Goal: Task Accomplishment & Management: Manage account settings

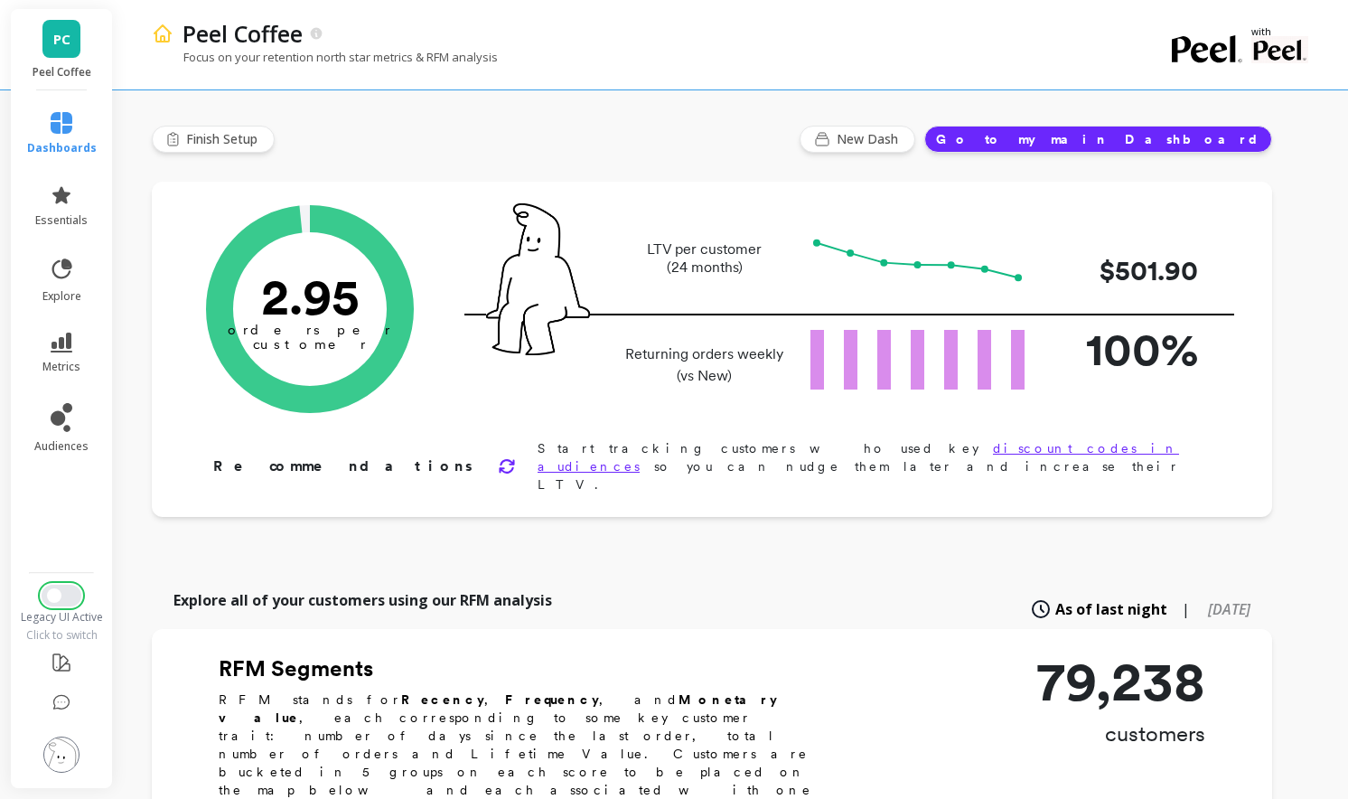
click at [51, 595] on span "Switch to New UI" at bounding box center [54, 595] width 14 height 14
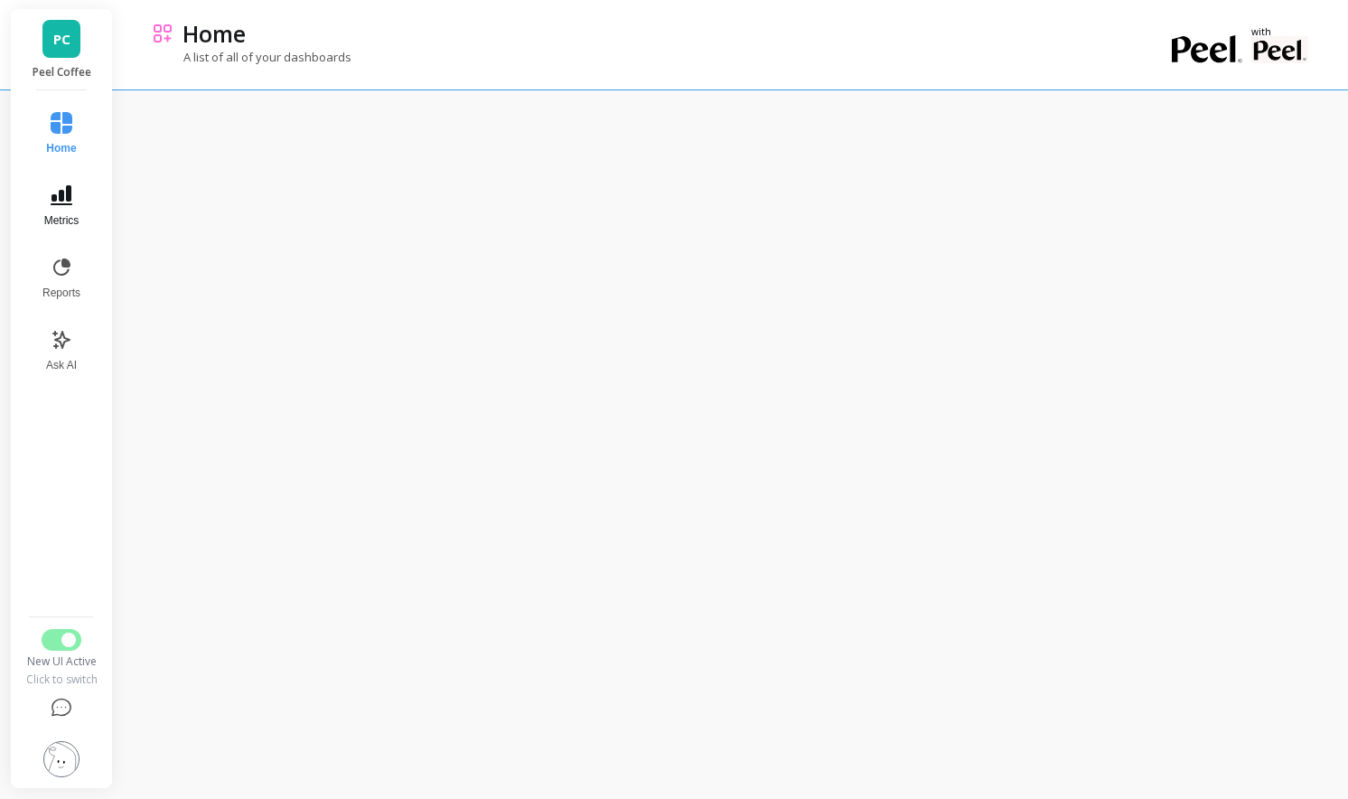
click at [75, 215] on span "Metrics" at bounding box center [61, 220] width 35 height 14
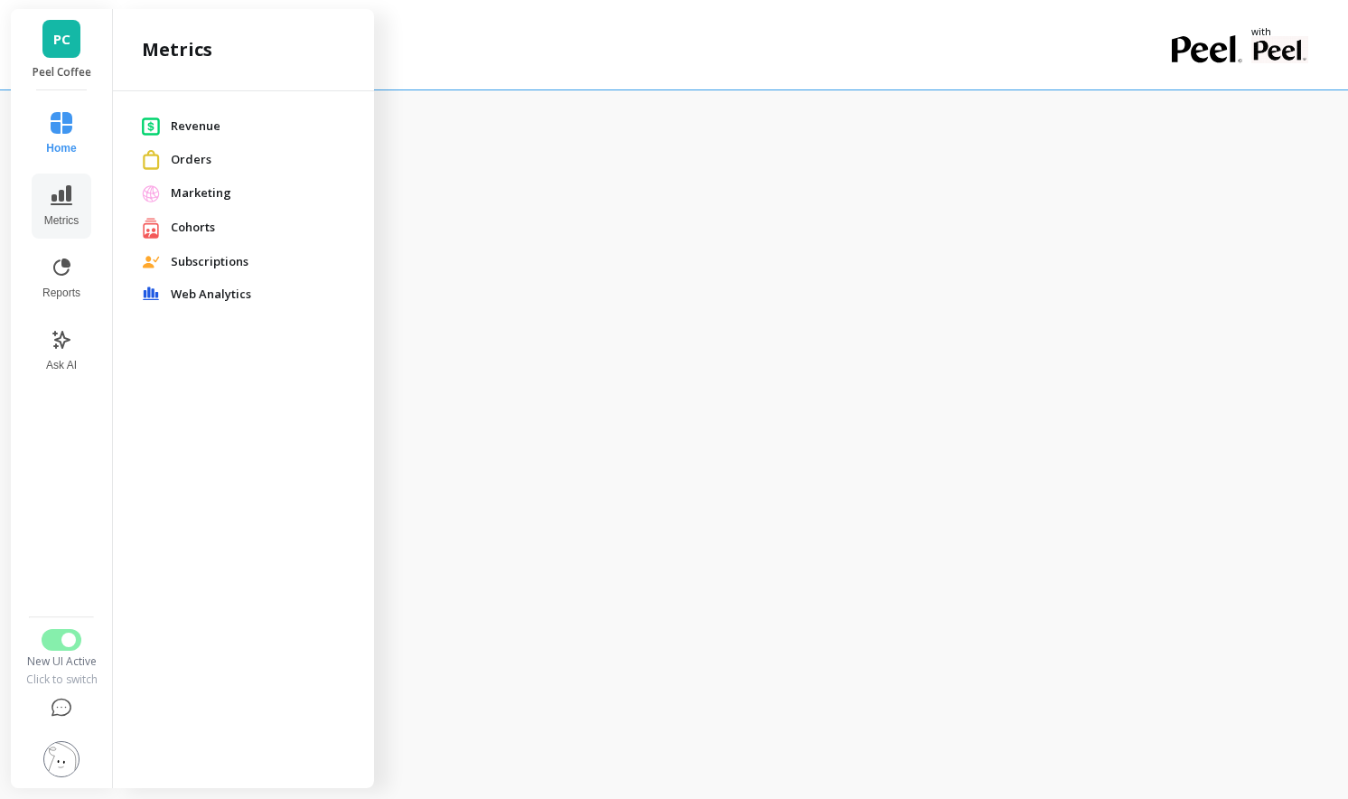
click at [199, 201] on div "Marketing" at bounding box center [243, 193] width 232 height 33
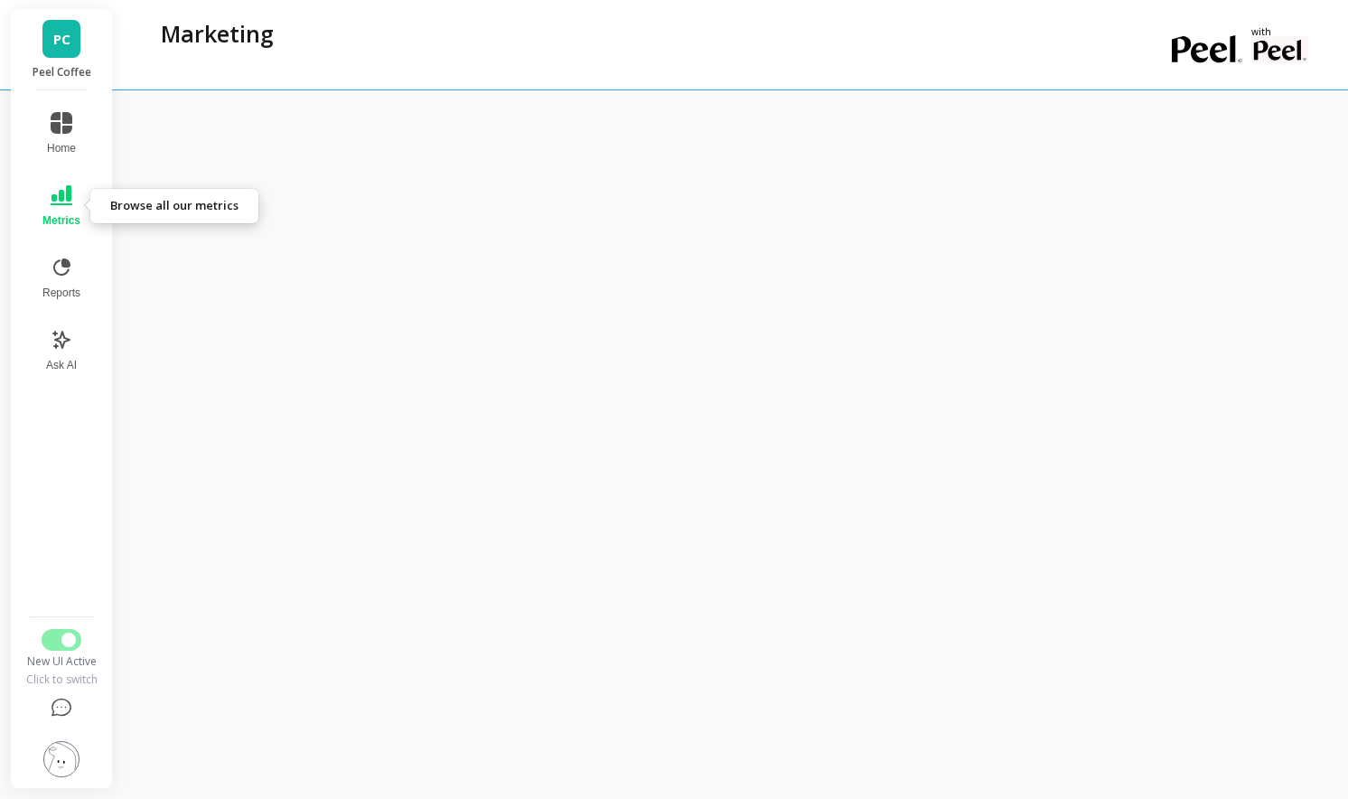
click at [77, 214] on span "Metrics" at bounding box center [61, 220] width 38 height 14
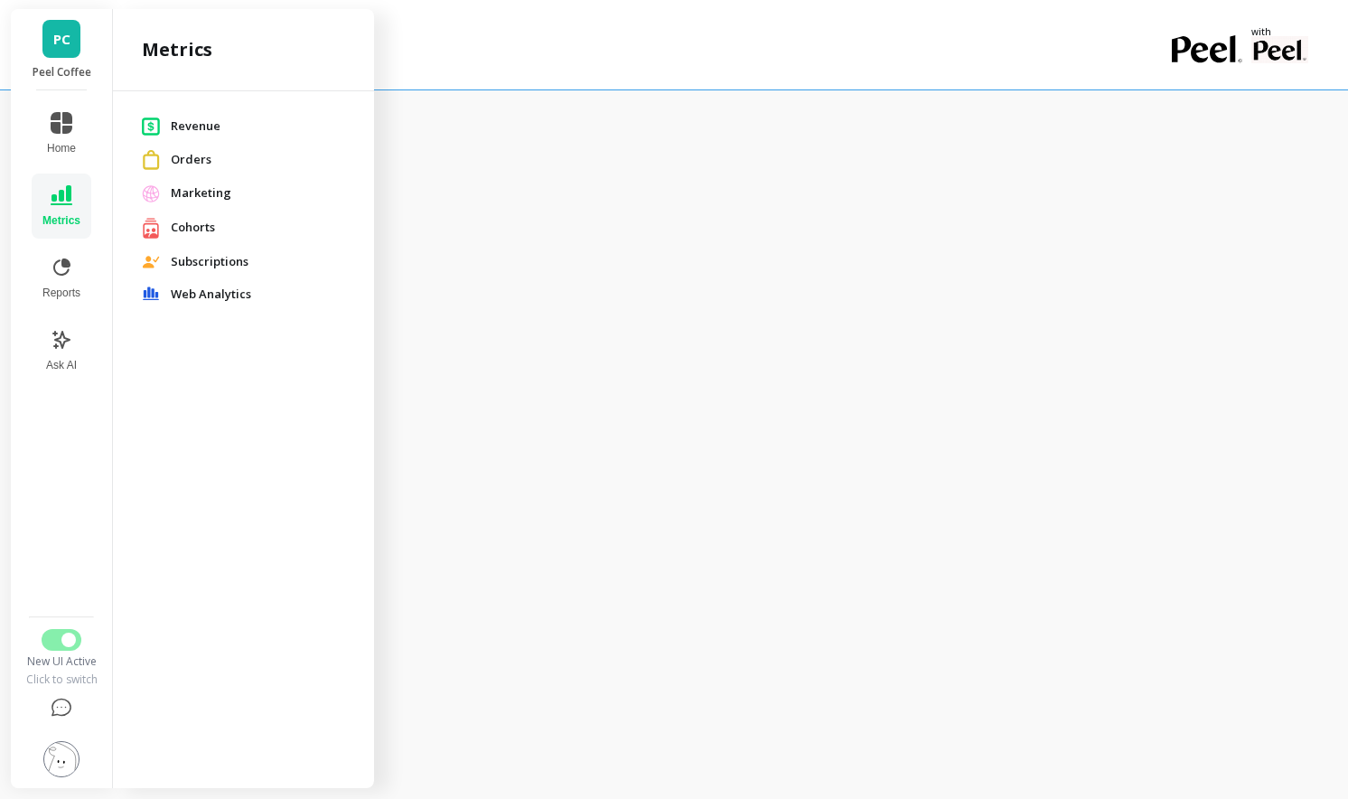
click at [59, 464] on nav "Home Metrics Reports Ask AI" at bounding box center [61, 355] width 74 height 508
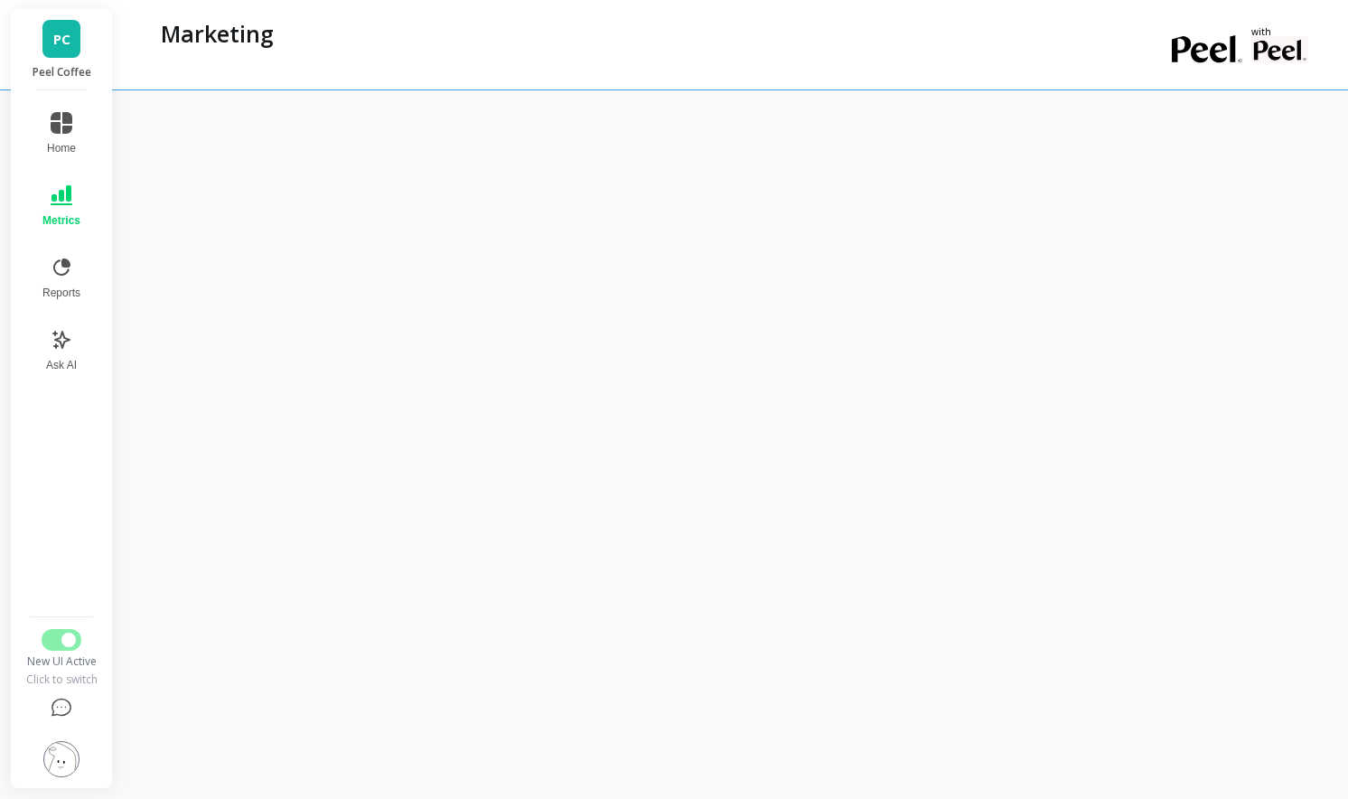
click at [468, 56] on div "Marketing" at bounding box center [658, 44] width 1012 height 89
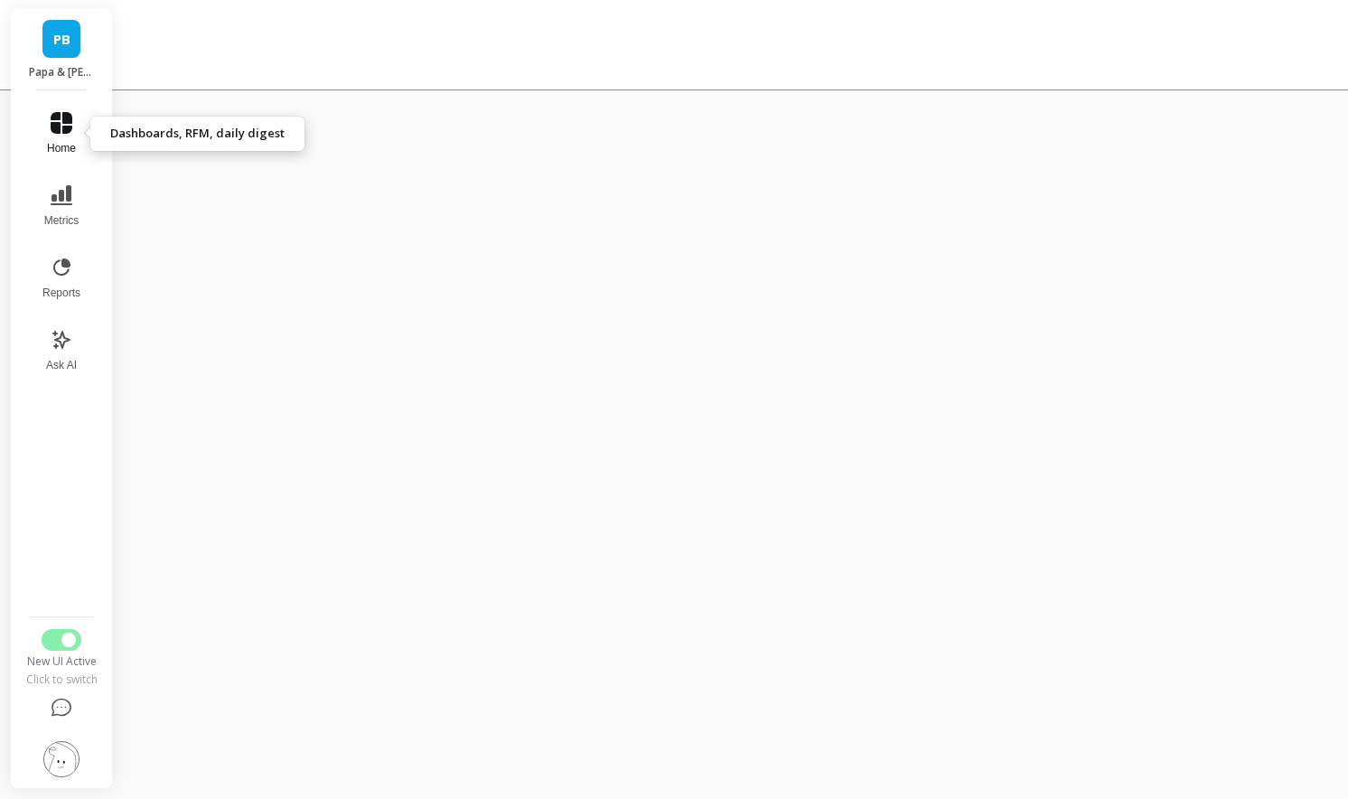
click at [58, 136] on button "Home" at bounding box center [62, 133] width 60 height 65
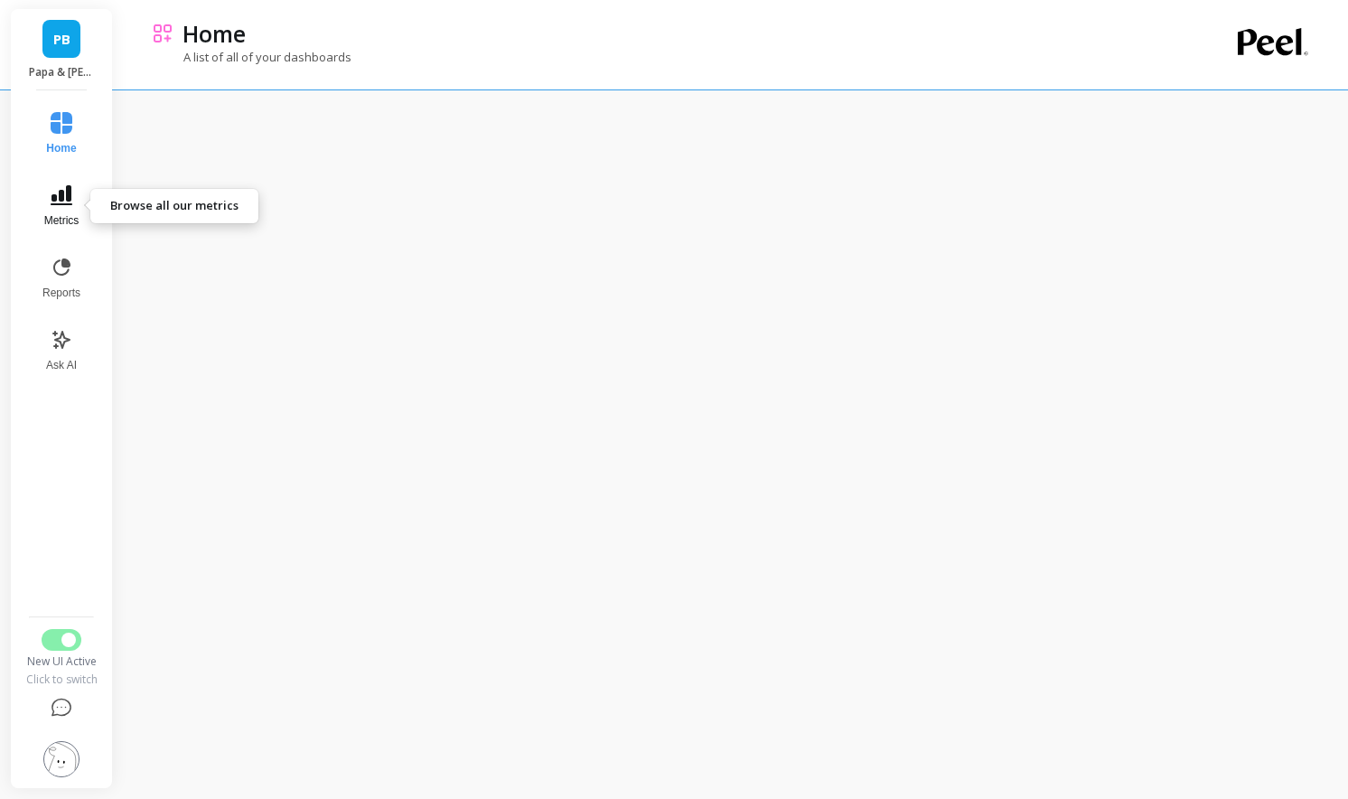
click at [76, 213] on span "Metrics" at bounding box center [61, 220] width 35 height 14
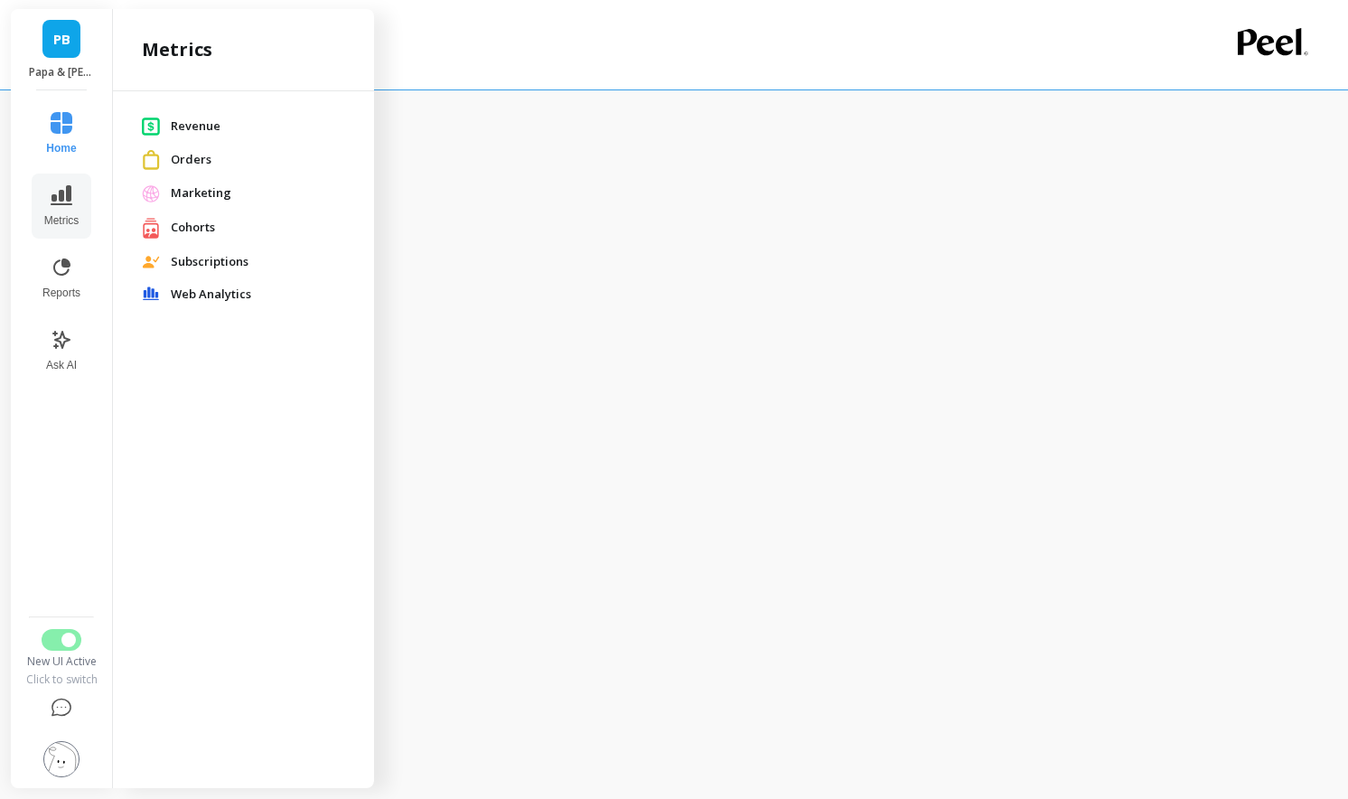
click at [218, 128] on span "Revenue" at bounding box center [258, 126] width 174 height 18
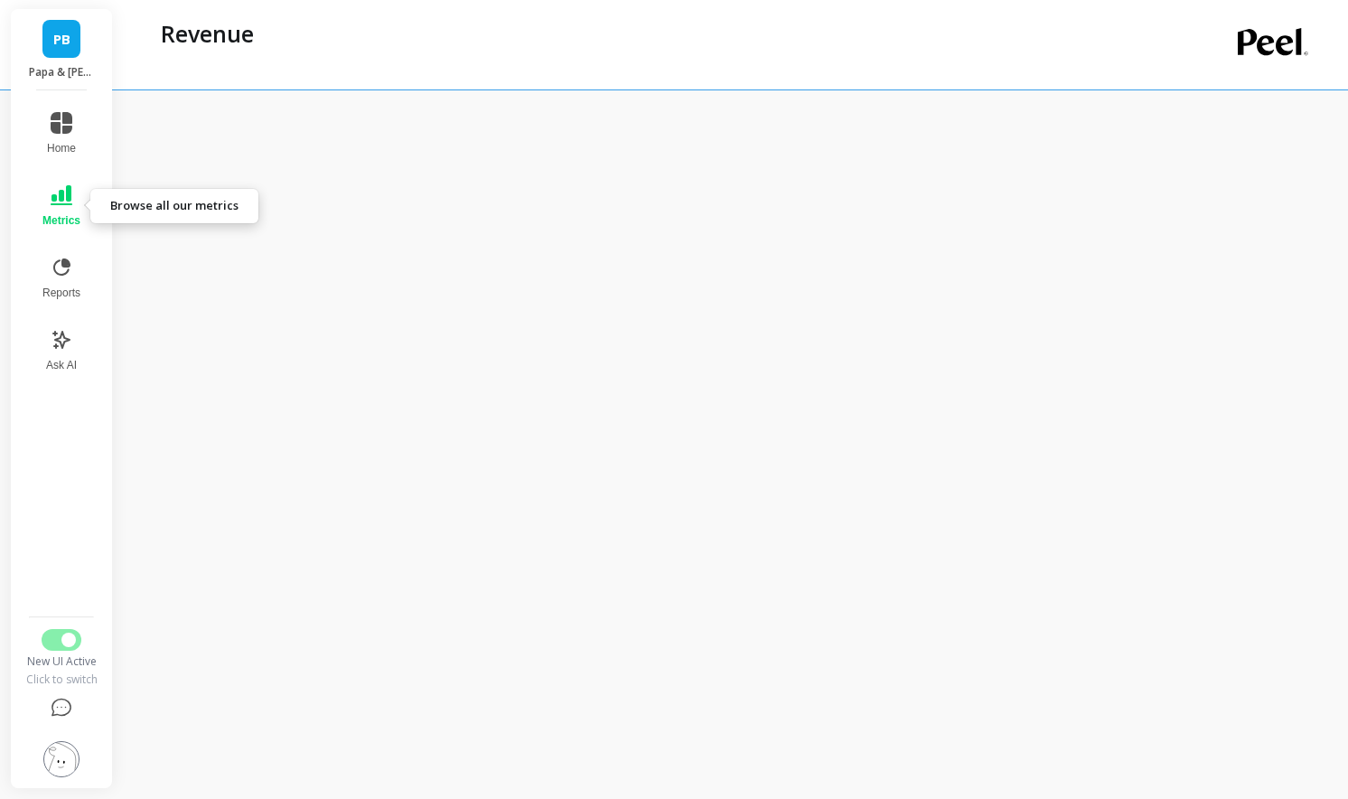
click at [68, 192] on icon at bounding box center [62, 195] width 22 height 20
click at [49, 192] on button "Metrics" at bounding box center [62, 205] width 60 height 65
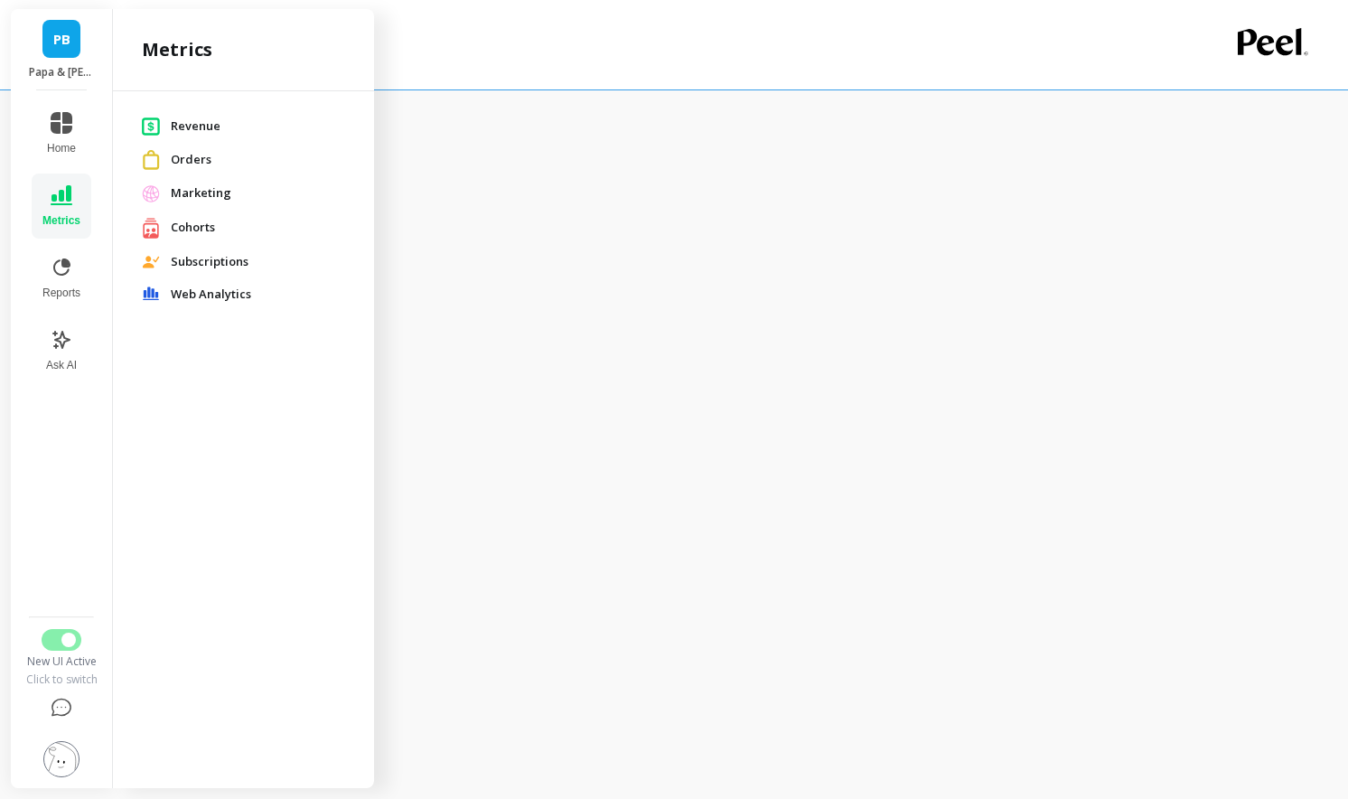
click at [195, 163] on span "Orders" at bounding box center [258, 160] width 174 height 18
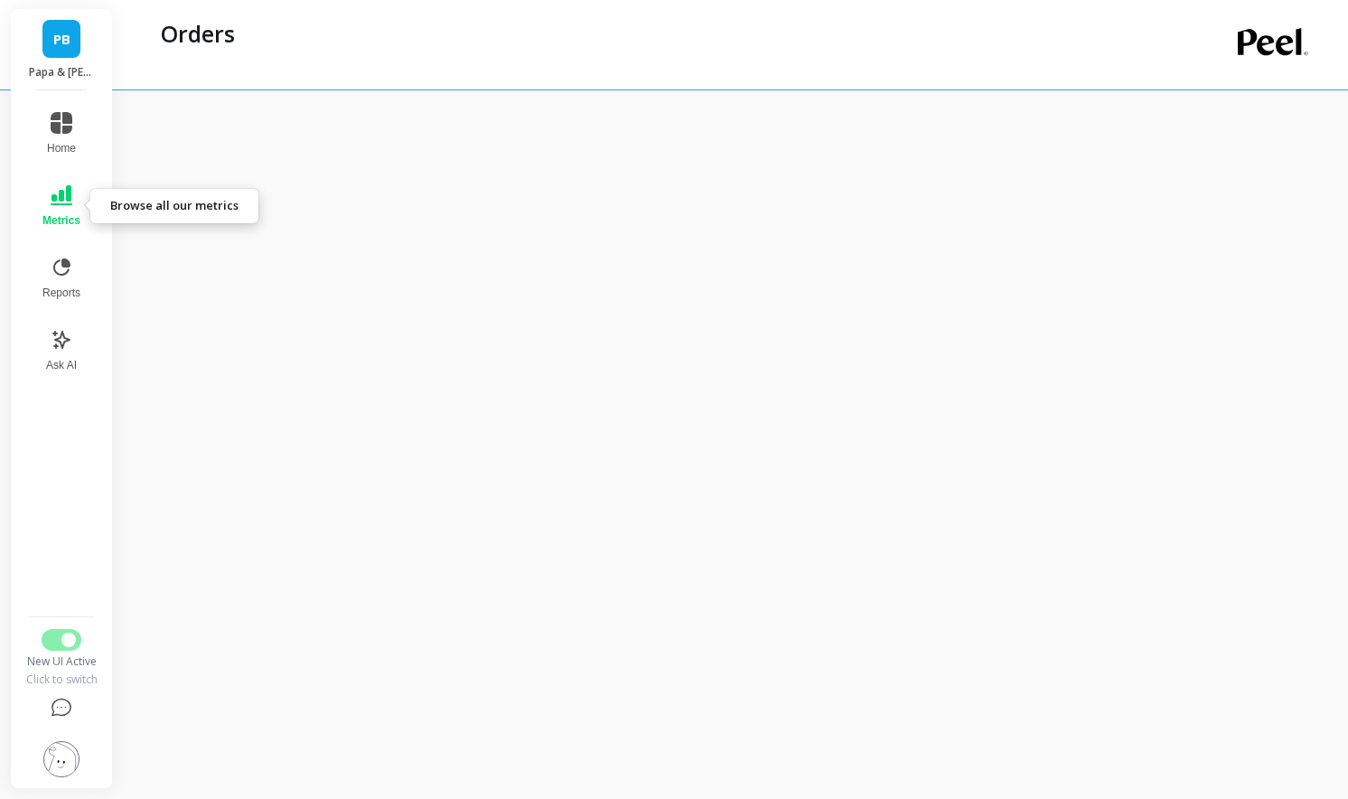
click at [61, 211] on button "Metrics" at bounding box center [62, 205] width 60 height 65
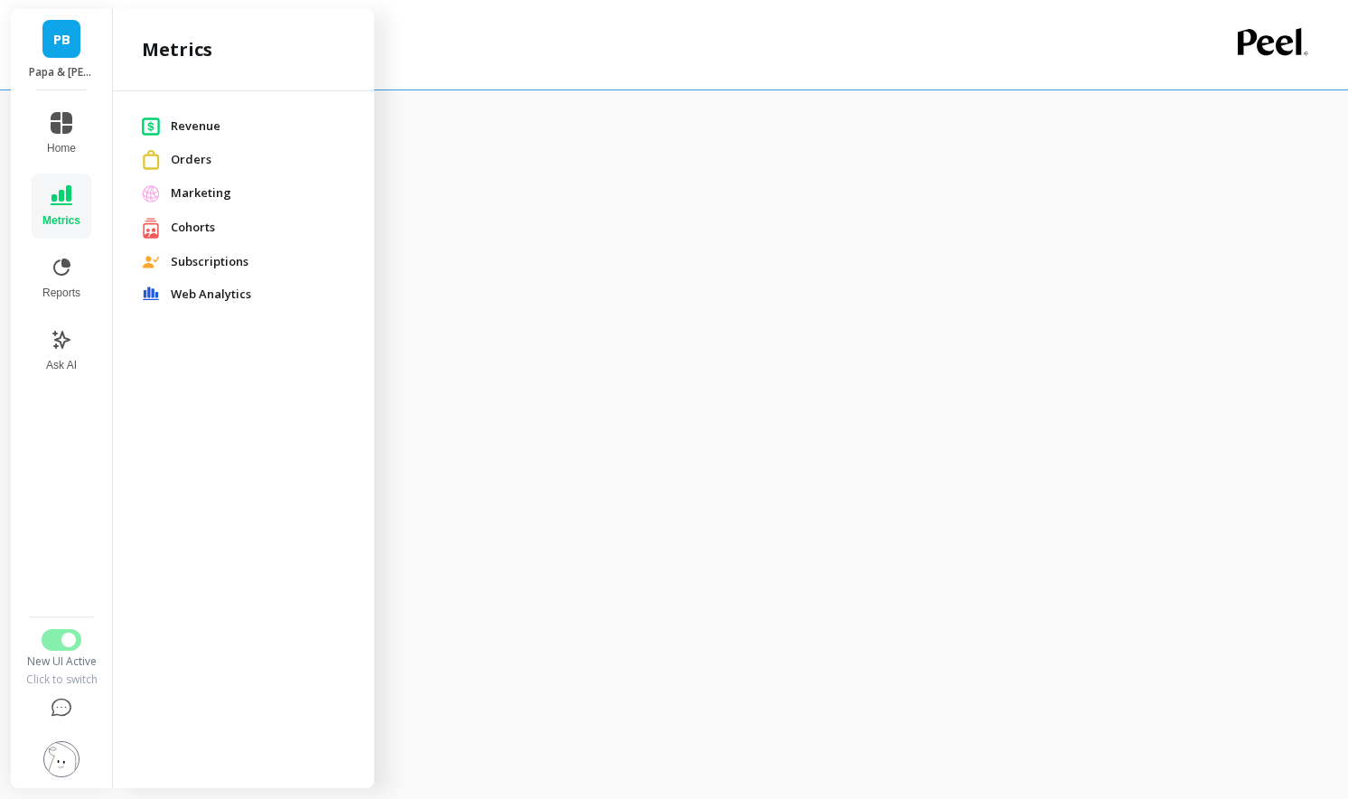
click at [175, 126] on span "Revenue" at bounding box center [258, 126] width 174 height 18
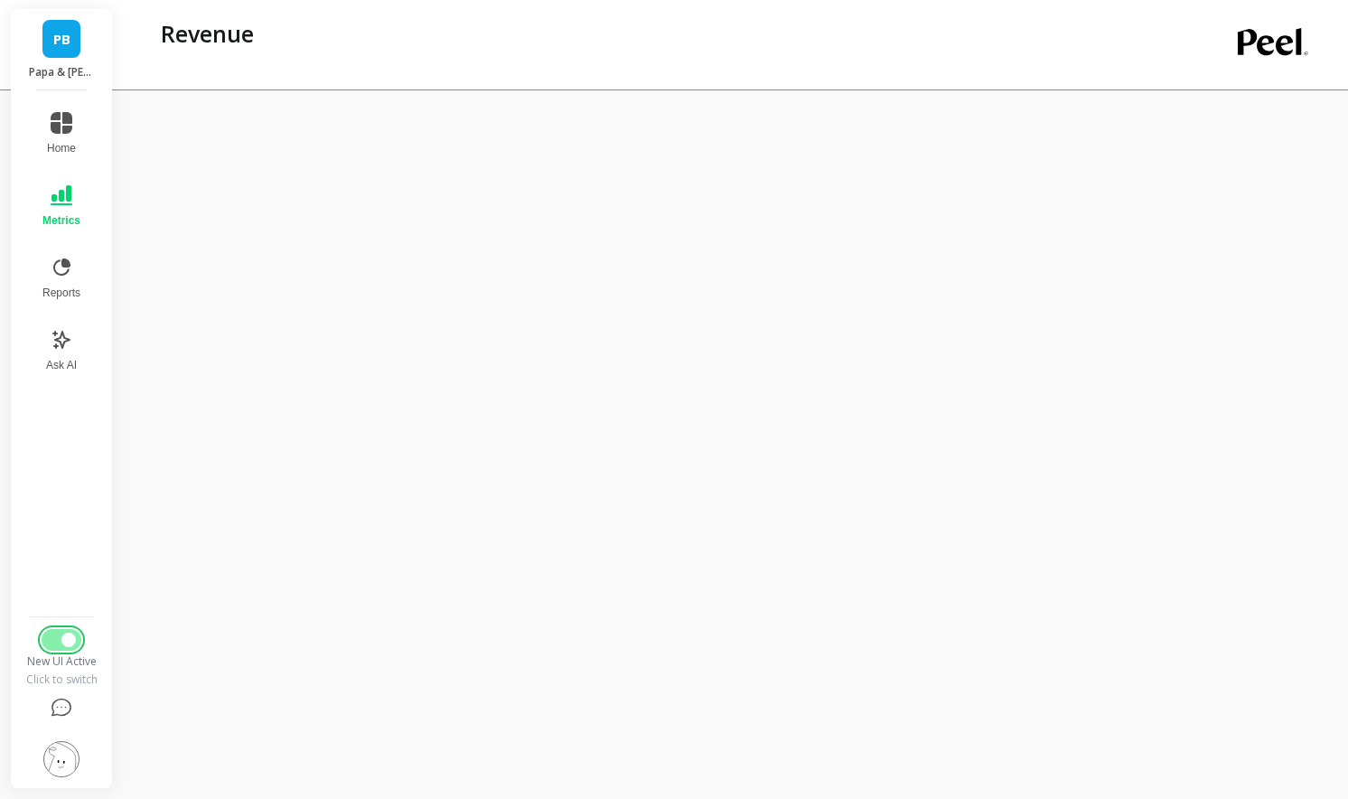
click at [62, 636] on span "Switch to Legacy UI" at bounding box center [68, 639] width 14 height 14
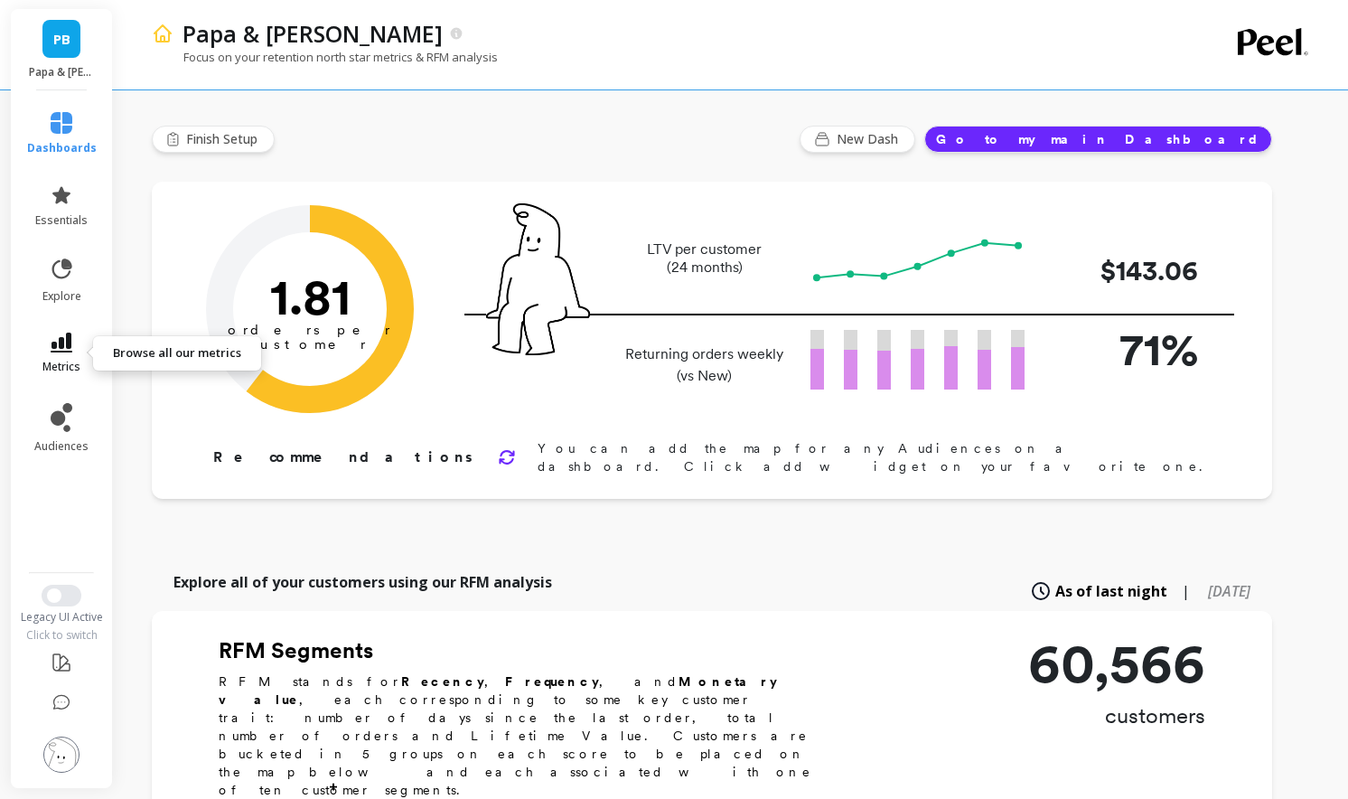
click at [70, 360] on span "metrics" at bounding box center [61, 367] width 38 height 14
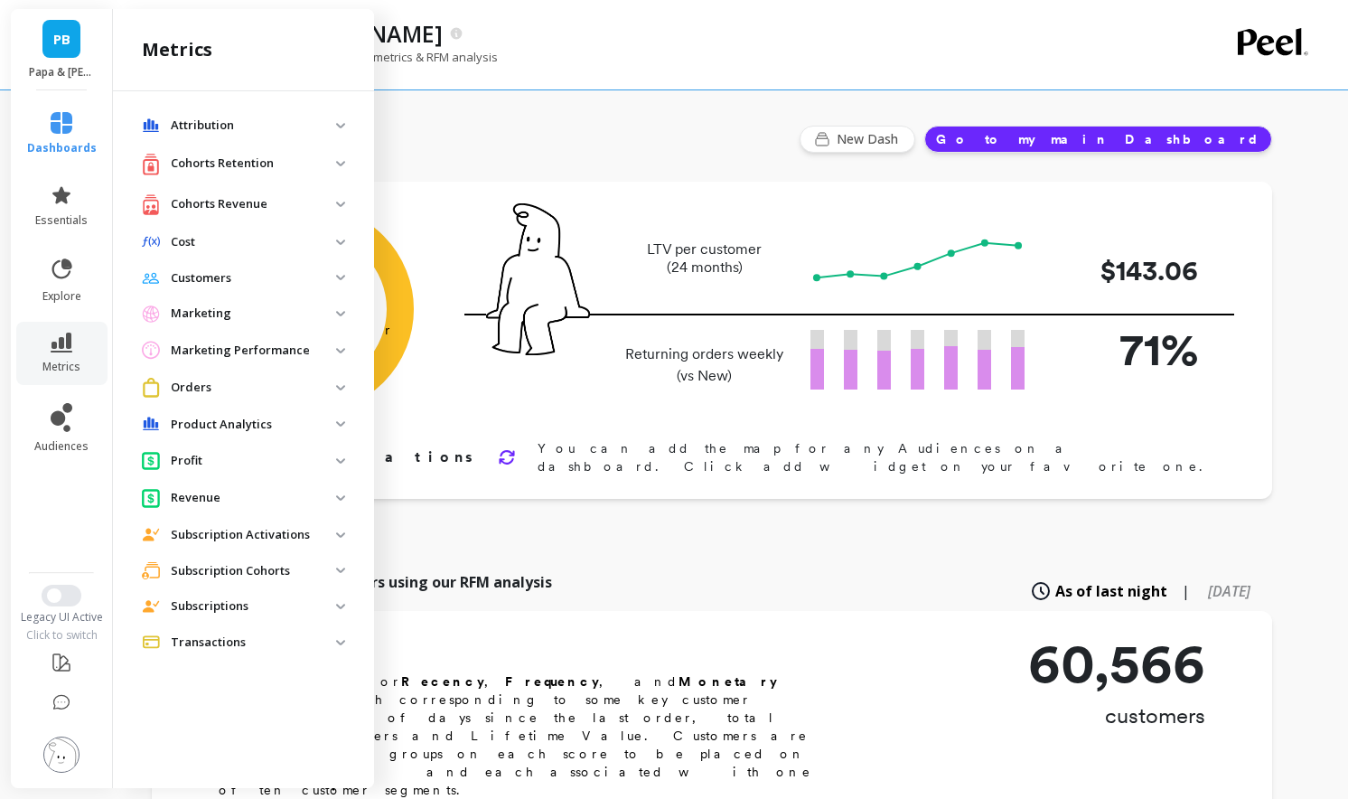
click at [230, 342] on p "Marketing Performance" at bounding box center [253, 351] width 165 height 18
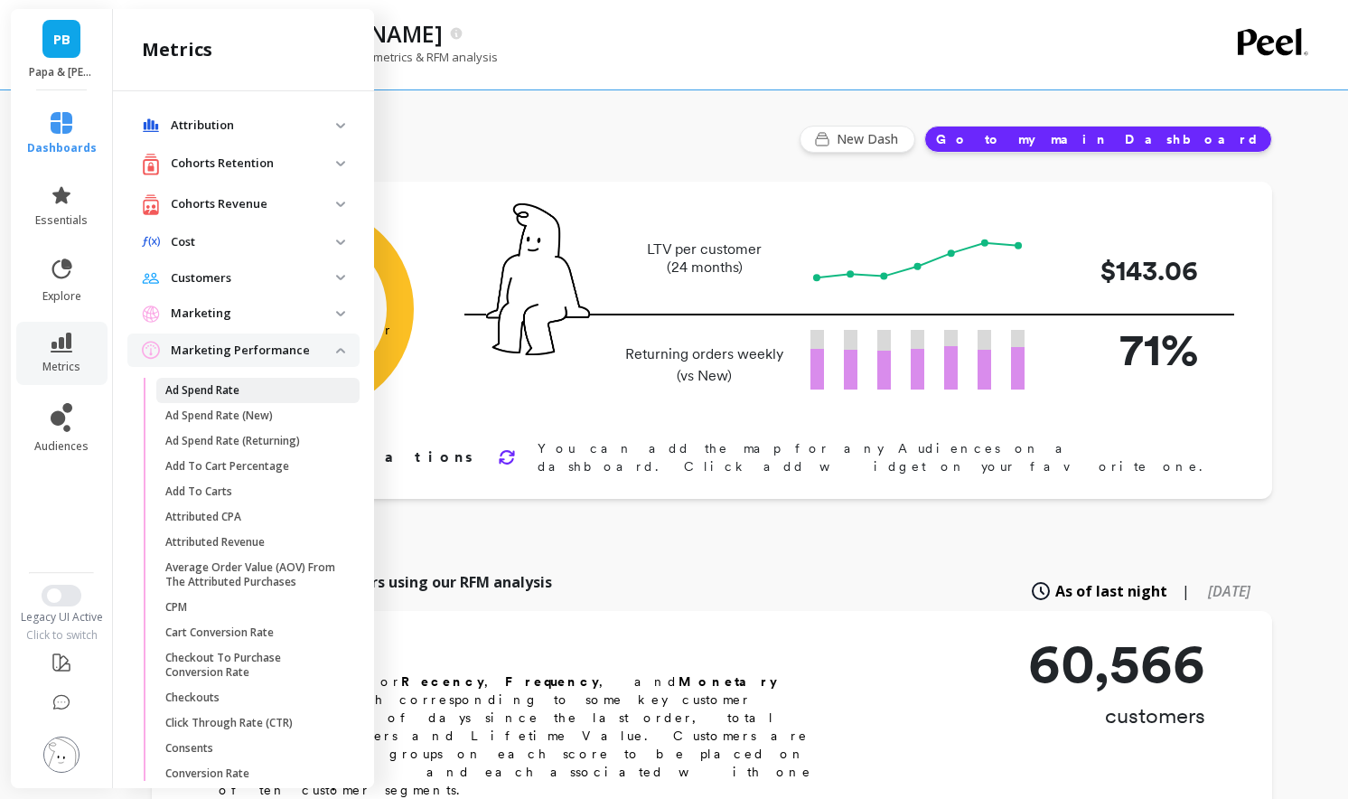
click at [290, 390] on span "Ad Spend Rate" at bounding box center [251, 390] width 173 height 14
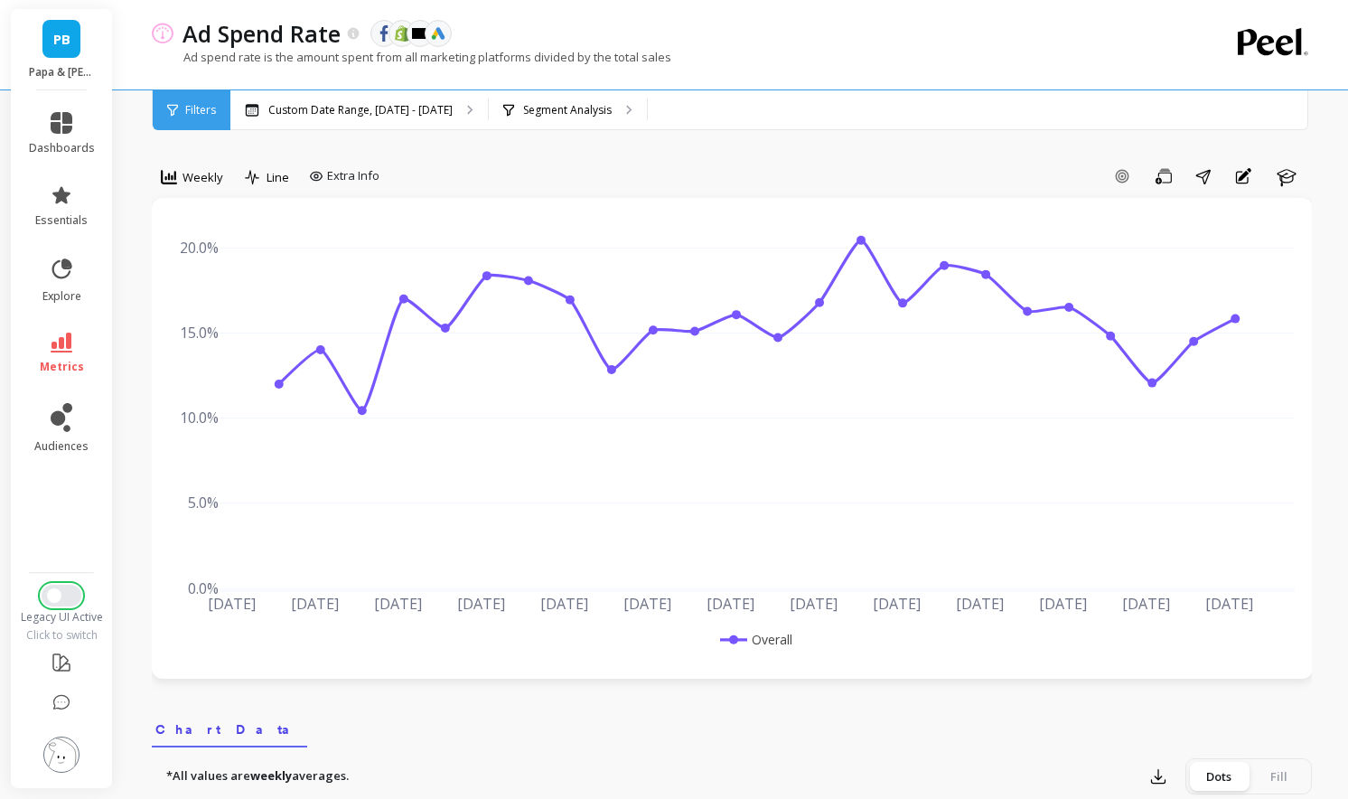
click at [60, 602] on button "Switch to New UI" at bounding box center [62, 596] width 40 height 22
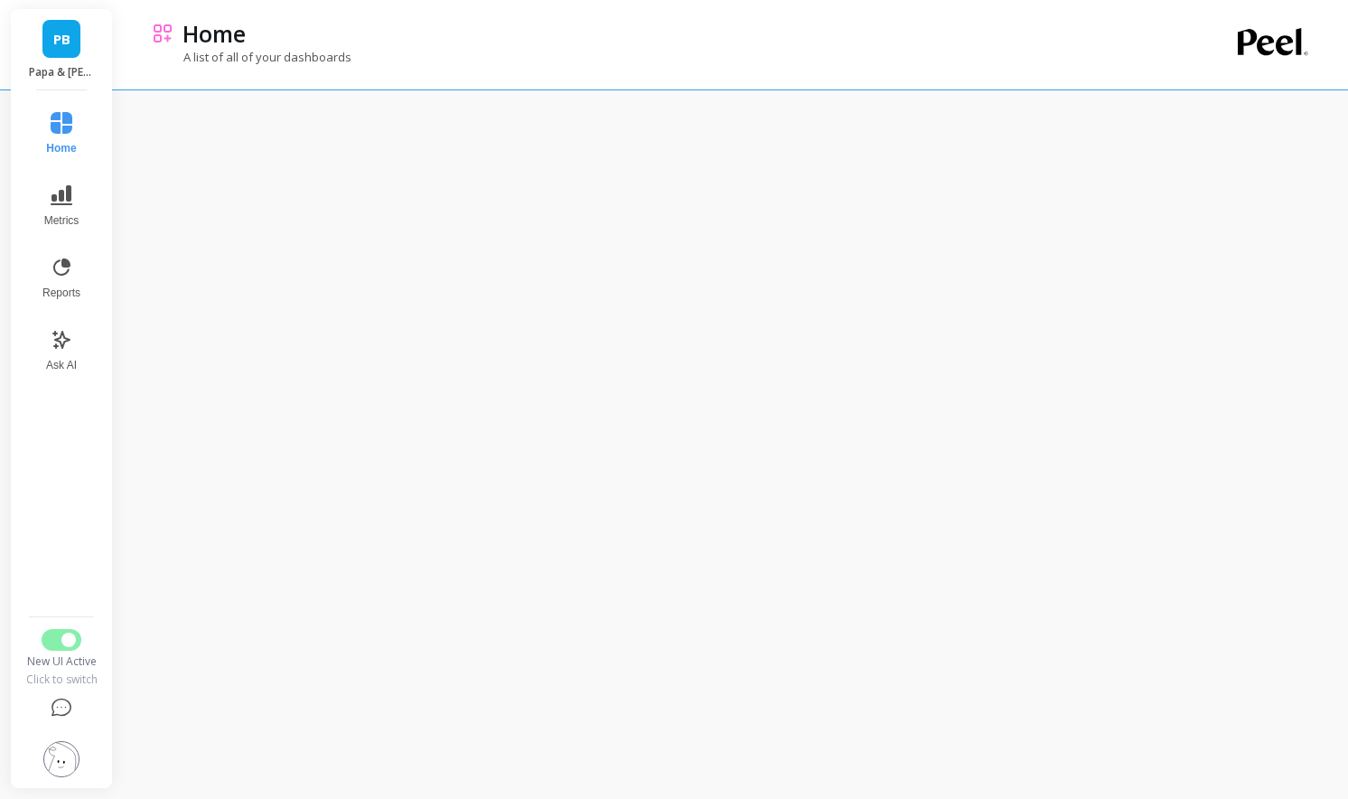
click at [115, 211] on div "[PERSON_NAME] & [PERSON_NAME] Home Metrics Reports Ask AI New UI Active Click t…" at bounding box center [674, 462] width 1348 height 925
click at [69, 212] on button "Metrics" at bounding box center [62, 205] width 60 height 65
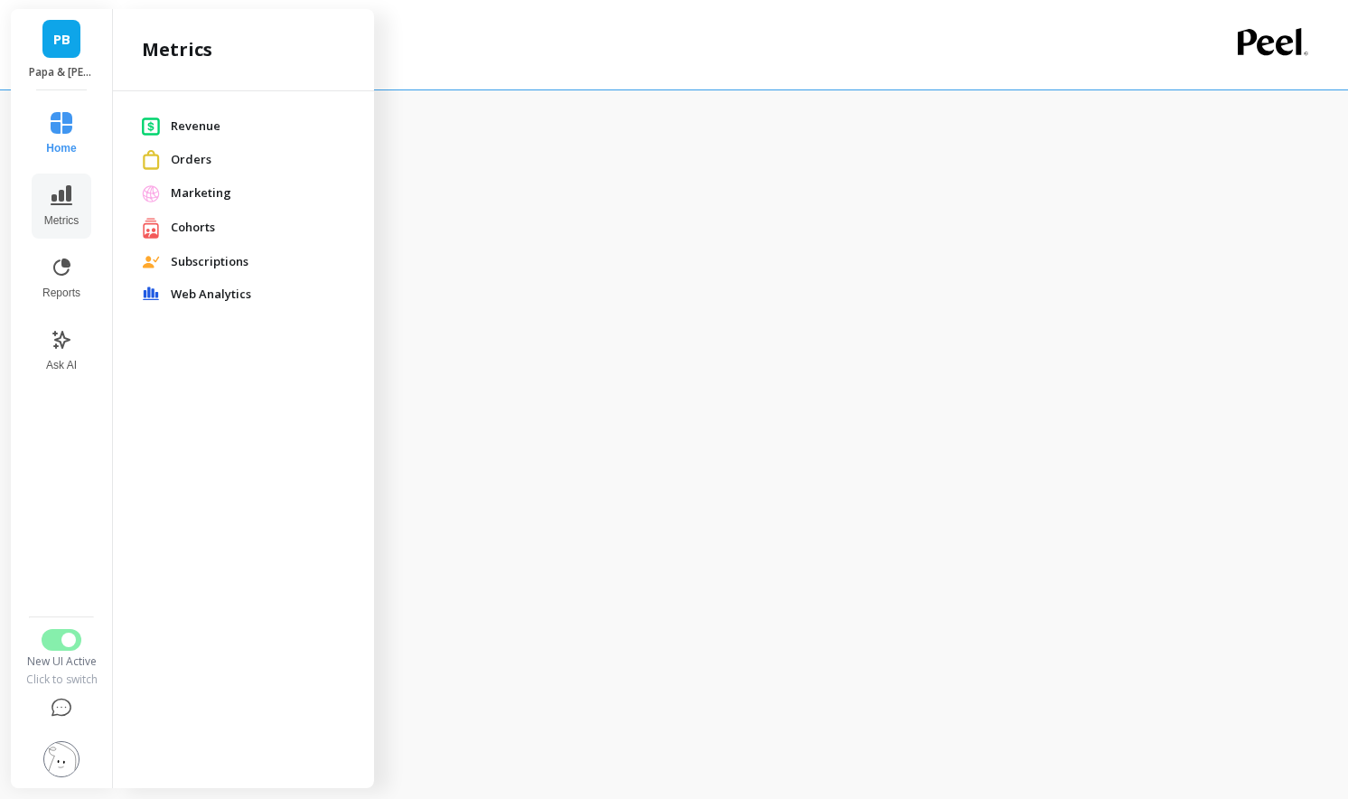
click at [208, 290] on span "Web Analytics" at bounding box center [258, 295] width 174 height 18
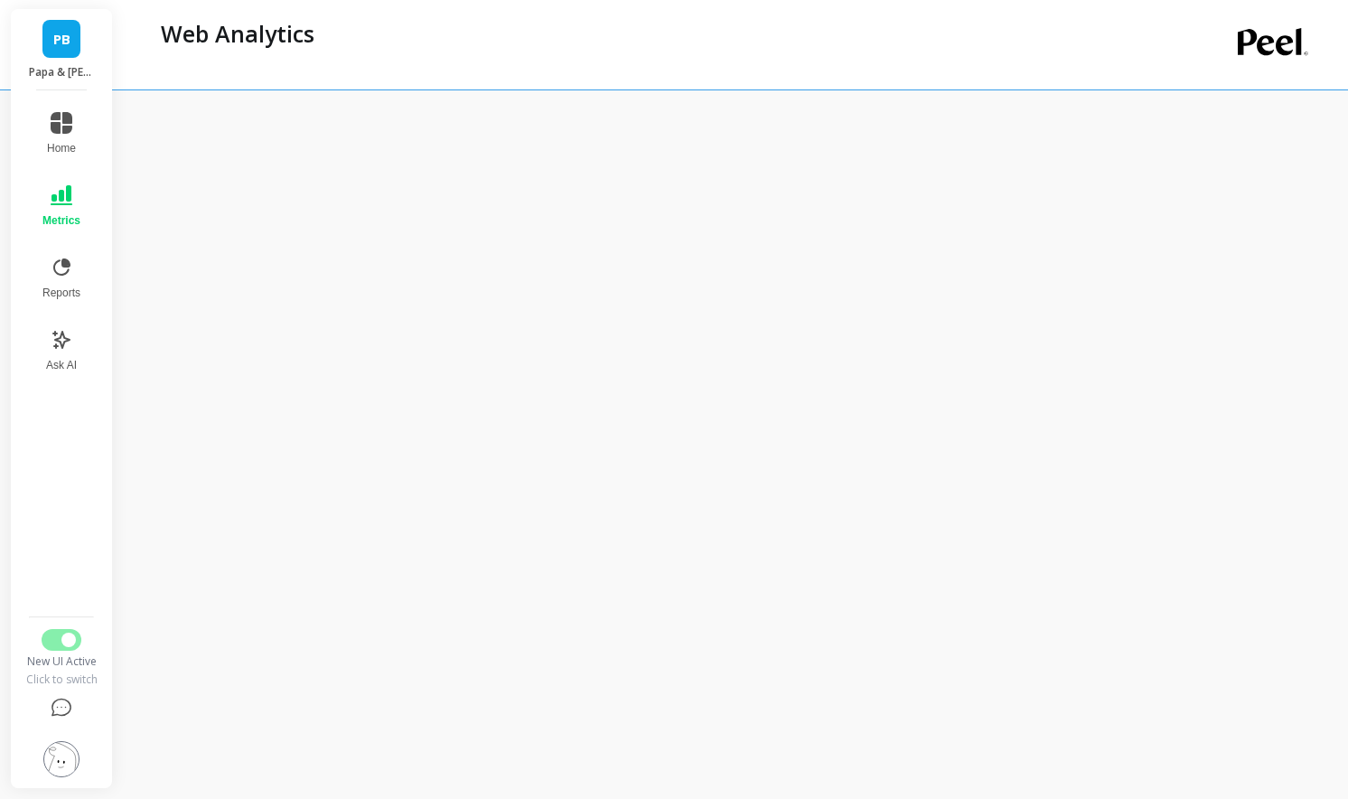
click at [60, 756] on img at bounding box center [61, 759] width 36 height 36
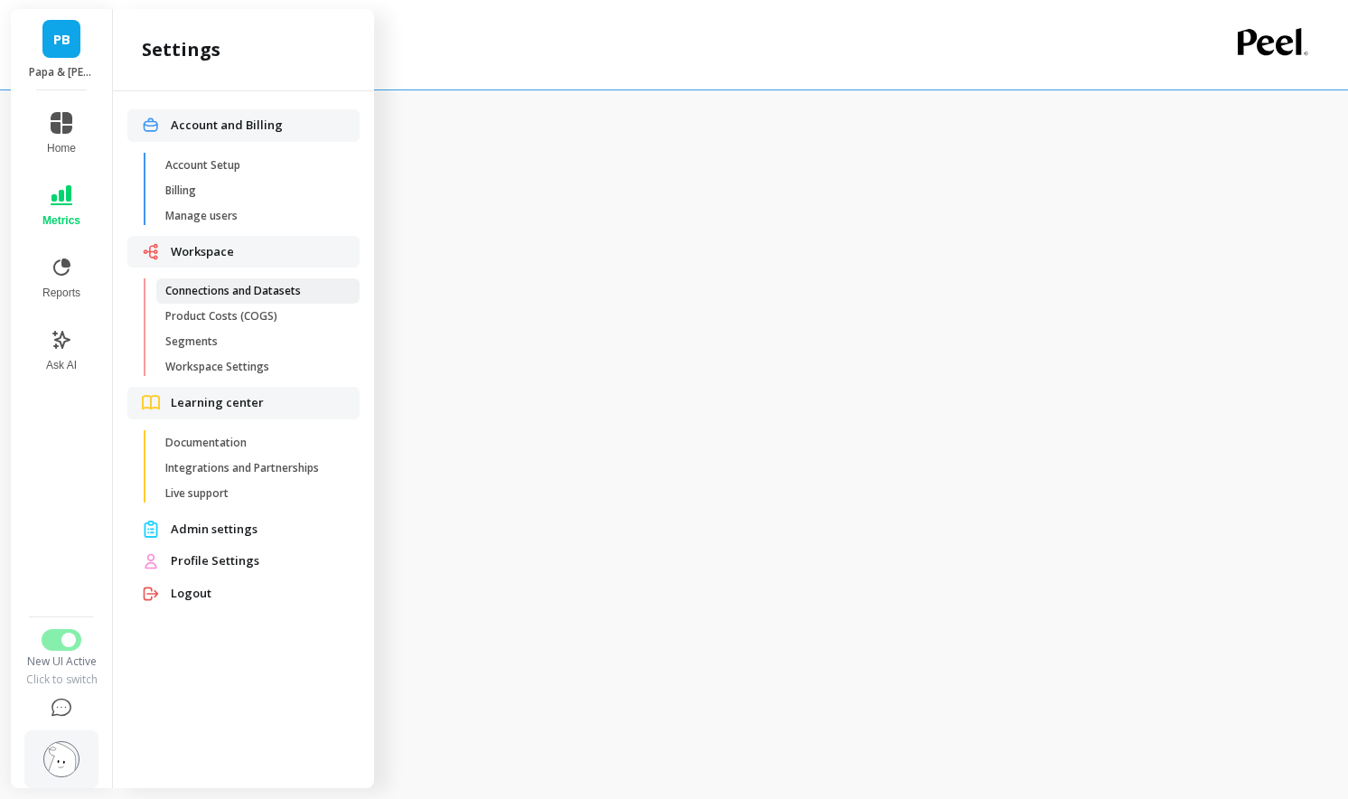
click at [260, 301] on link "Connections and Datasets" at bounding box center [257, 290] width 203 height 25
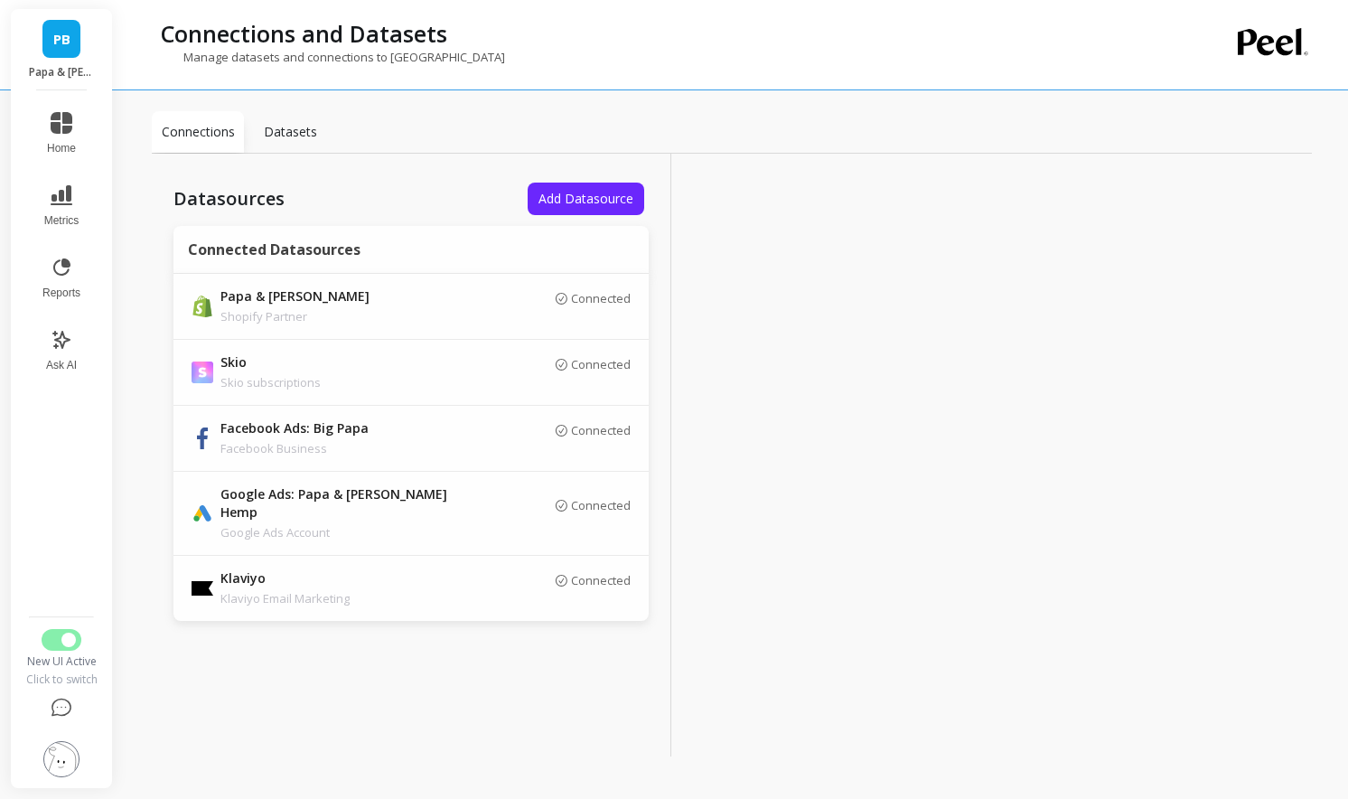
click at [75, 768] on img at bounding box center [61, 759] width 36 height 36
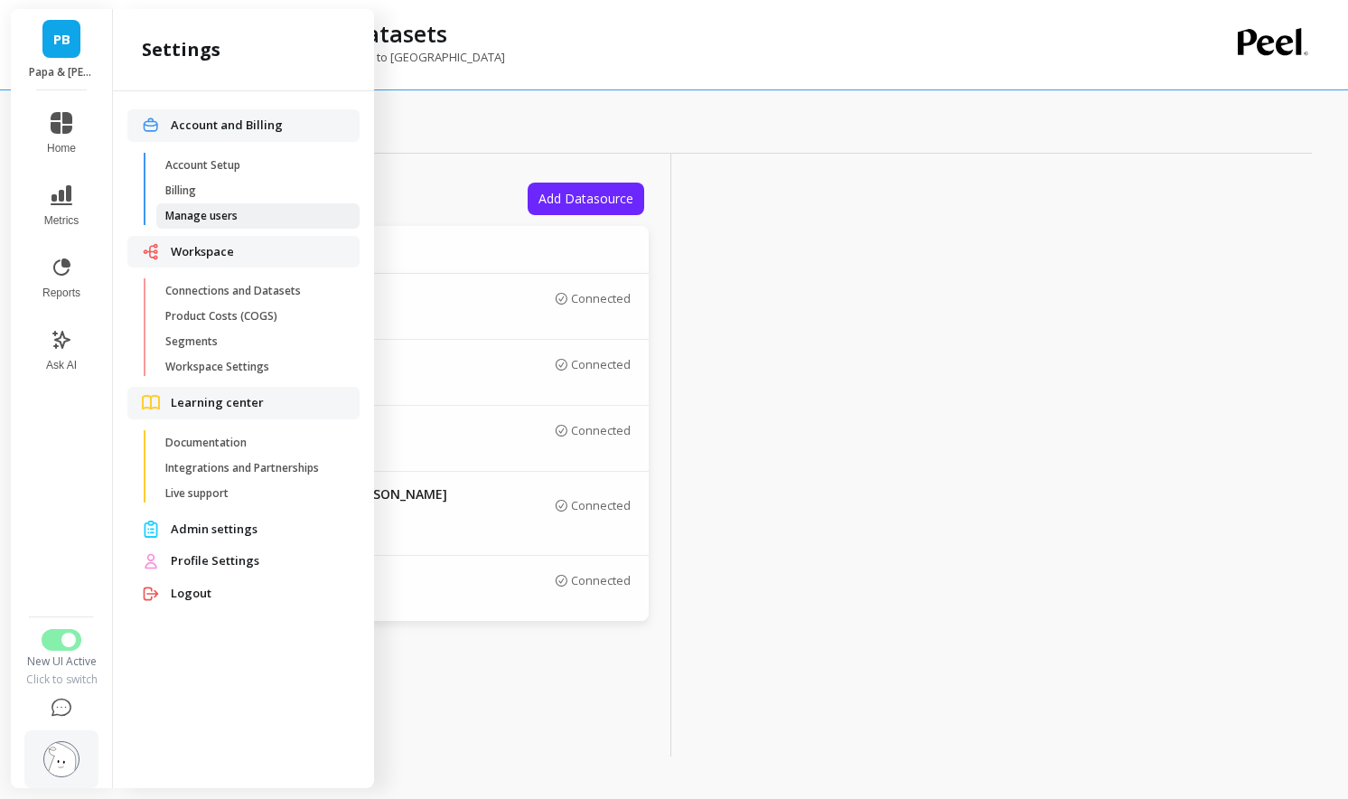
click at [265, 211] on span "Manage users" at bounding box center [251, 216] width 173 height 14
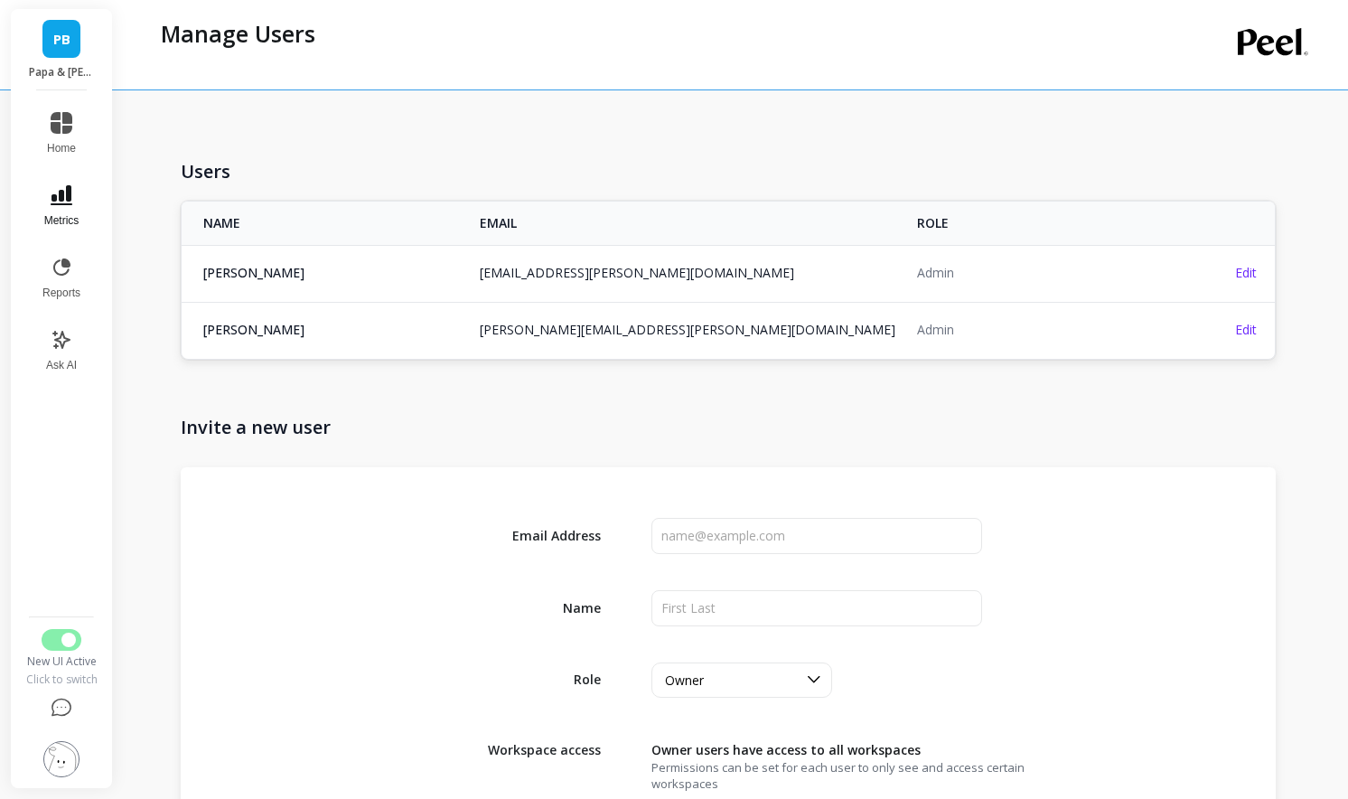
click at [75, 201] on button "Metrics" at bounding box center [62, 205] width 60 height 65
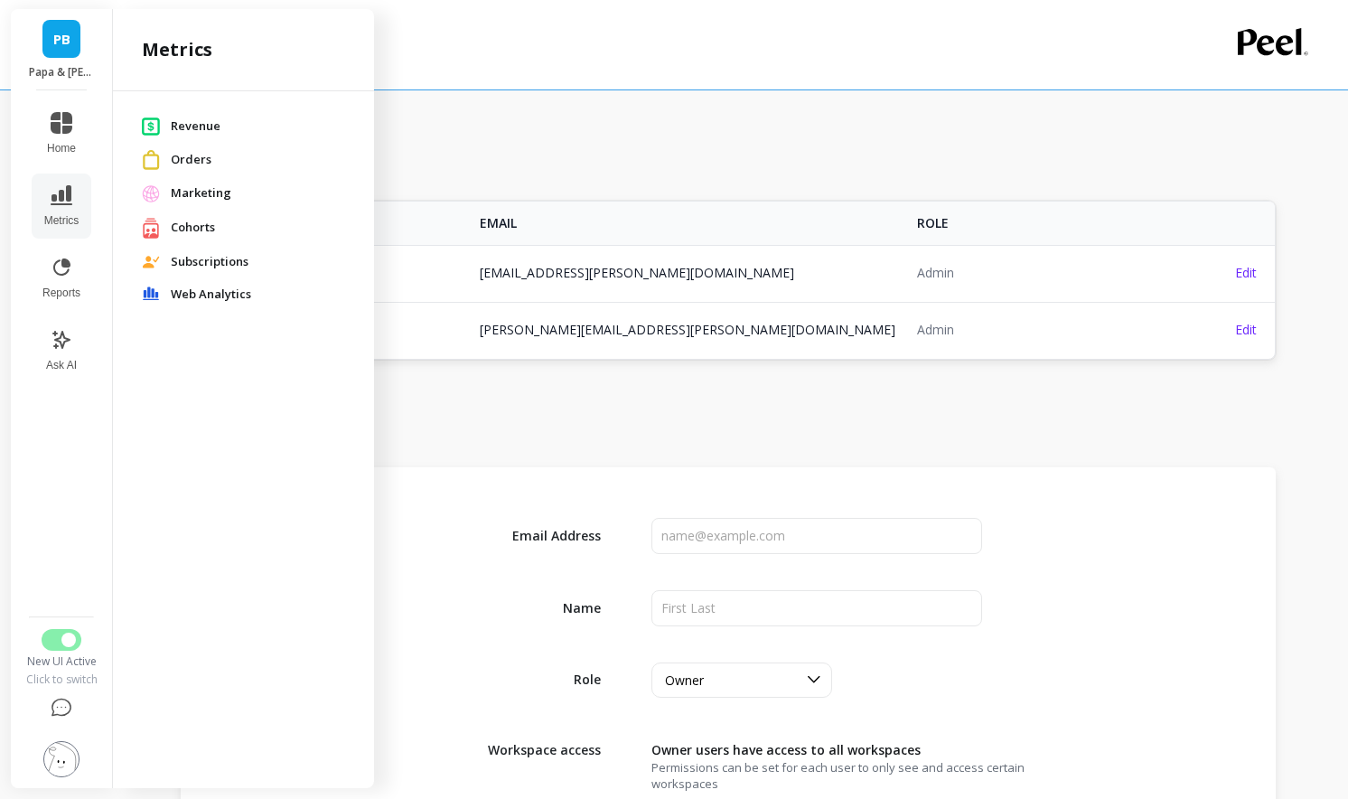
click at [201, 127] on span "Revenue" at bounding box center [258, 126] width 174 height 18
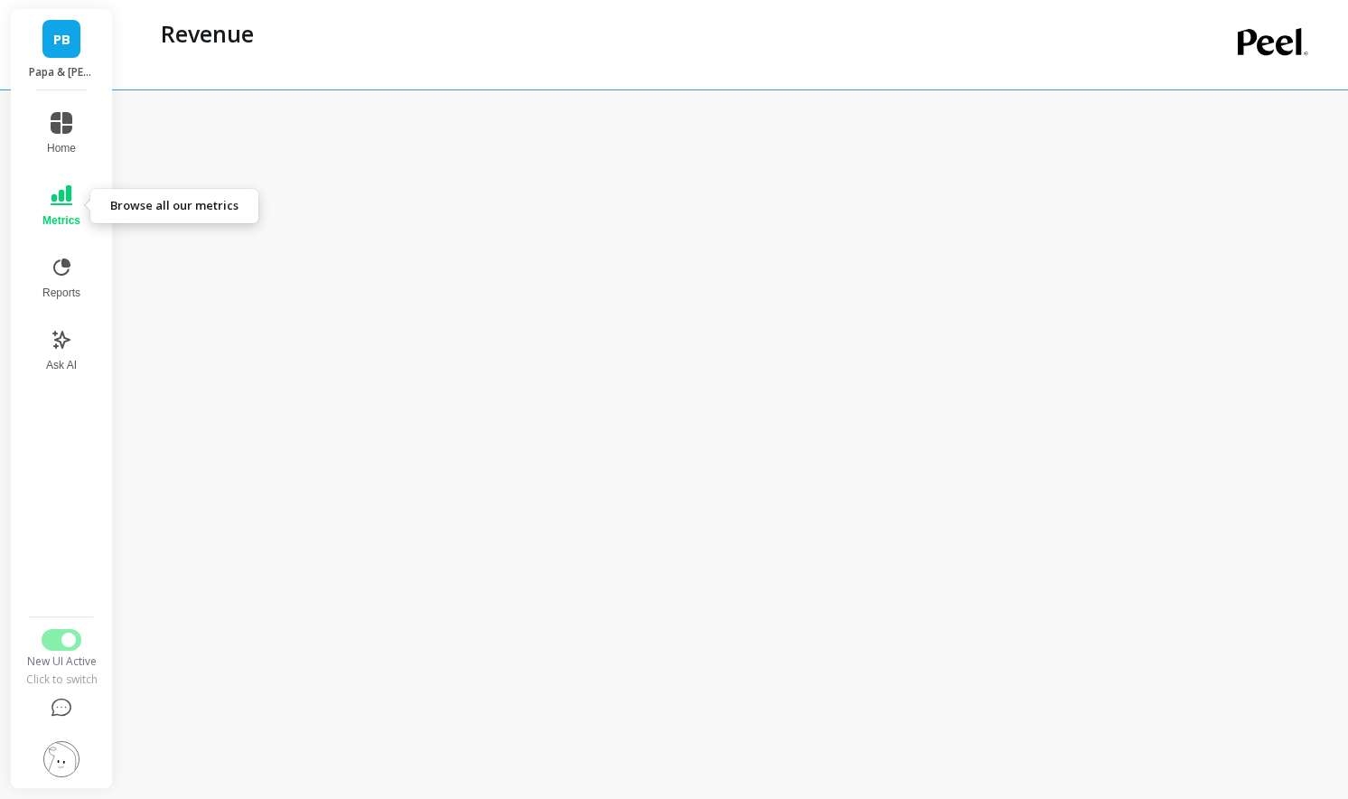
click at [70, 210] on button "Metrics" at bounding box center [62, 205] width 60 height 65
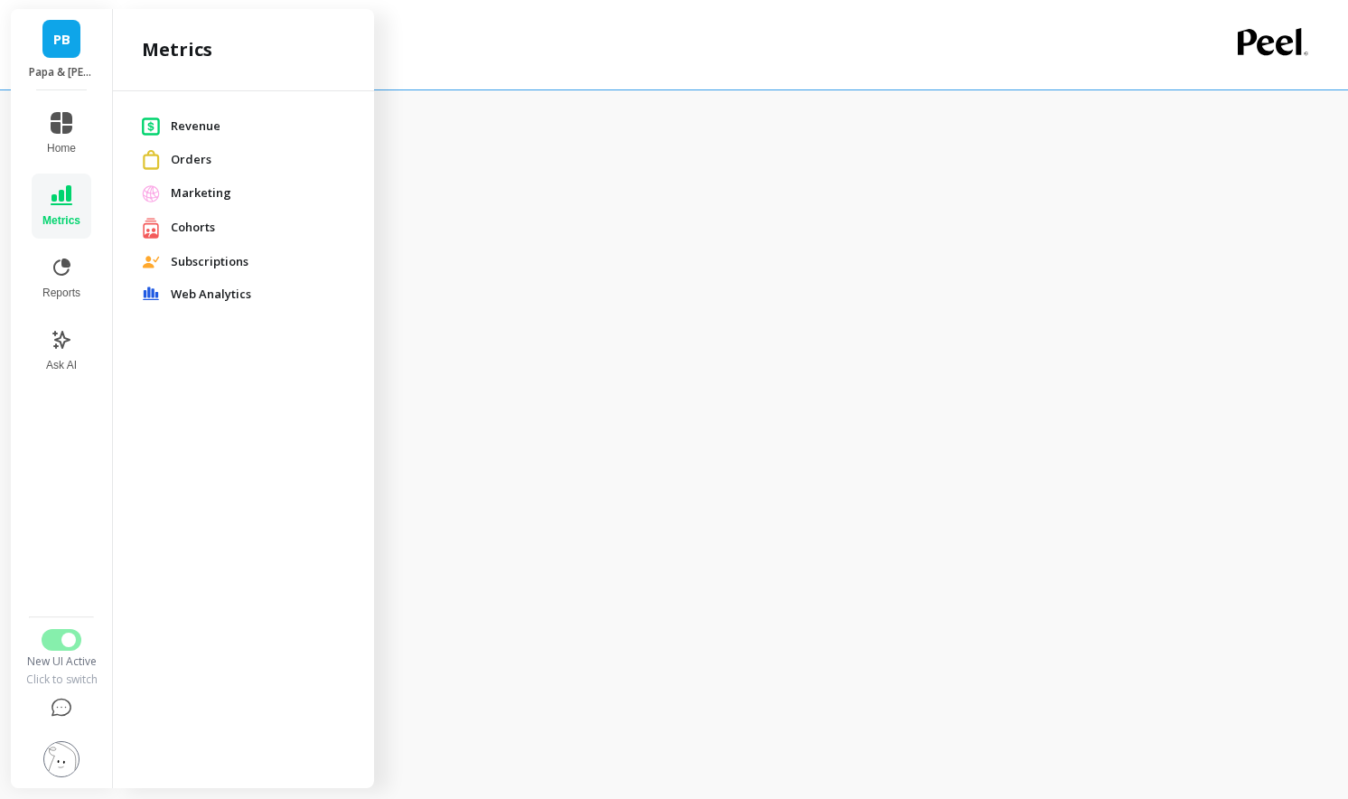
click at [198, 156] on span "Orders" at bounding box center [258, 160] width 174 height 18
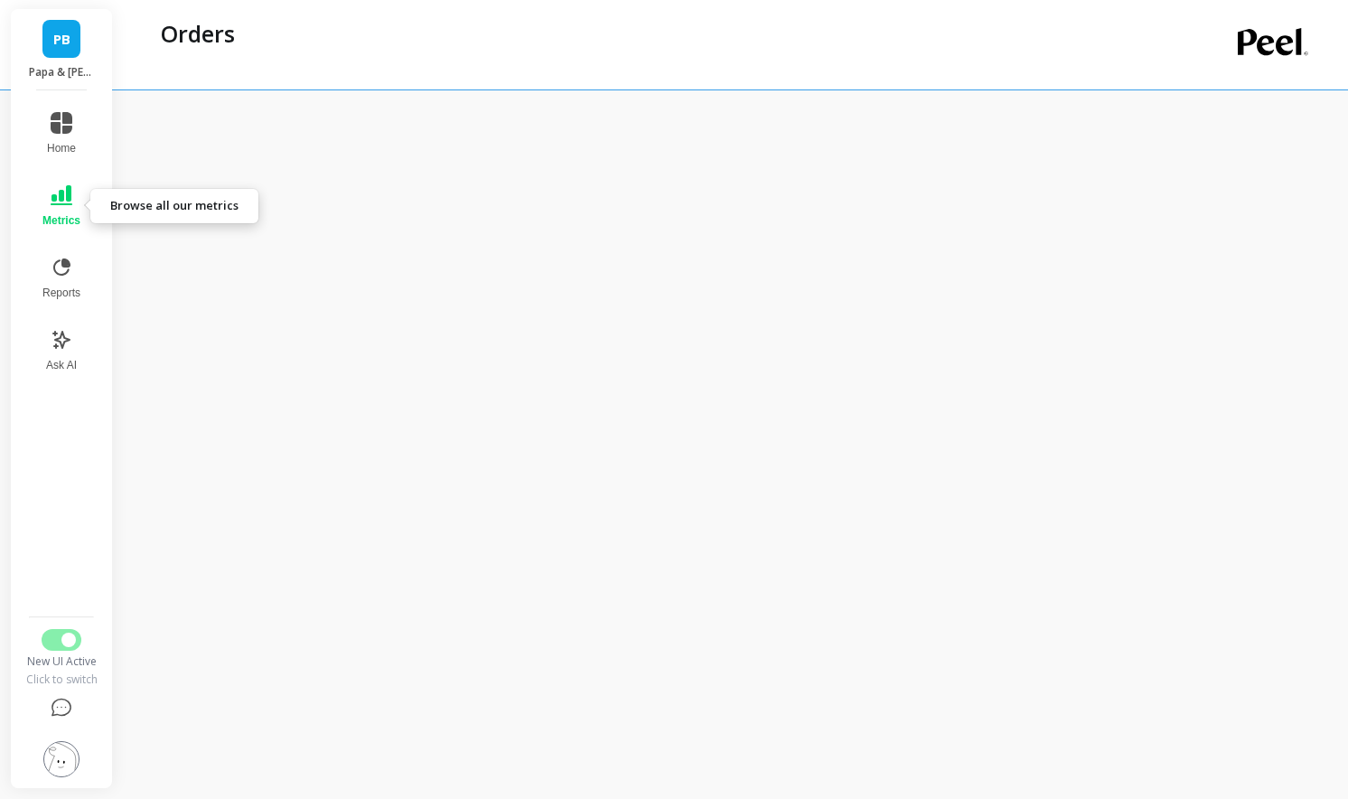
click at [64, 205] on icon at bounding box center [62, 195] width 22 height 22
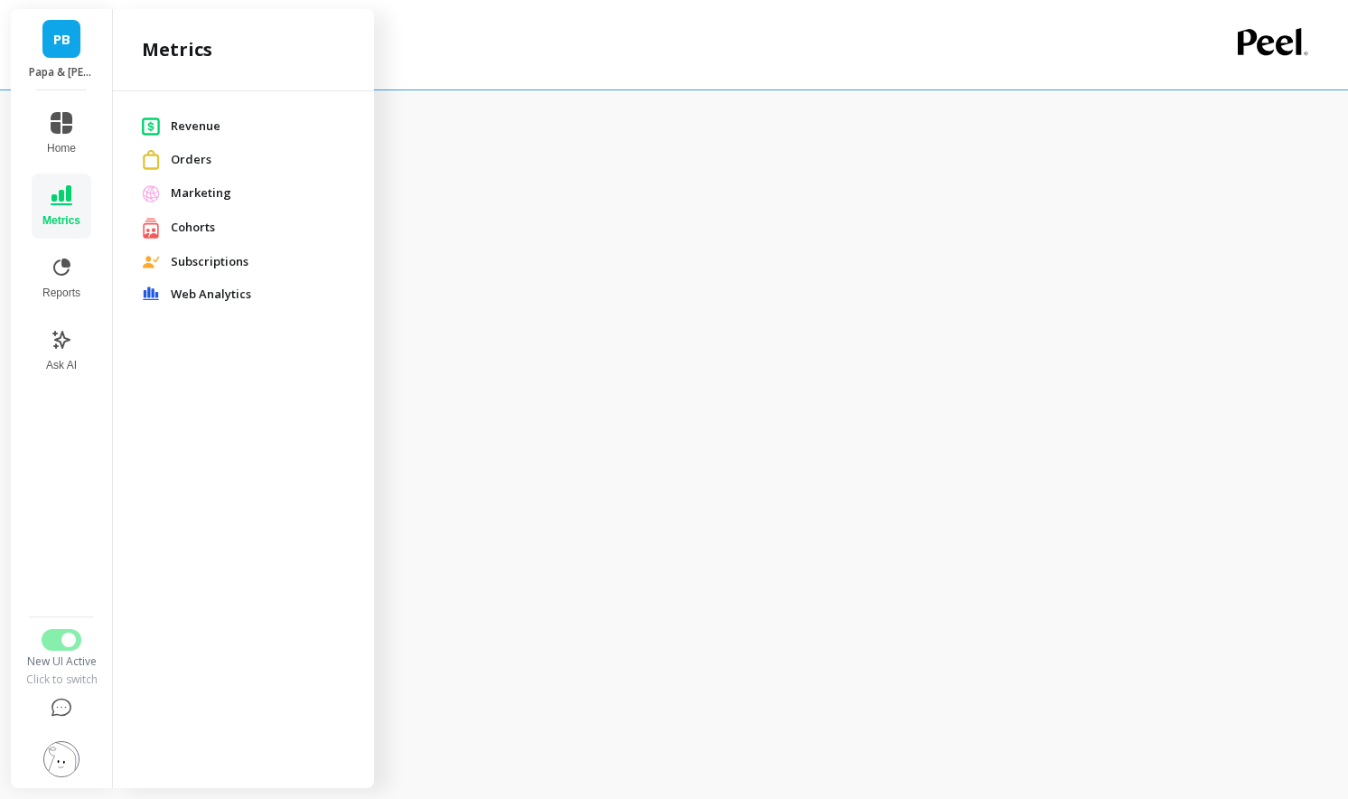
click at [210, 195] on span "Marketing" at bounding box center [258, 193] width 174 height 18
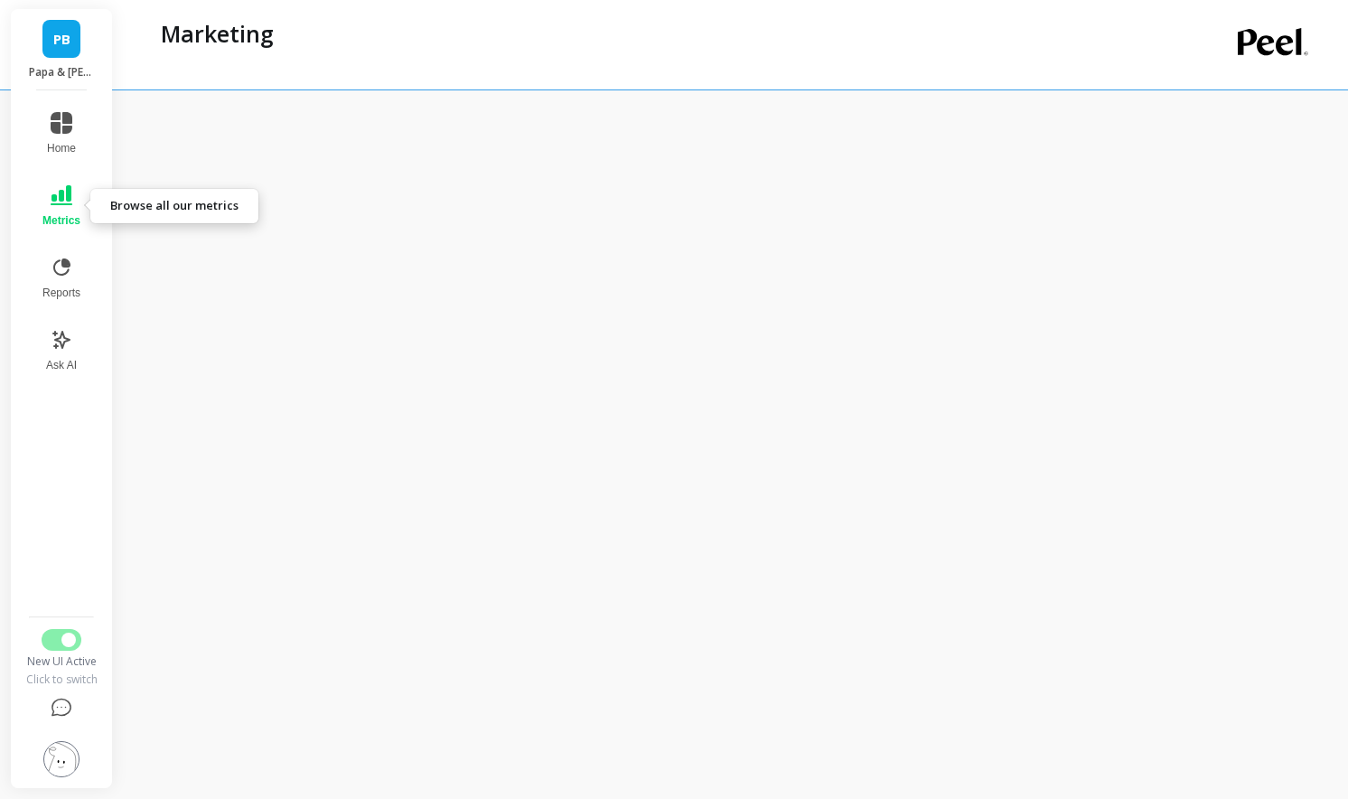
click at [60, 216] on span "Metrics" at bounding box center [61, 220] width 38 height 14
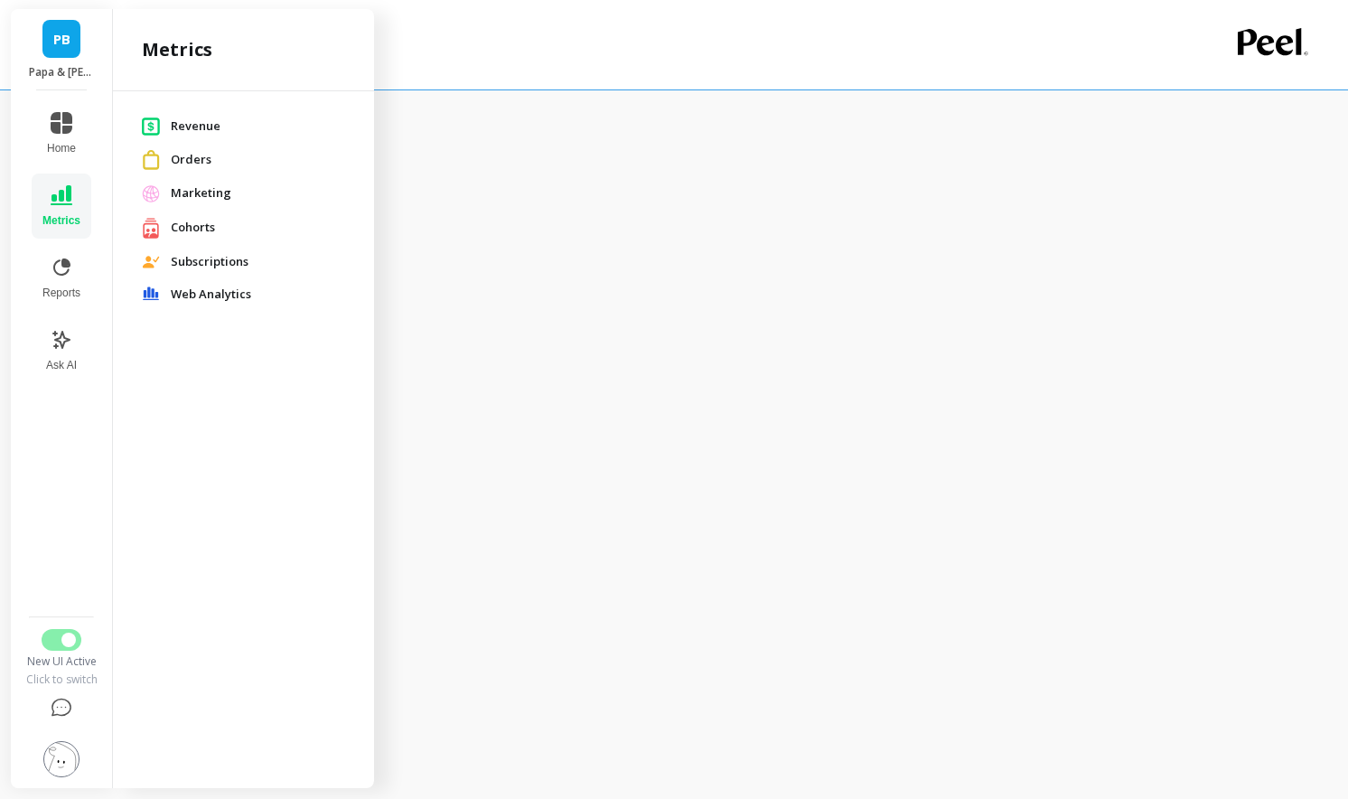
click at [208, 229] on span "Cohorts" at bounding box center [258, 228] width 174 height 18
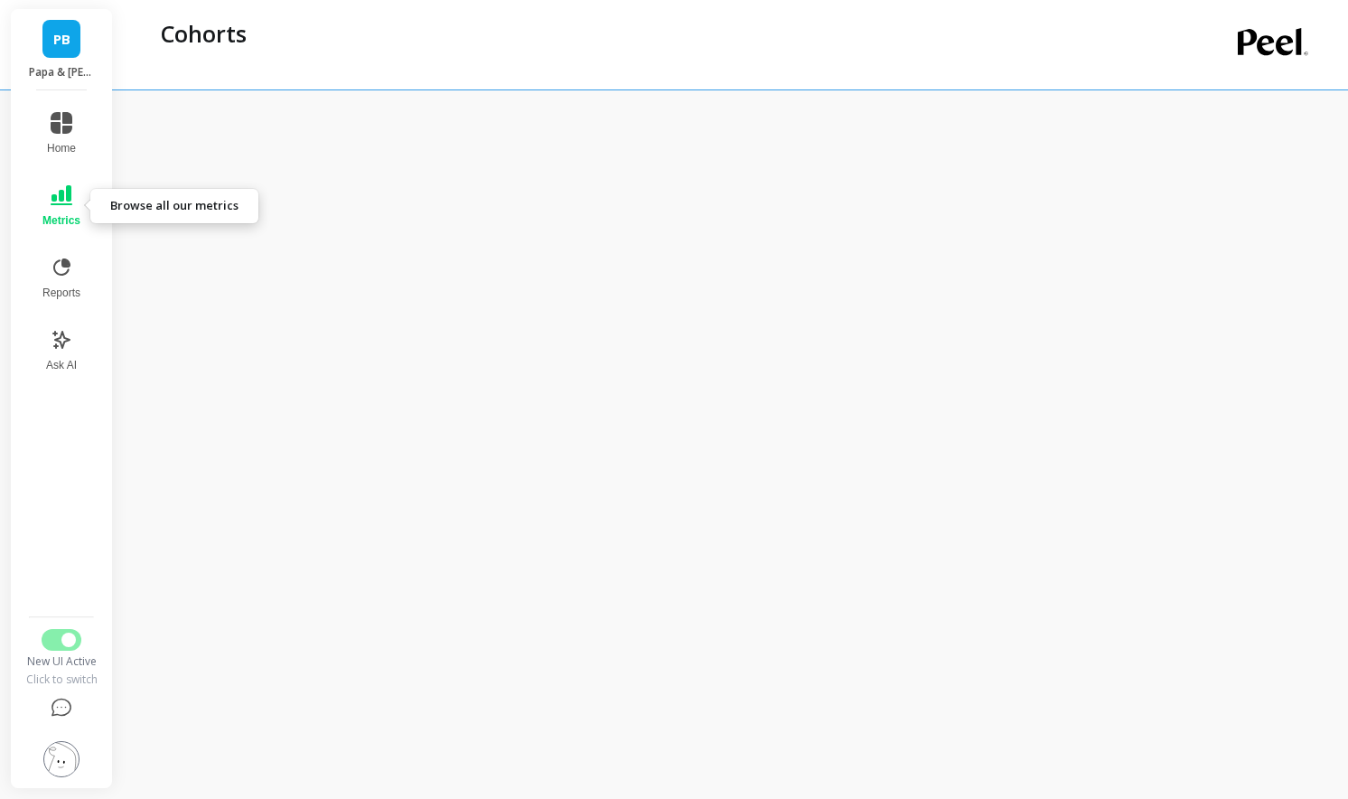
click at [63, 208] on button "Metrics" at bounding box center [62, 205] width 60 height 65
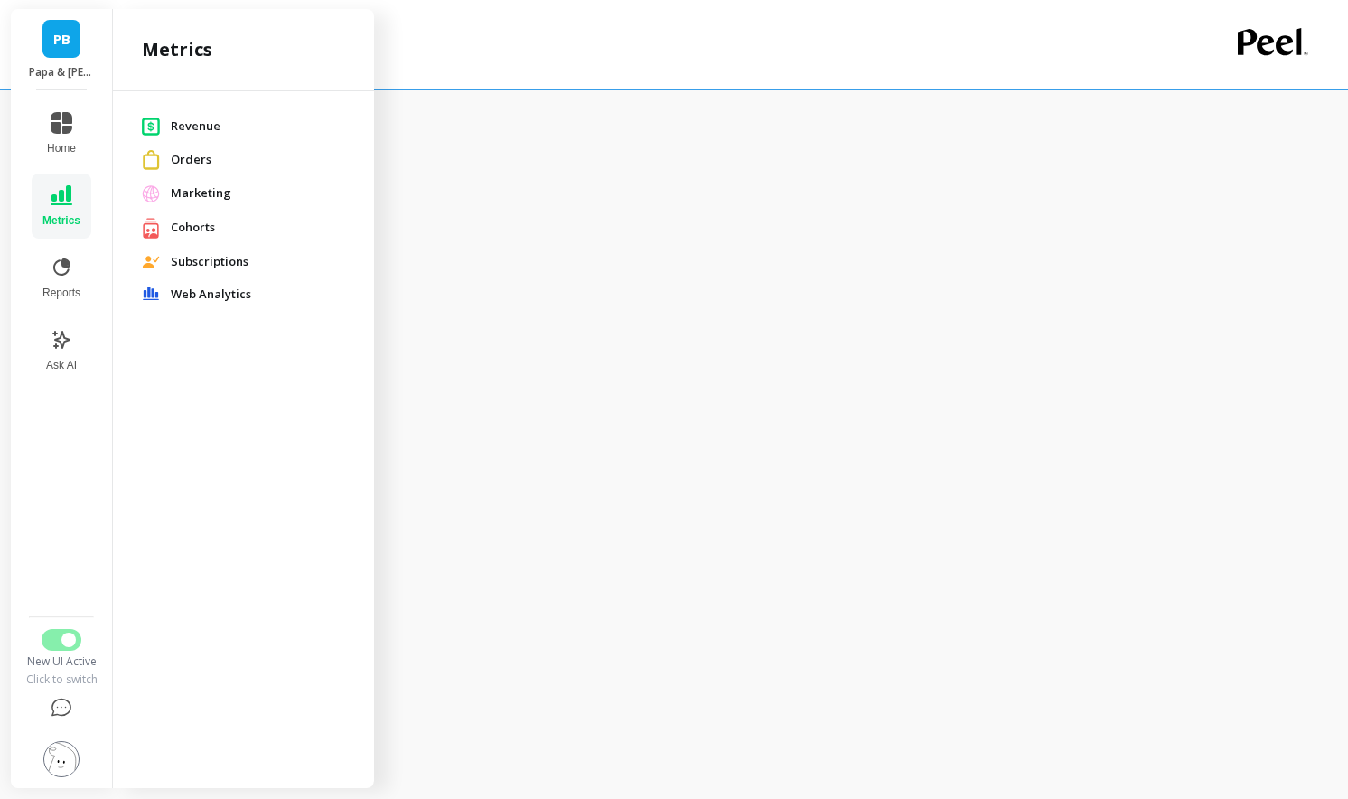
click at [227, 267] on span "Subscriptions" at bounding box center [258, 262] width 174 height 18
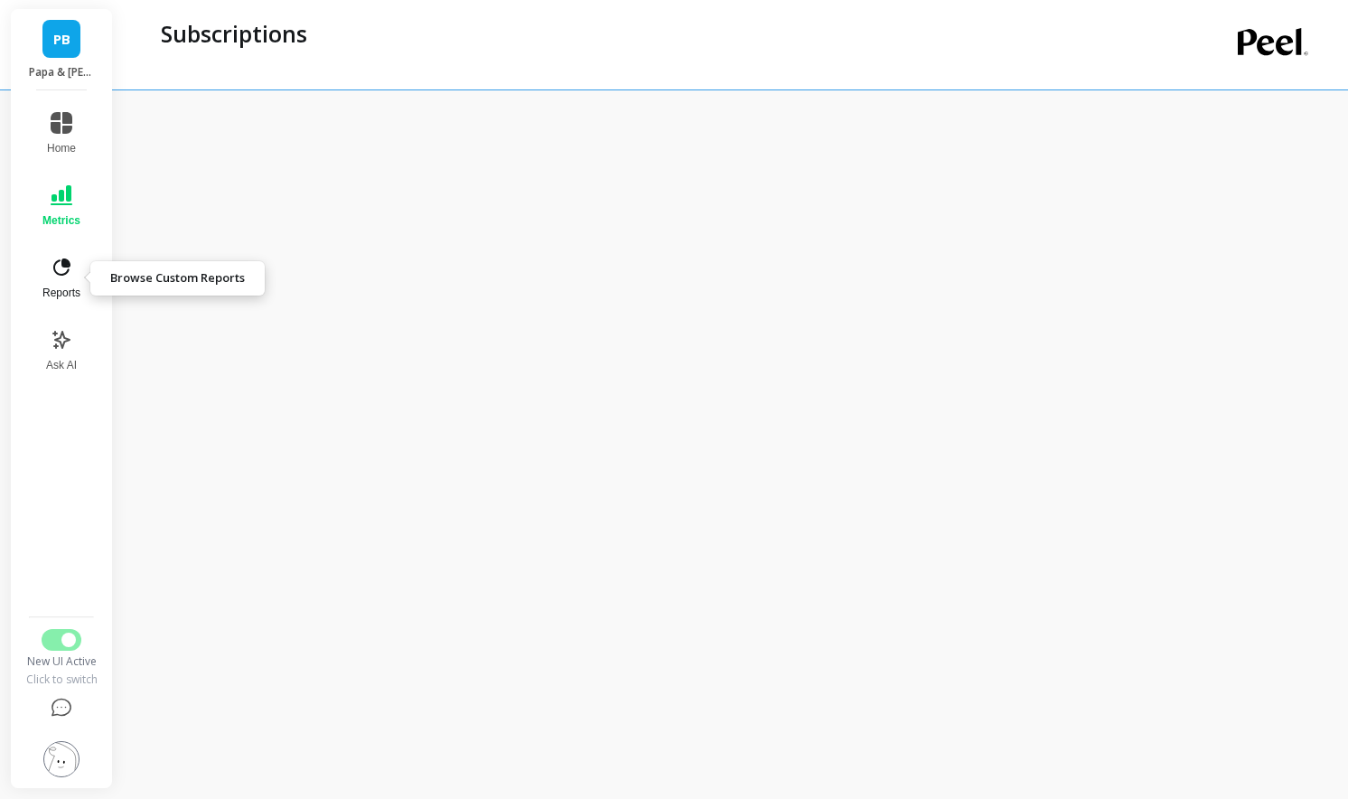
click at [70, 272] on icon at bounding box center [62, 268] width 22 height 22
click at [59, 260] on icon at bounding box center [61, 266] width 17 height 17
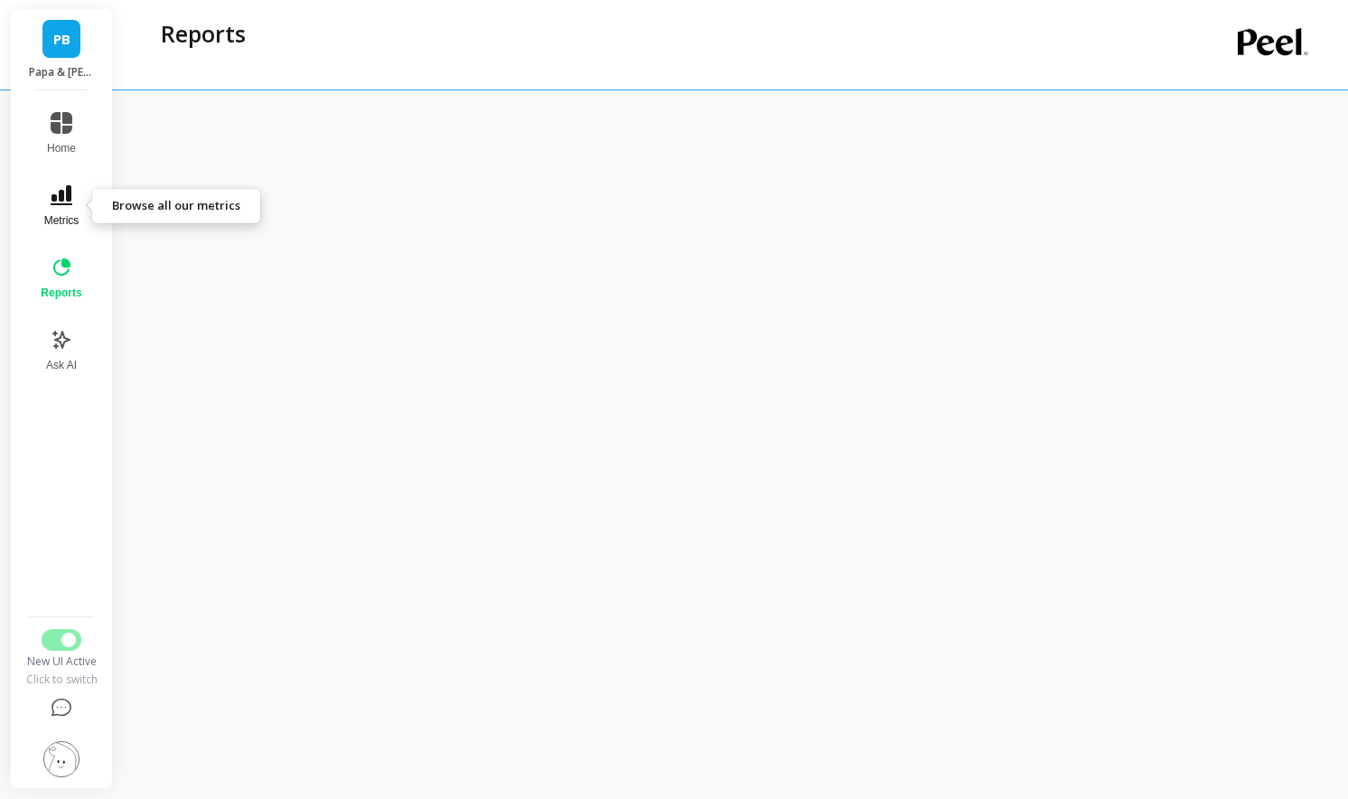
click at [47, 198] on button "Metrics" at bounding box center [61, 205] width 62 height 65
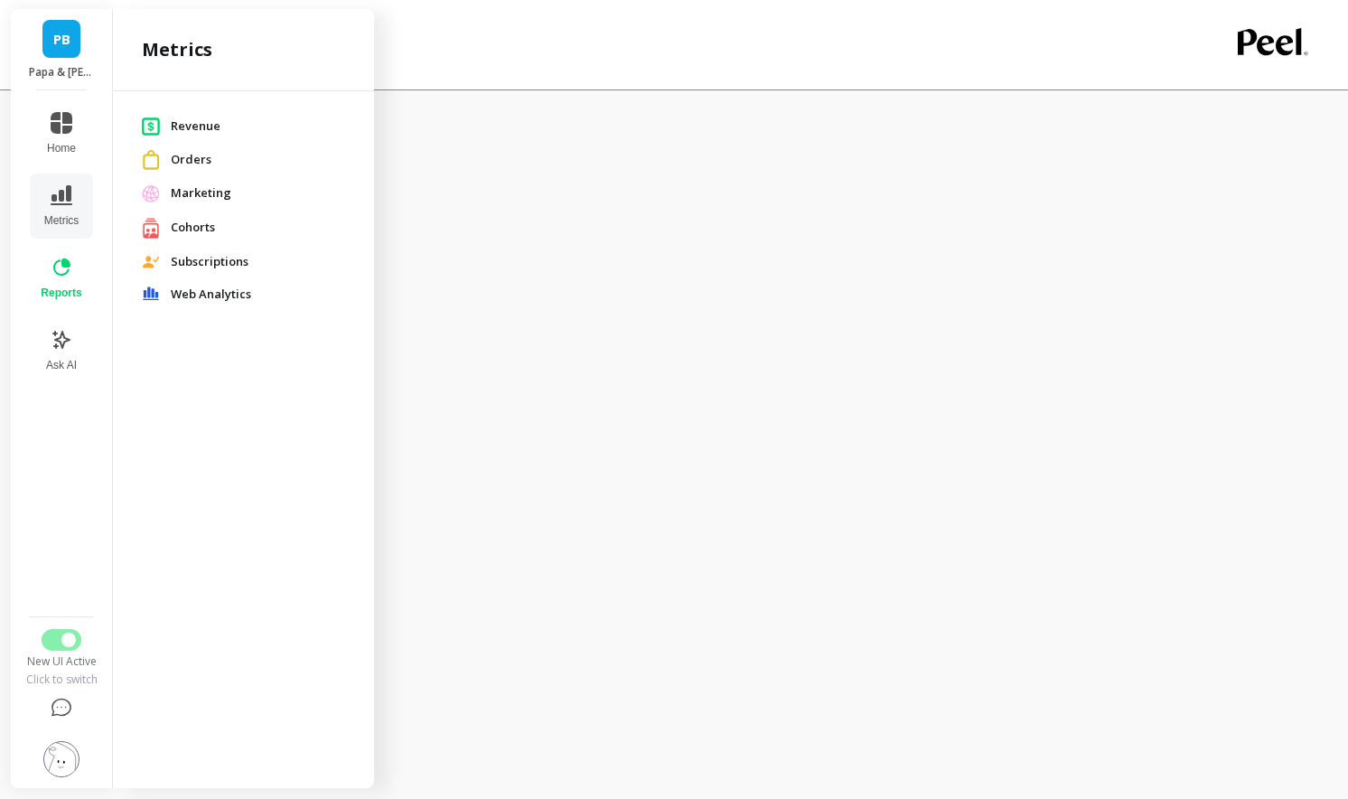
click at [220, 290] on span "Web Analytics" at bounding box center [258, 295] width 174 height 18
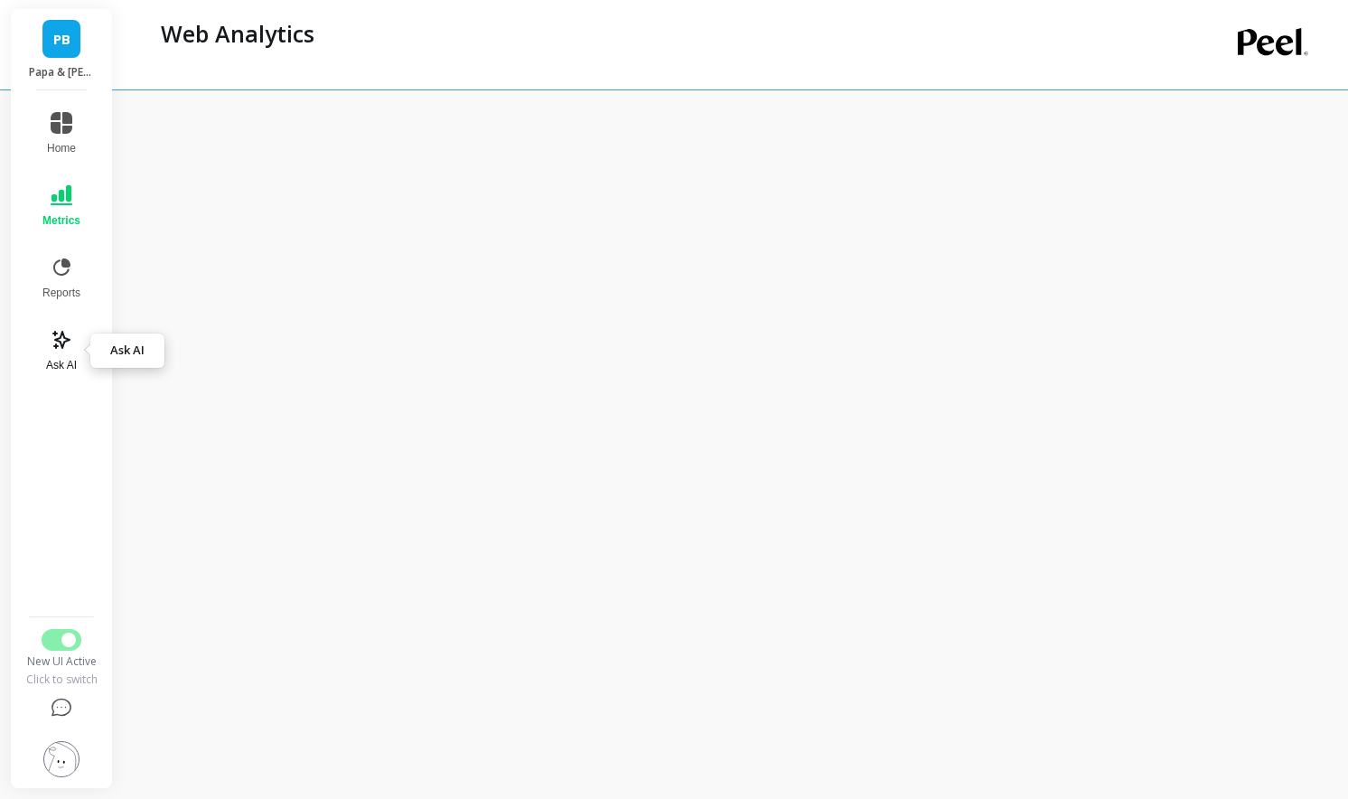
click at [60, 350] on icon at bounding box center [62, 340] width 22 height 22
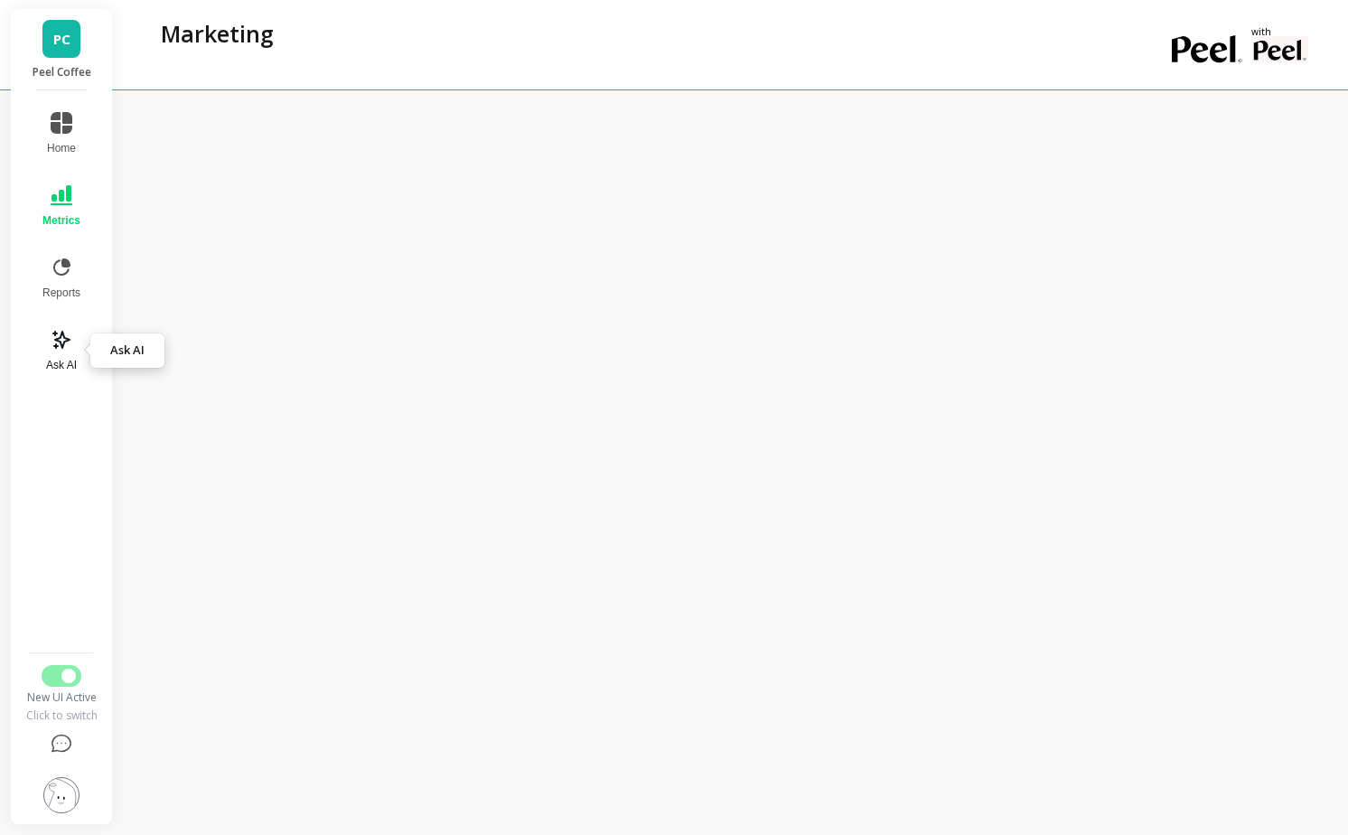
click at [59, 342] on icon at bounding box center [61, 340] width 16 height 16
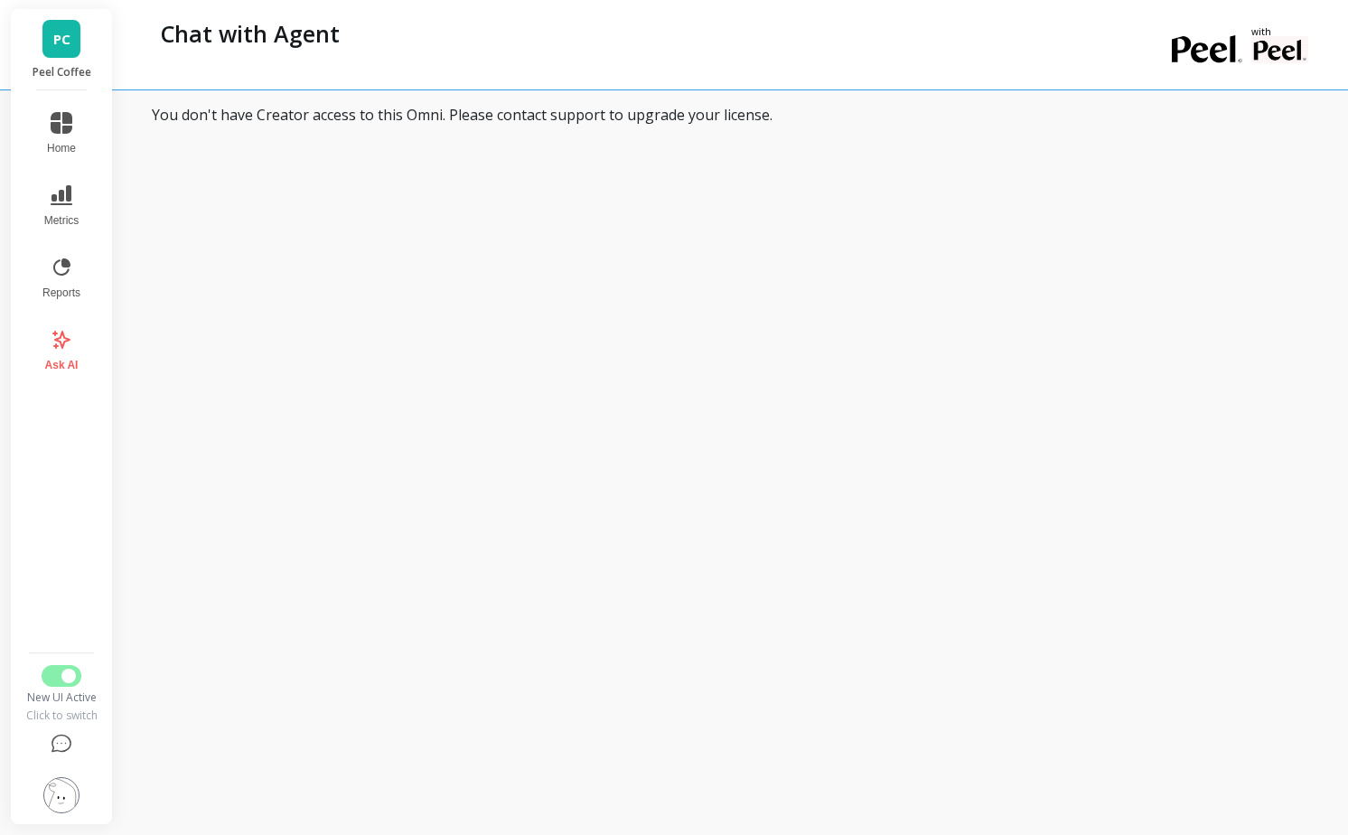
click at [413, 185] on div "Chat with Agent with You don't have Creator access to this Omni. Please contact…" at bounding box center [735, 417] width 1225 height 835
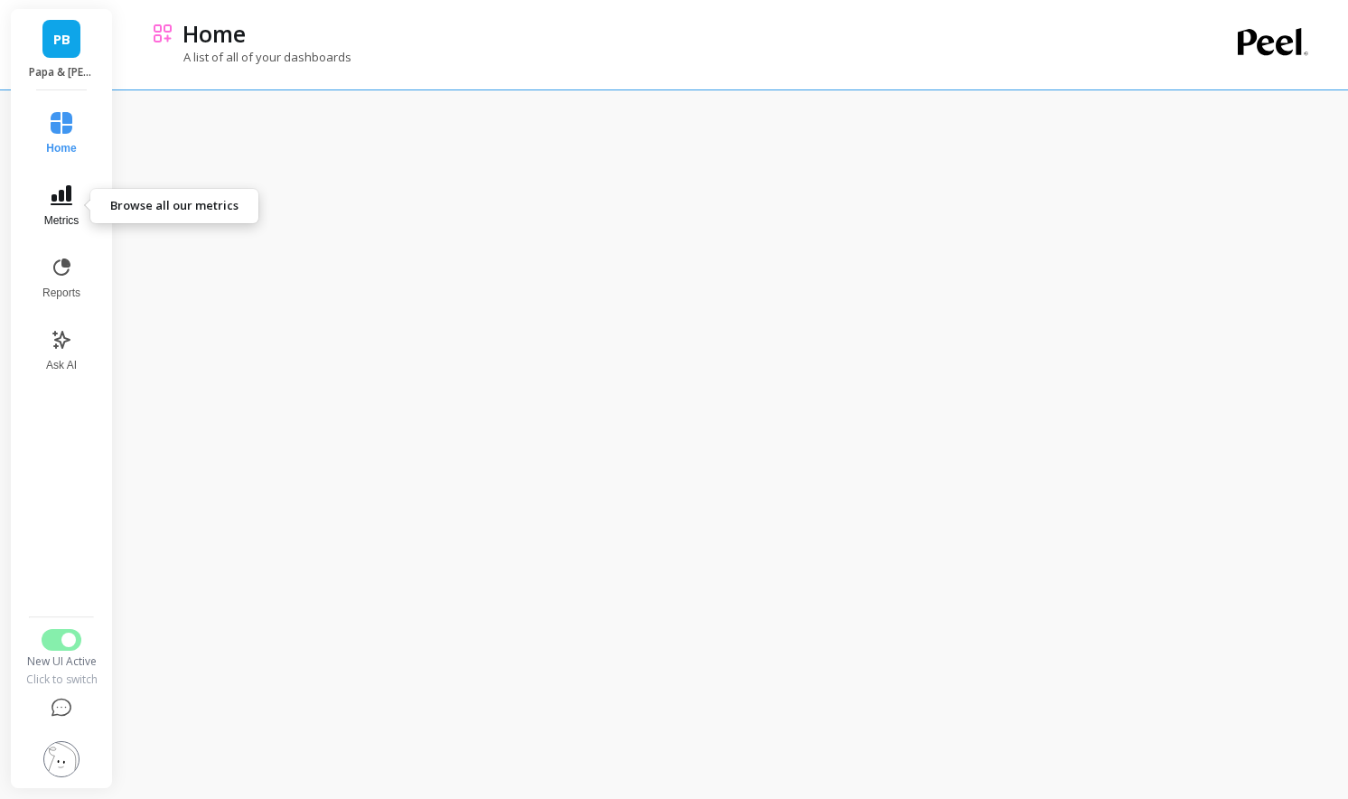
click at [60, 199] on icon at bounding box center [62, 195] width 22 height 20
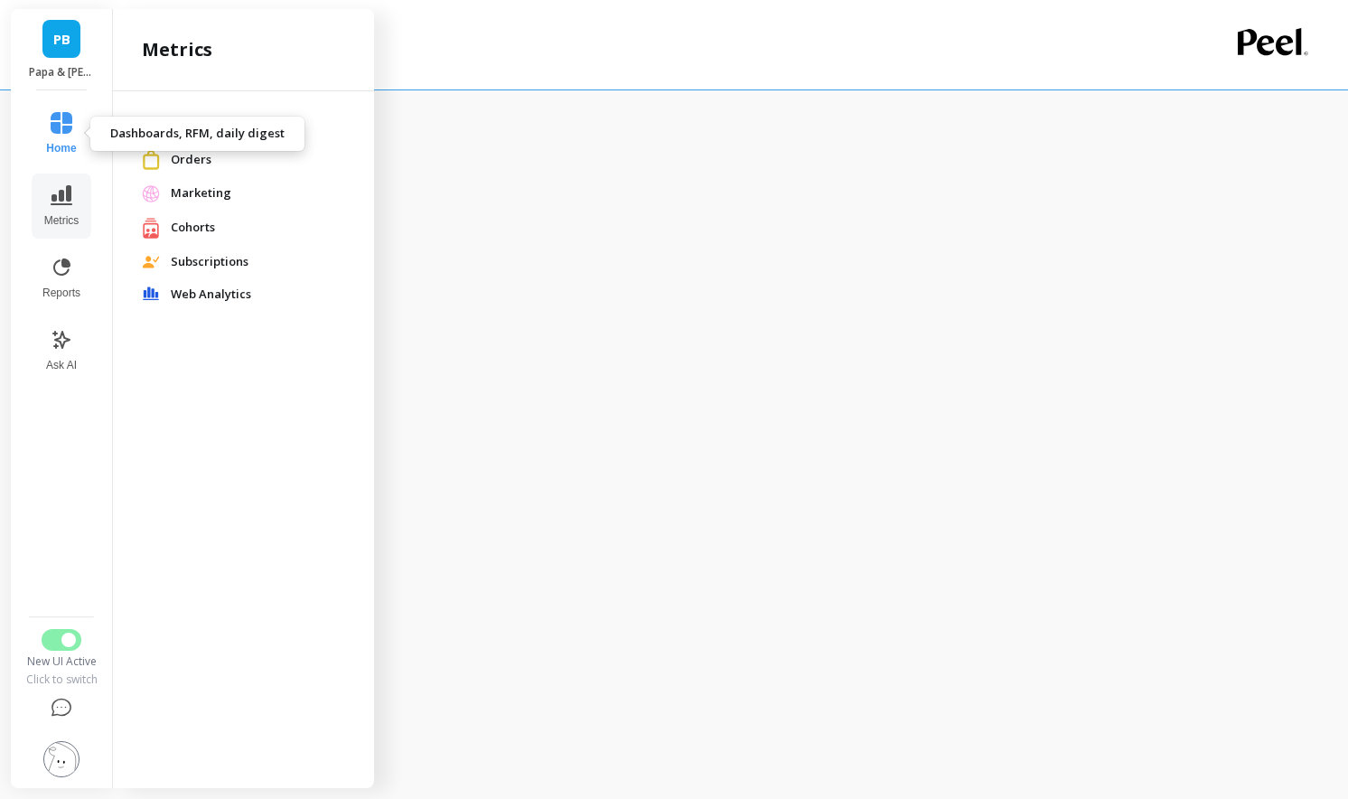
click at [57, 127] on icon at bounding box center [62, 123] width 22 height 22
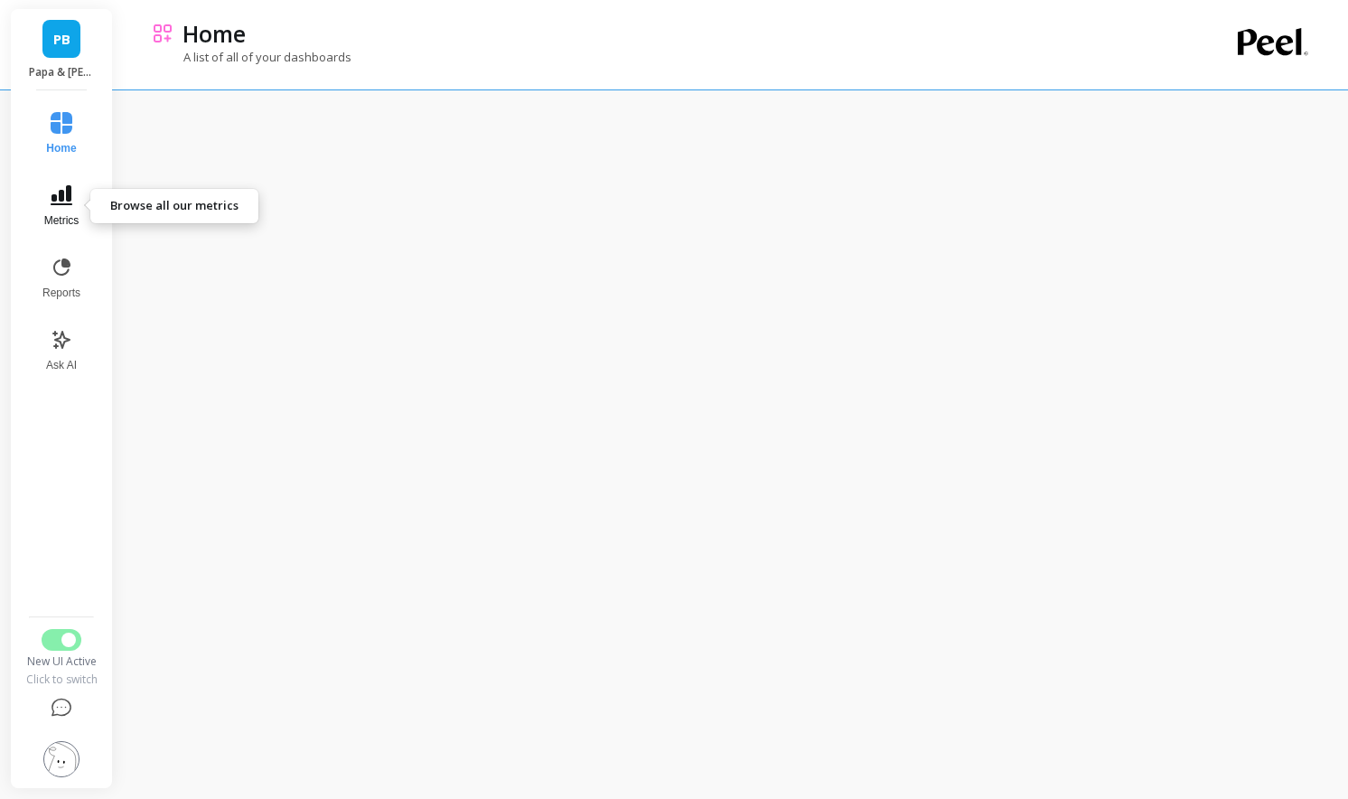
click at [48, 198] on button "Metrics" at bounding box center [62, 205] width 60 height 65
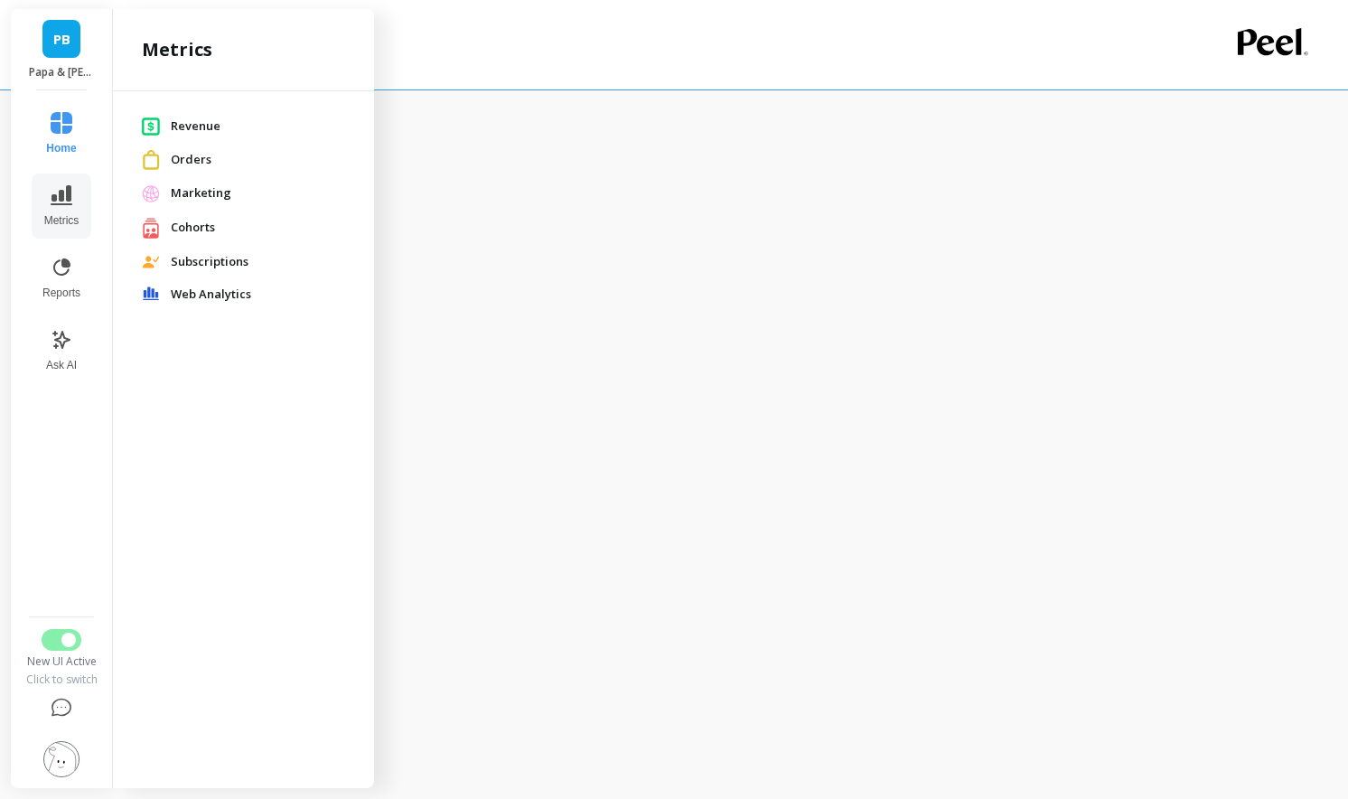
click at [211, 129] on span "Revenue" at bounding box center [258, 126] width 174 height 18
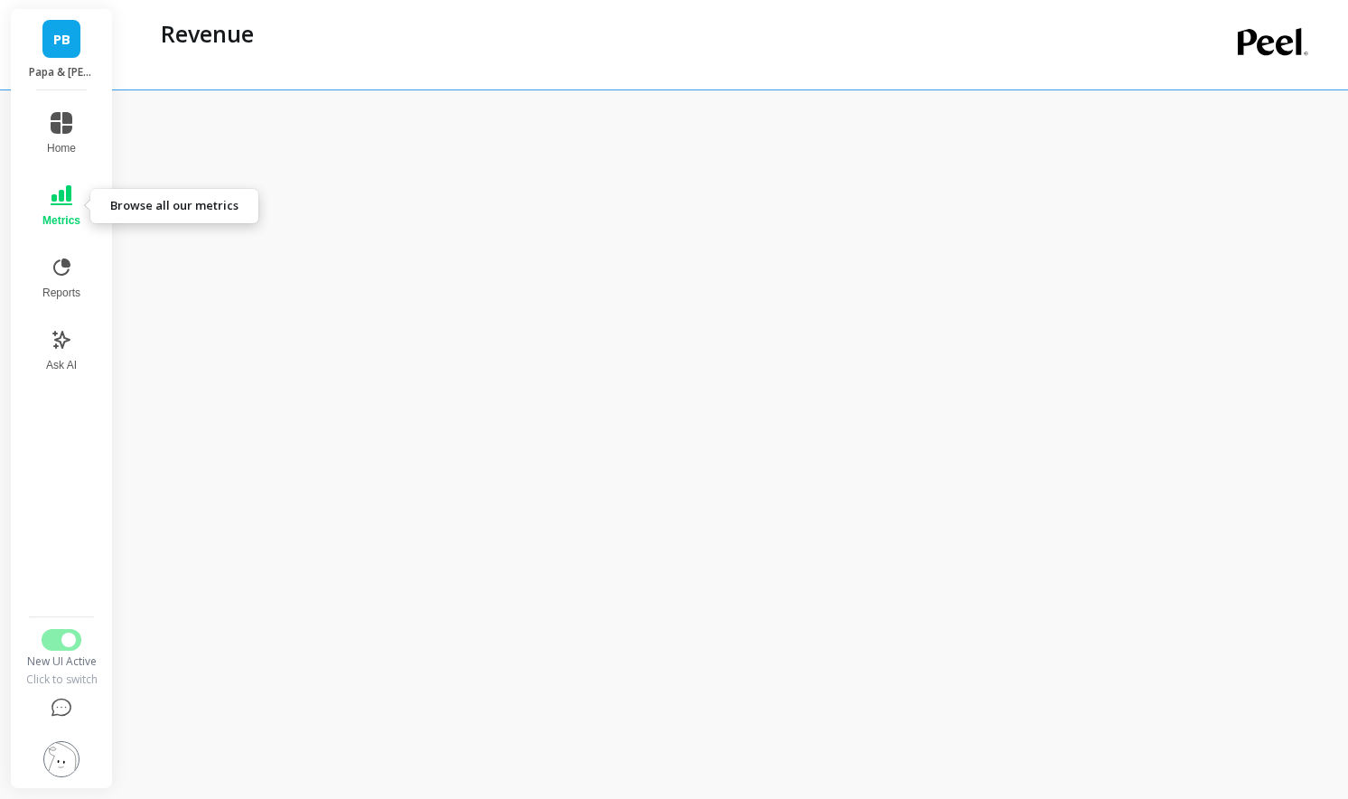
click at [66, 209] on button "Metrics" at bounding box center [62, 205] width 60 height 65
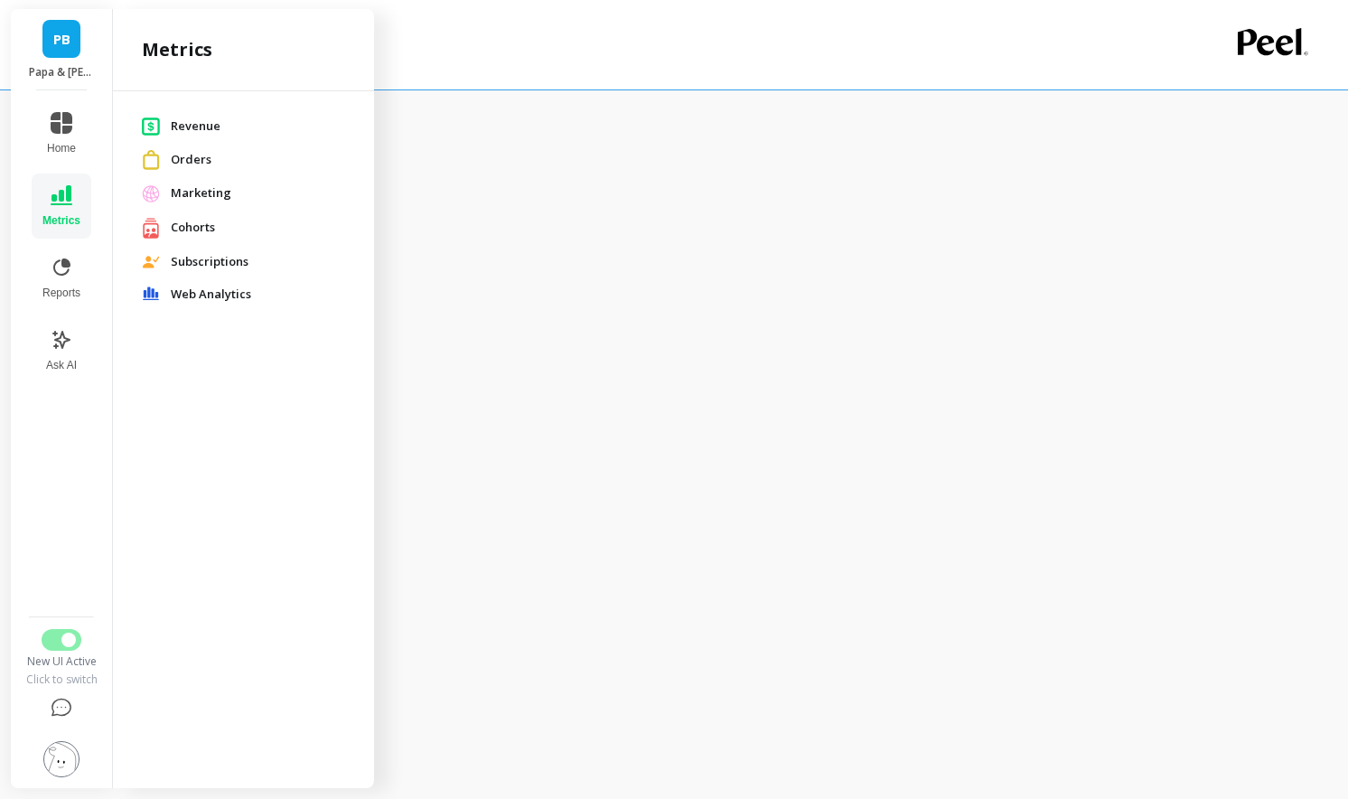
click at [530, 102] on div at bounding box center [732, 476] width 1160 height 925
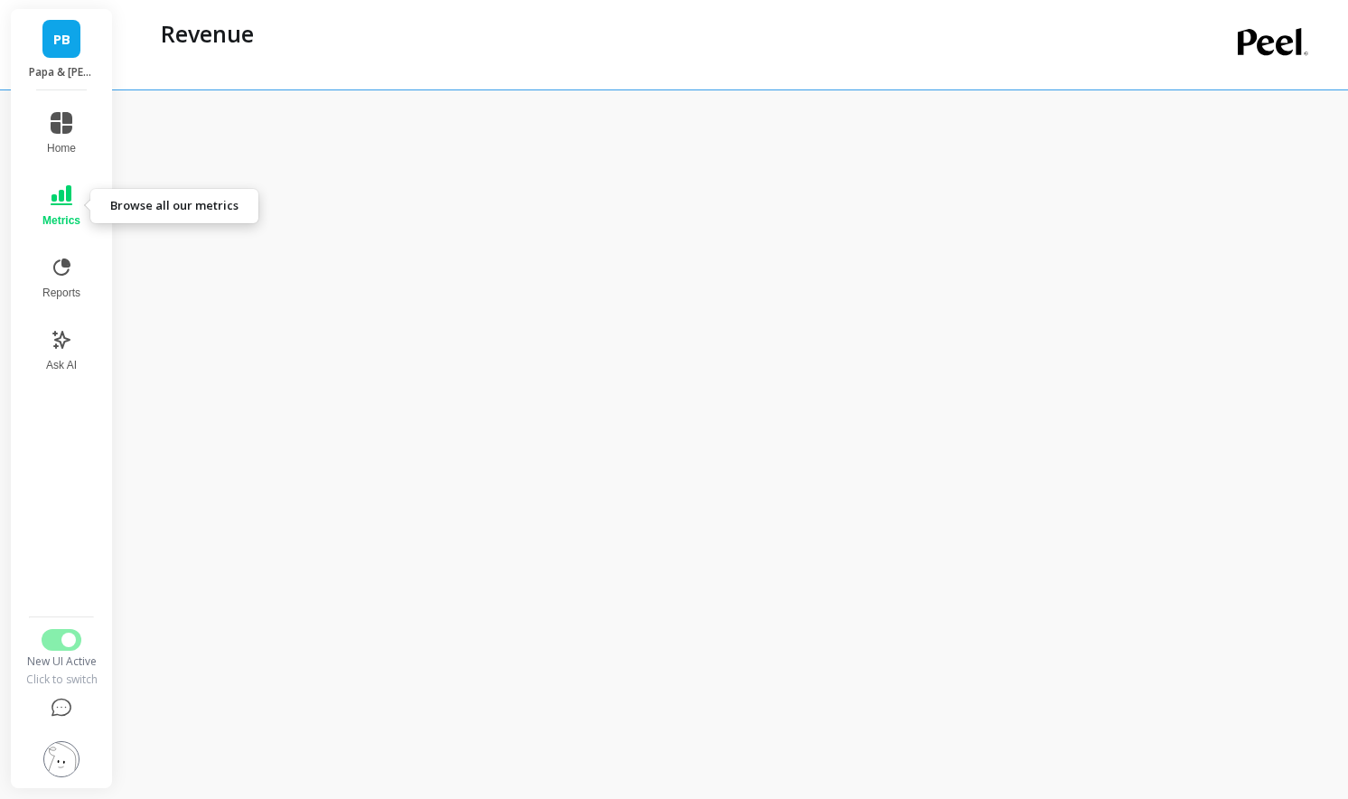
click at [61, 209] on button "Metrics" at bounding box center [62, 205] width 60 height 65
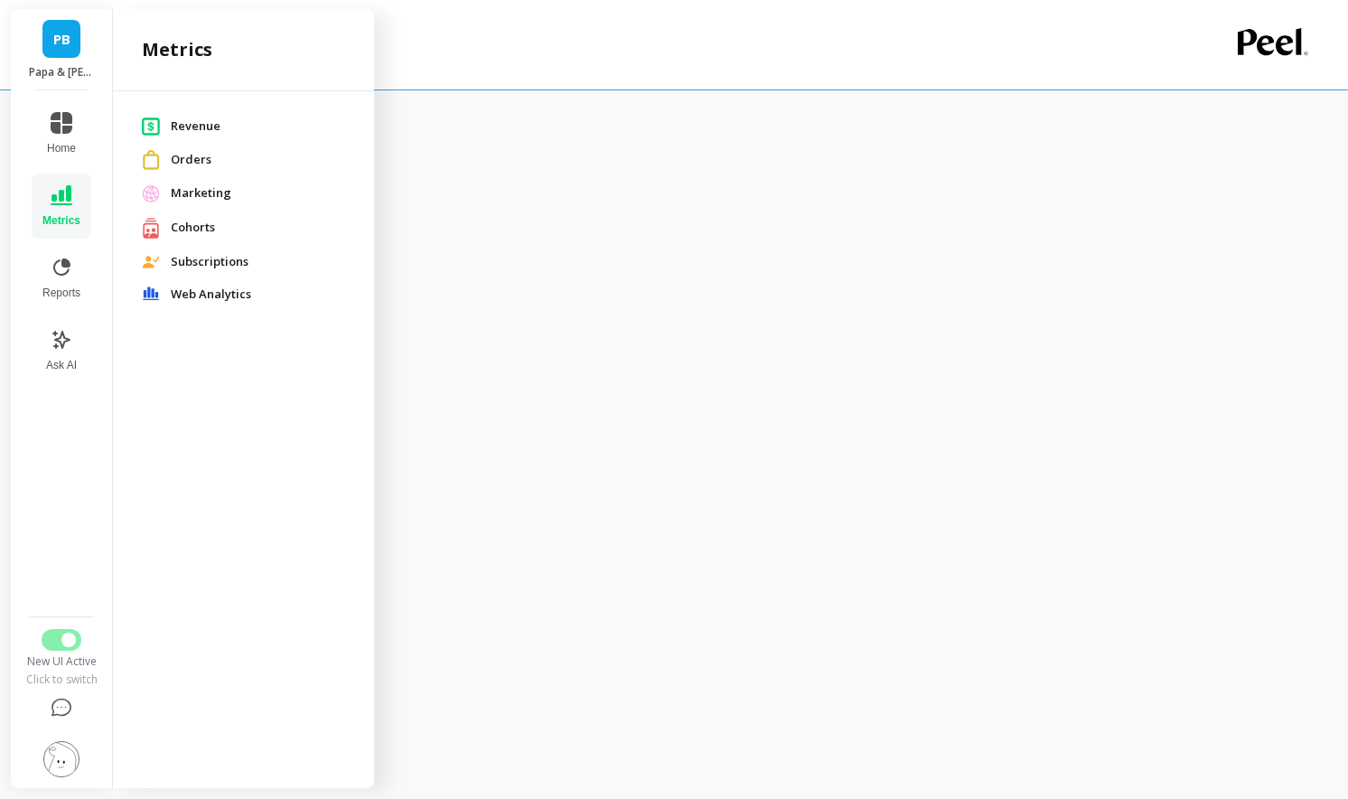
click at [186, 157] on span "Orders" at bounding box center [258, 160] width 174 height 18
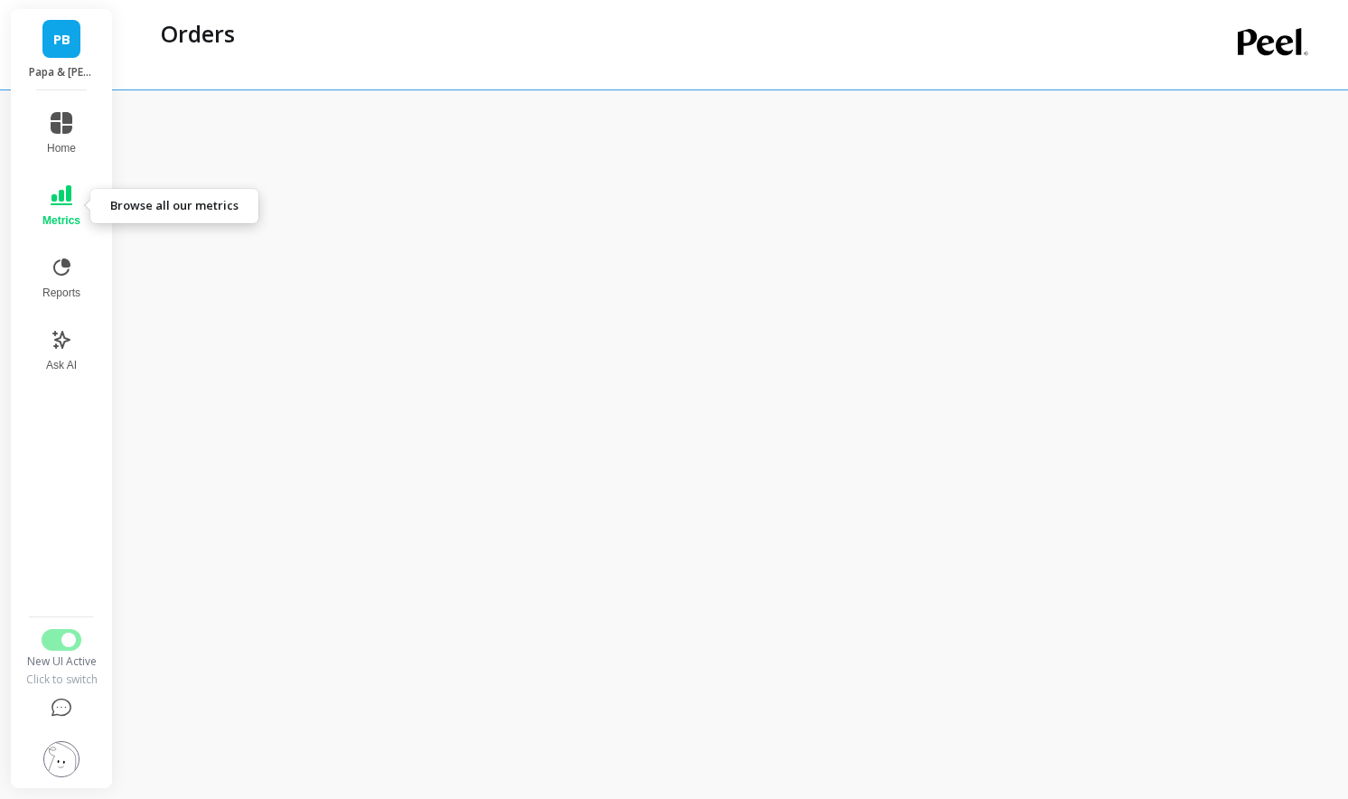
click at [59, 194] on icon at bounding box center [62, 195] width 22 height 20
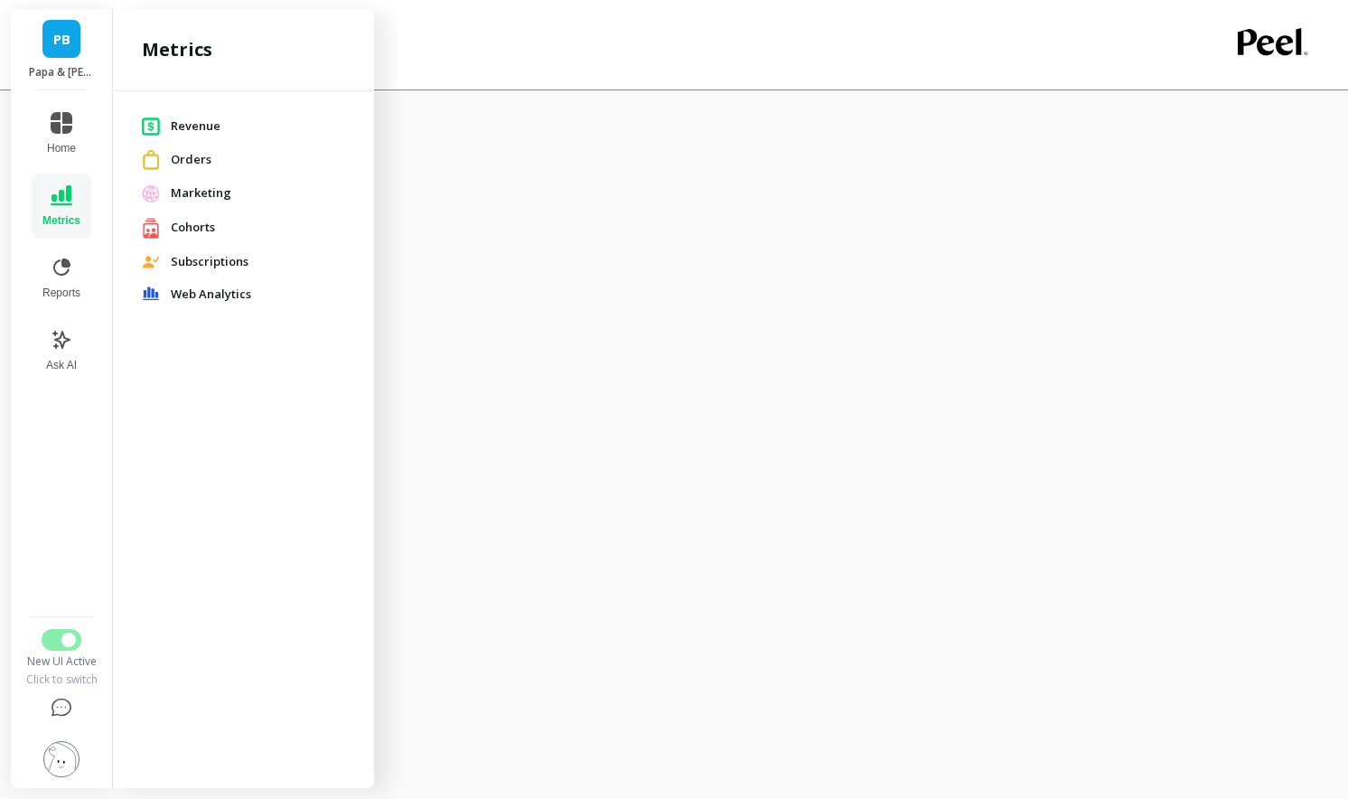
click at [178, 203] on div "Marketing" at bounding box center [243, 193] width 232 height 33
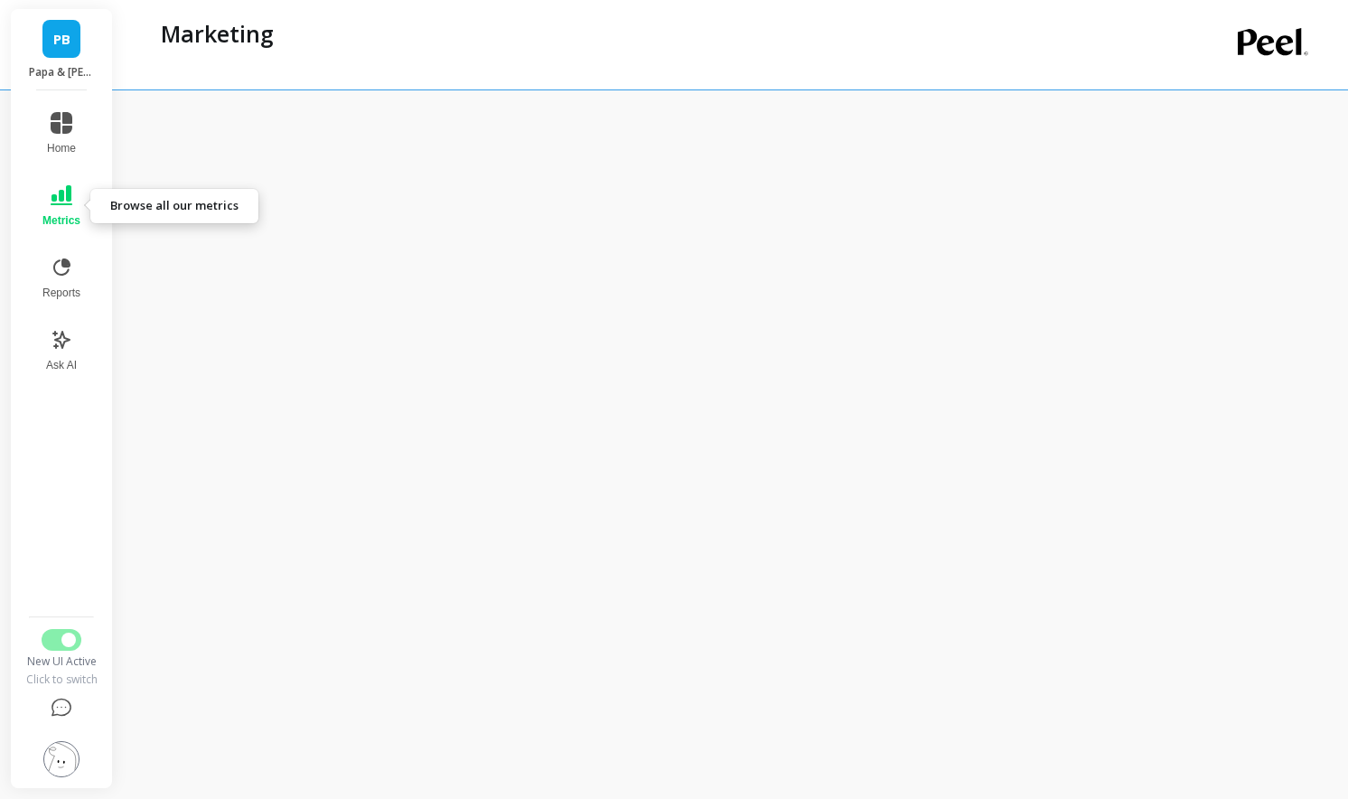
click at [69, 201] on icon at bounding box center [62, 195] width 22 height 20
click at [59, 207] on button "Metrics" at bounding box center [62, 205] width 60 height 65
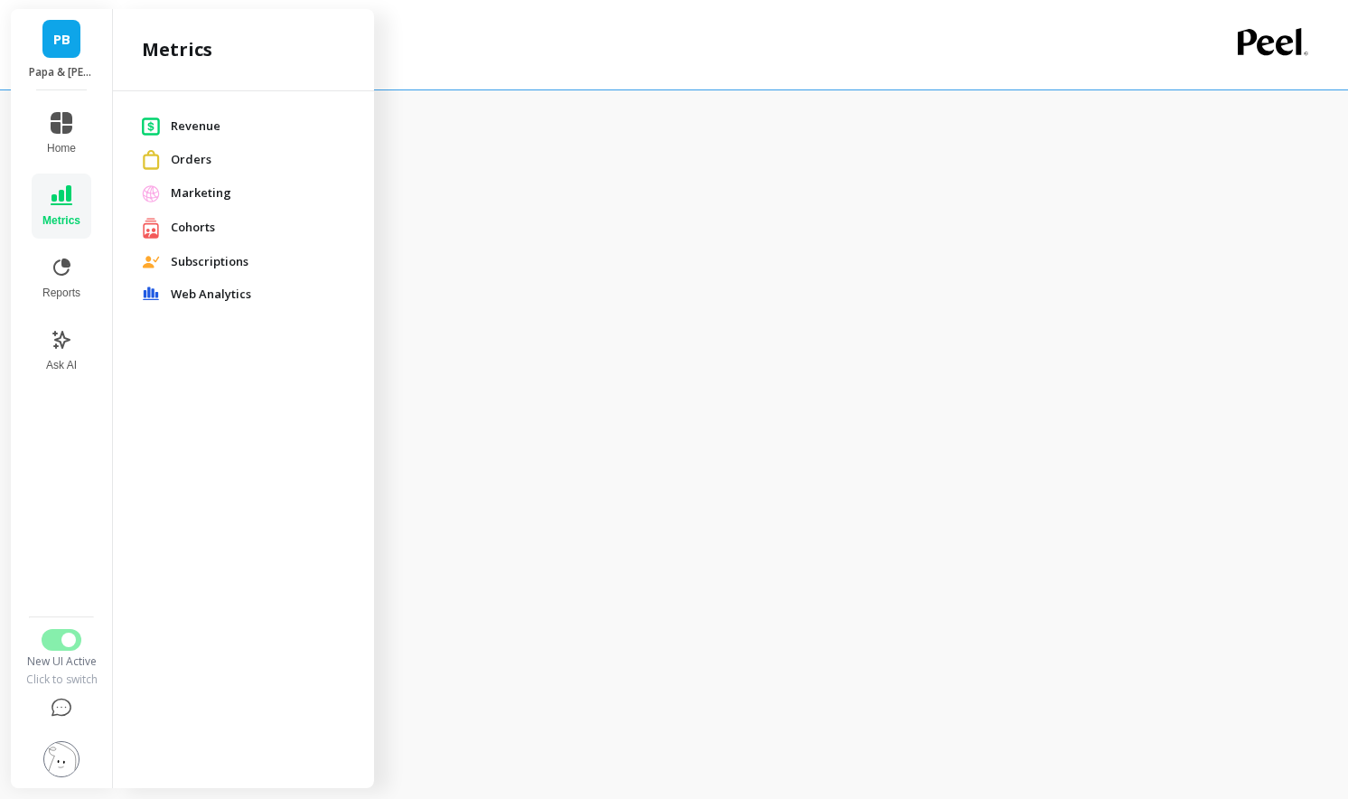
click at [200, 230] on span "Cohorts" at bounding box center [258, 228] width 174 height 18
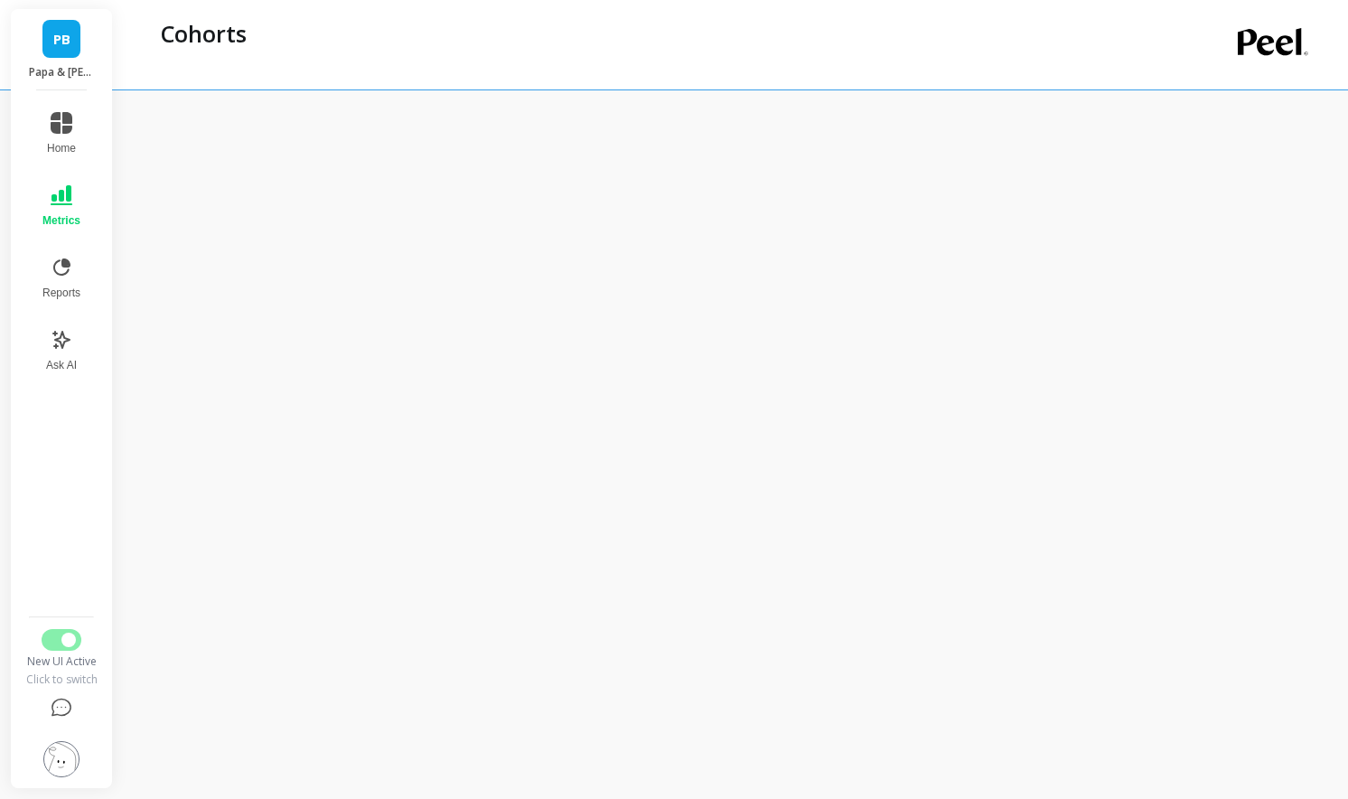
click at [64, 210] on button "Metrics" at bounding box center [62, 205] width 60 height 65
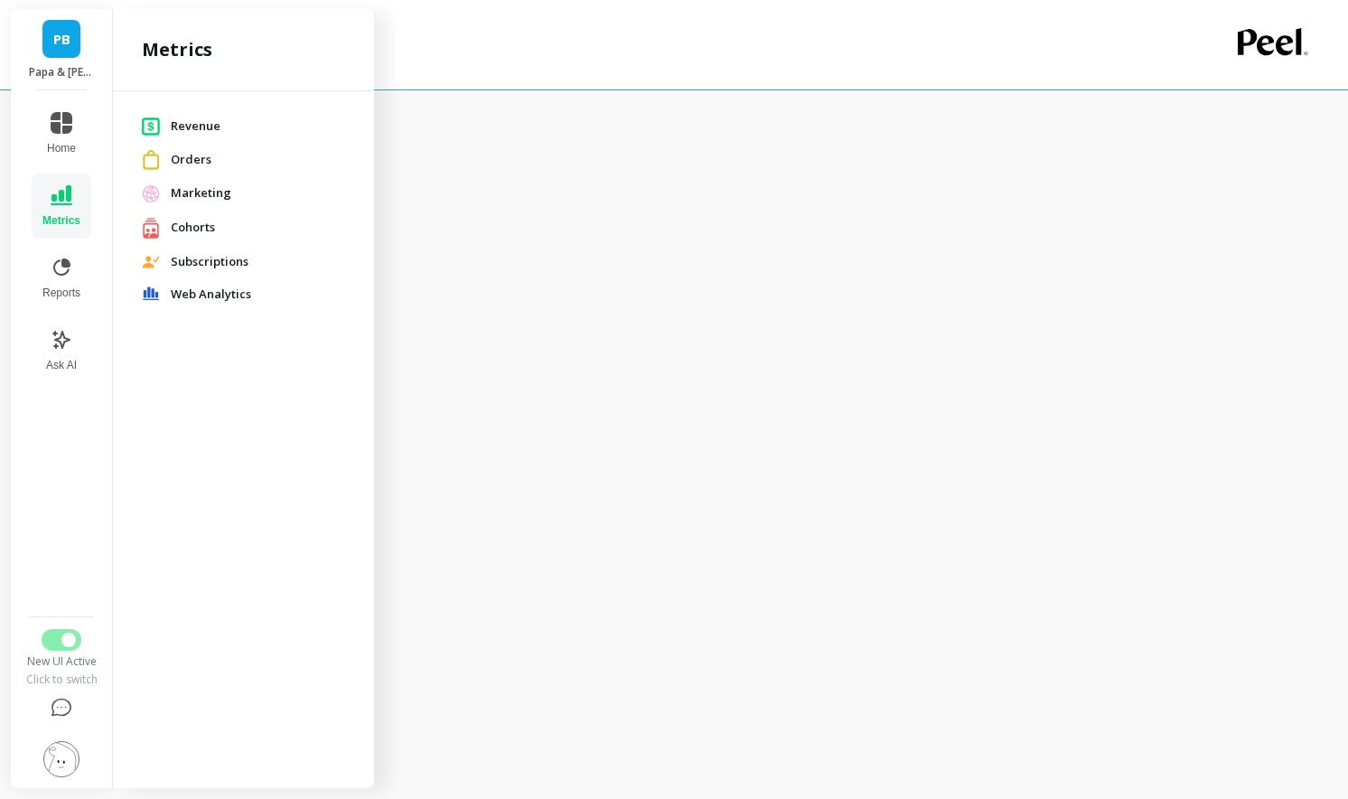
click at [214, 257] on span "Subscriptions" at bounding box center [258, 262] width 174 height 18
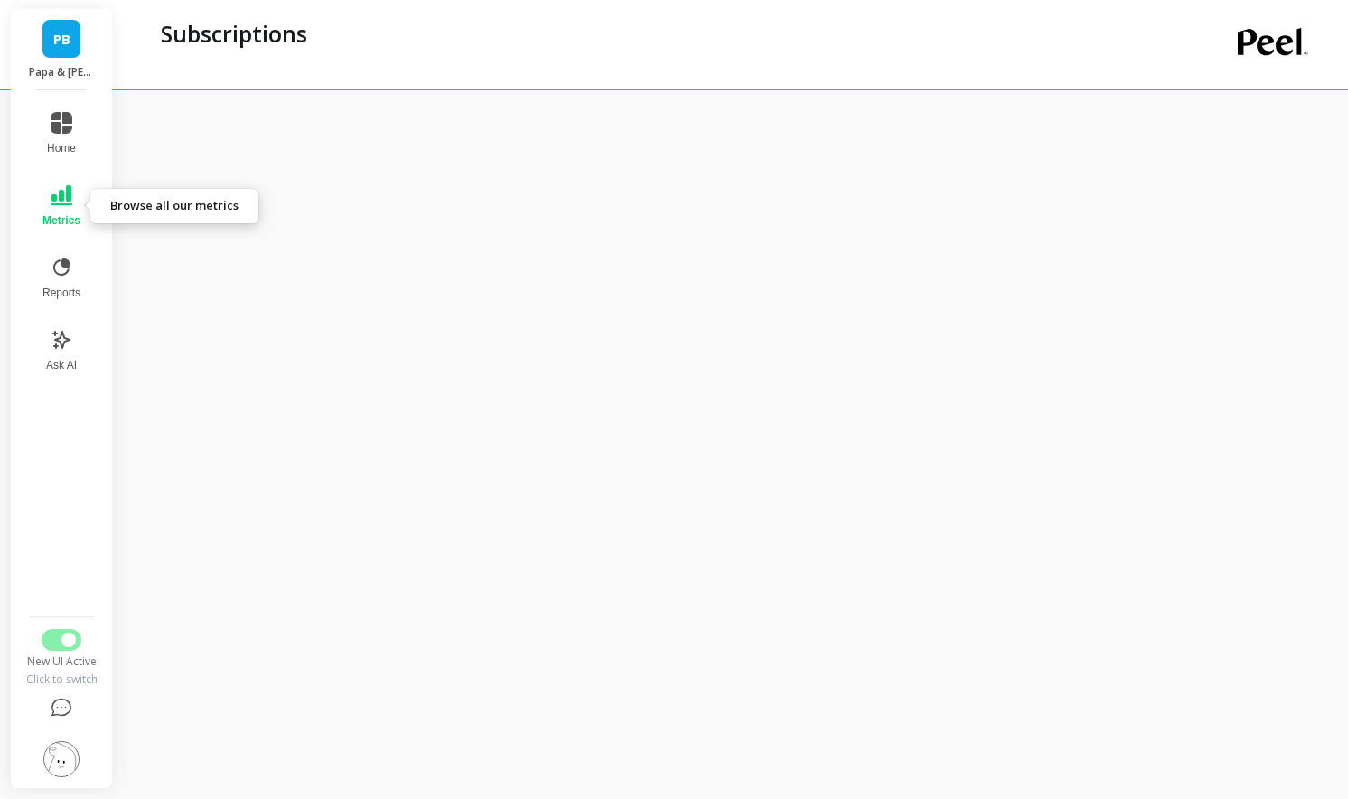
click at [56, 217] on span "Metrics" at bounding box center [61, 220] width 38 height 14
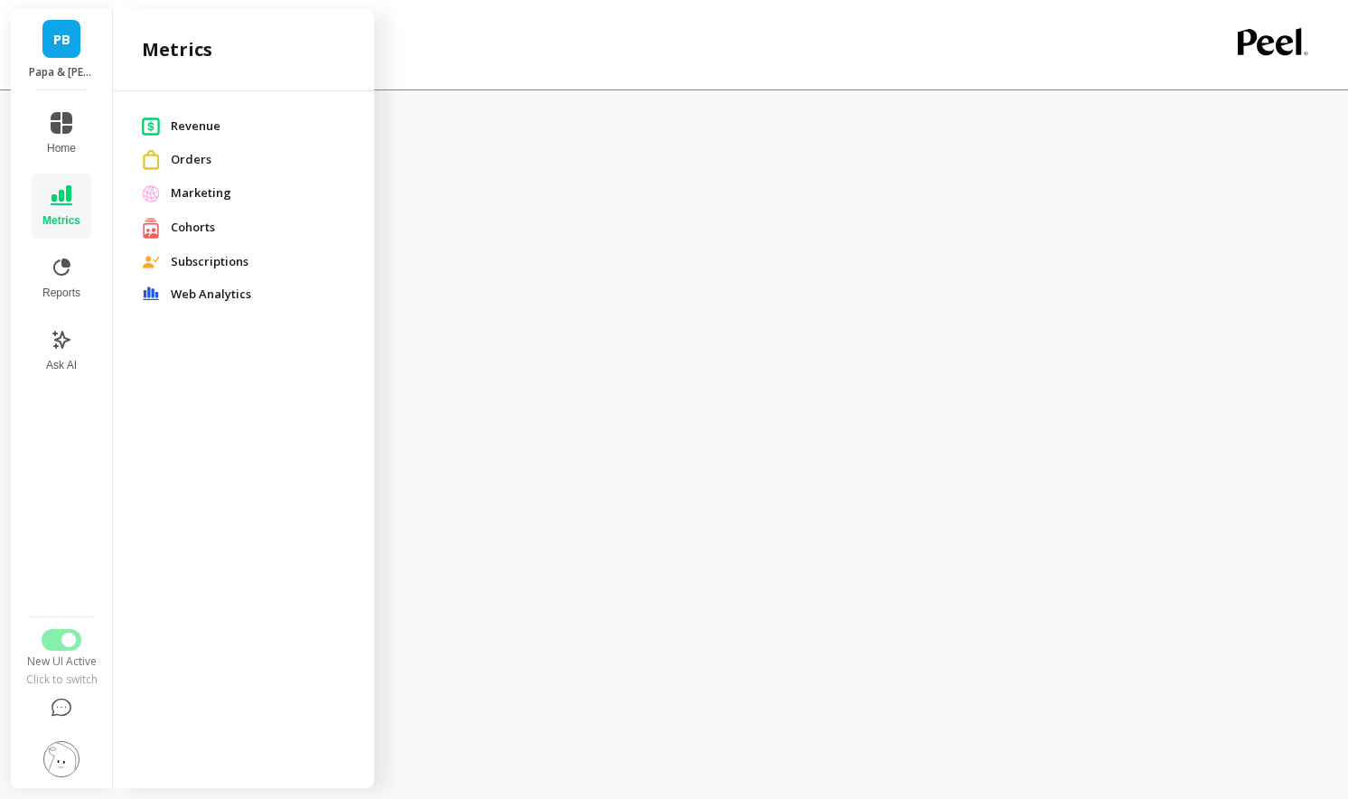
click at [203, 260] on span "Subscriptions" at bounding box center [258, 262] width 174 height 18
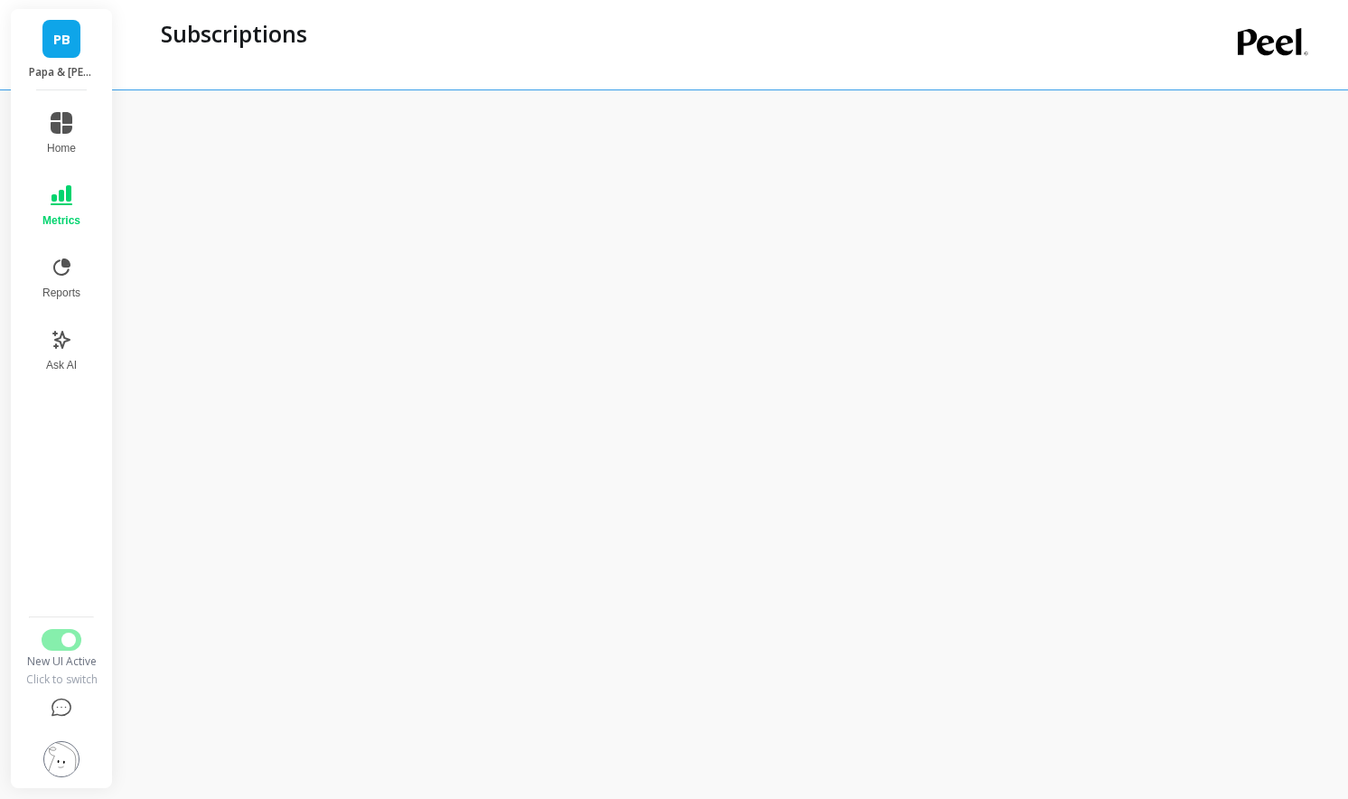
click at [116, 229] on div "PB Papa & Barkley Home Metrics Reports Ask AI New UI Active Click to switch Sub…" at bounding box center [674, 462] width 1348 height 925
click at [53, 215] on span "Metrics" at bounding box center [61, 220] width 38 height 14
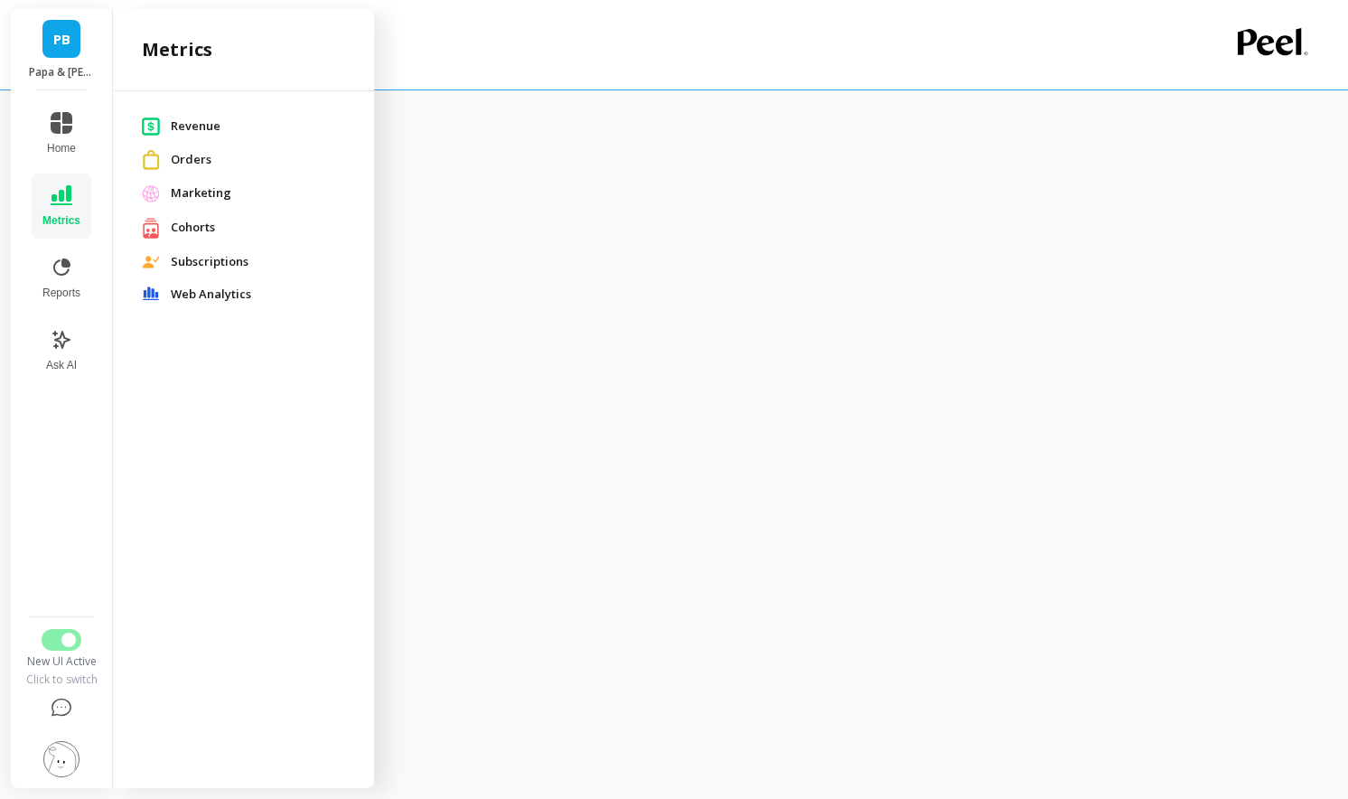
click at [173, 290] on span "Web Analytics" at bounding box center [258, 295] width 174 height 18
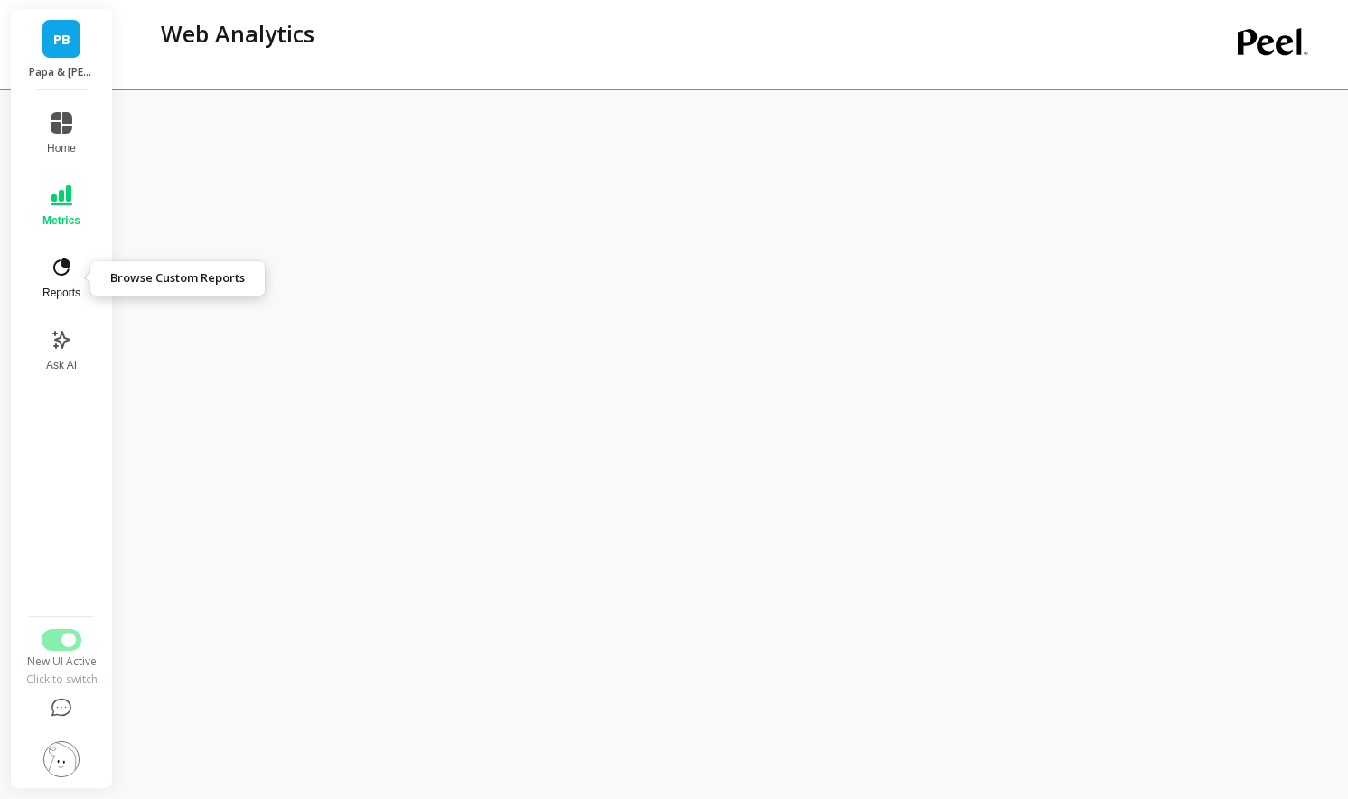
click at [62, 272] on icon at bounding box center [62, 268] width 22 height 22
click at [61, 364] on span "Ask AI" at bounding box center [61, 365] width 31 height 14
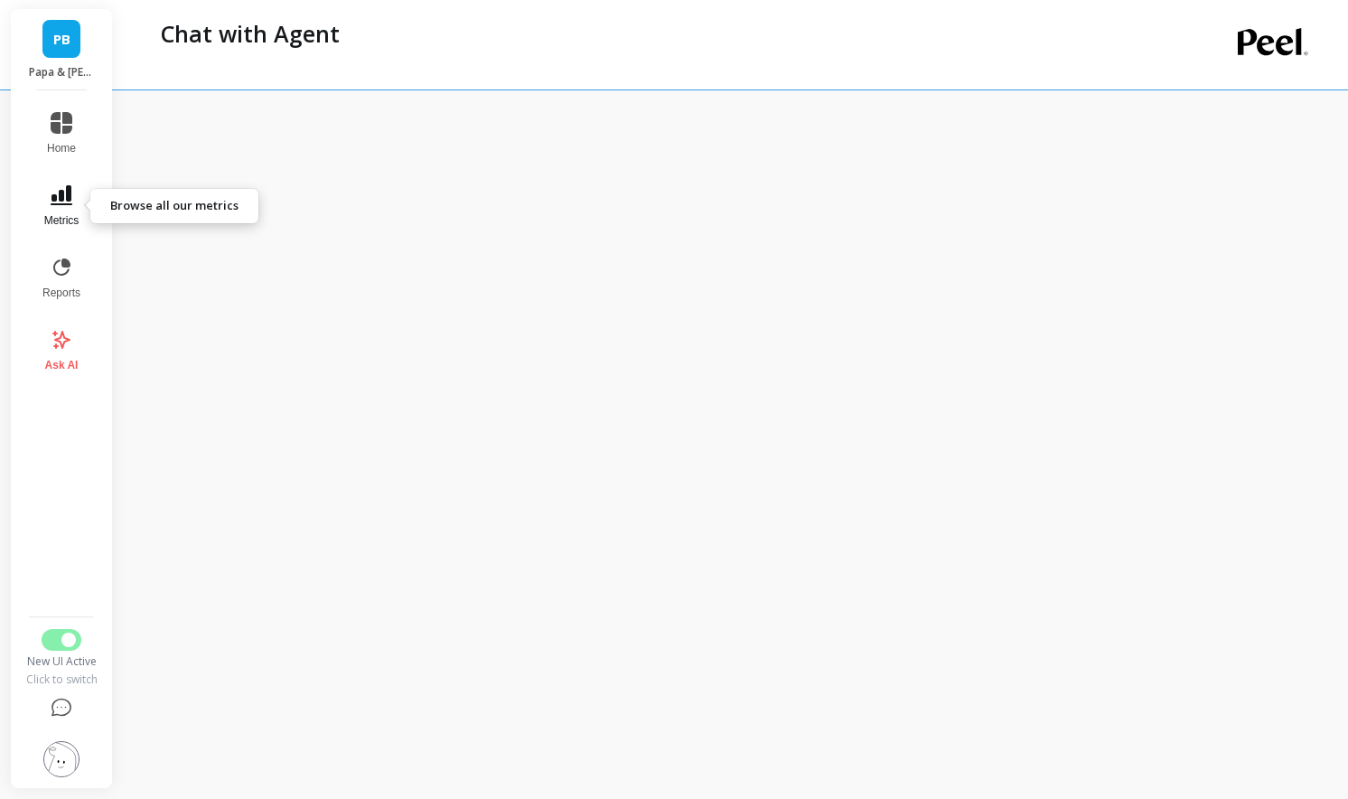
click at [74, 186] on button "Metrics" at bounding box center [62, 205] width 60 height 65
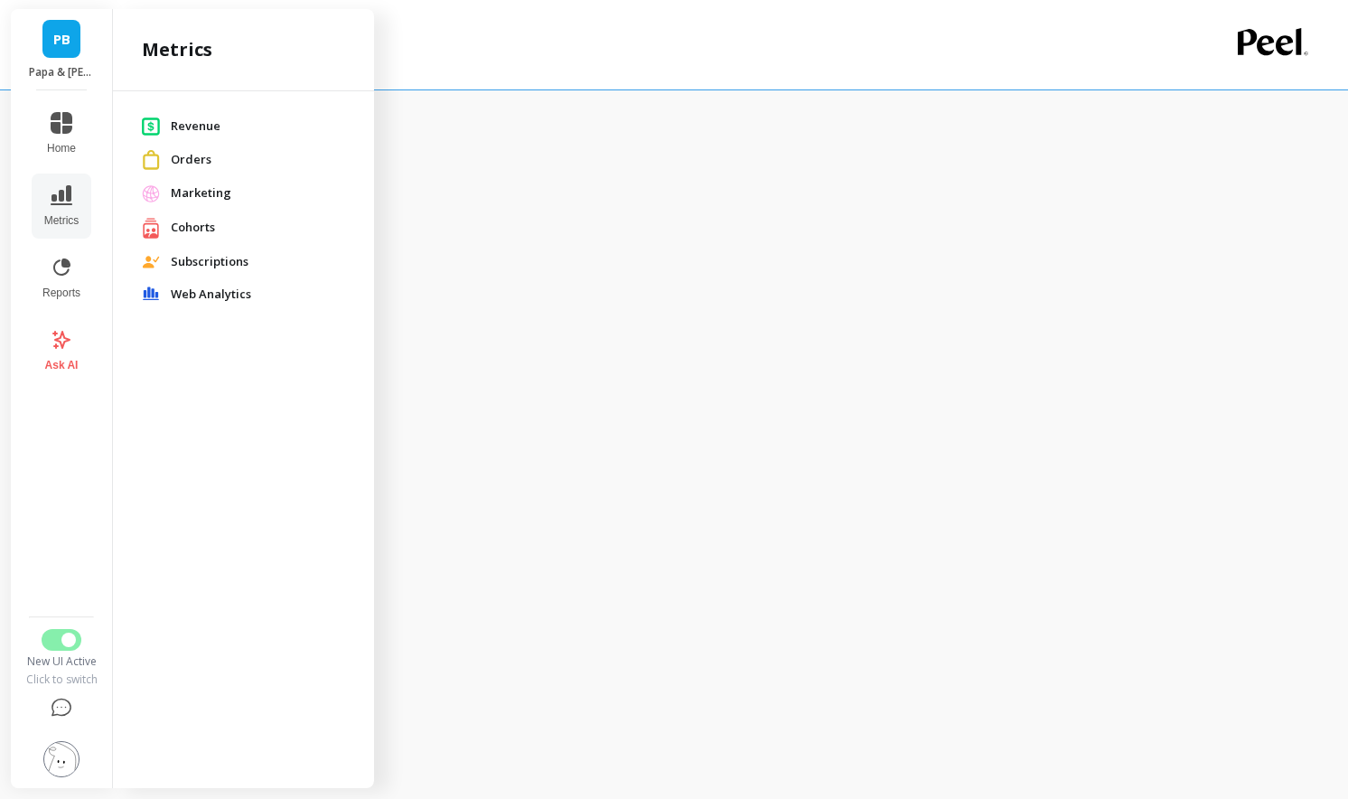
click at [206, 129] on span "Revenue" at bounding box center [258, 126] width 174 height 18
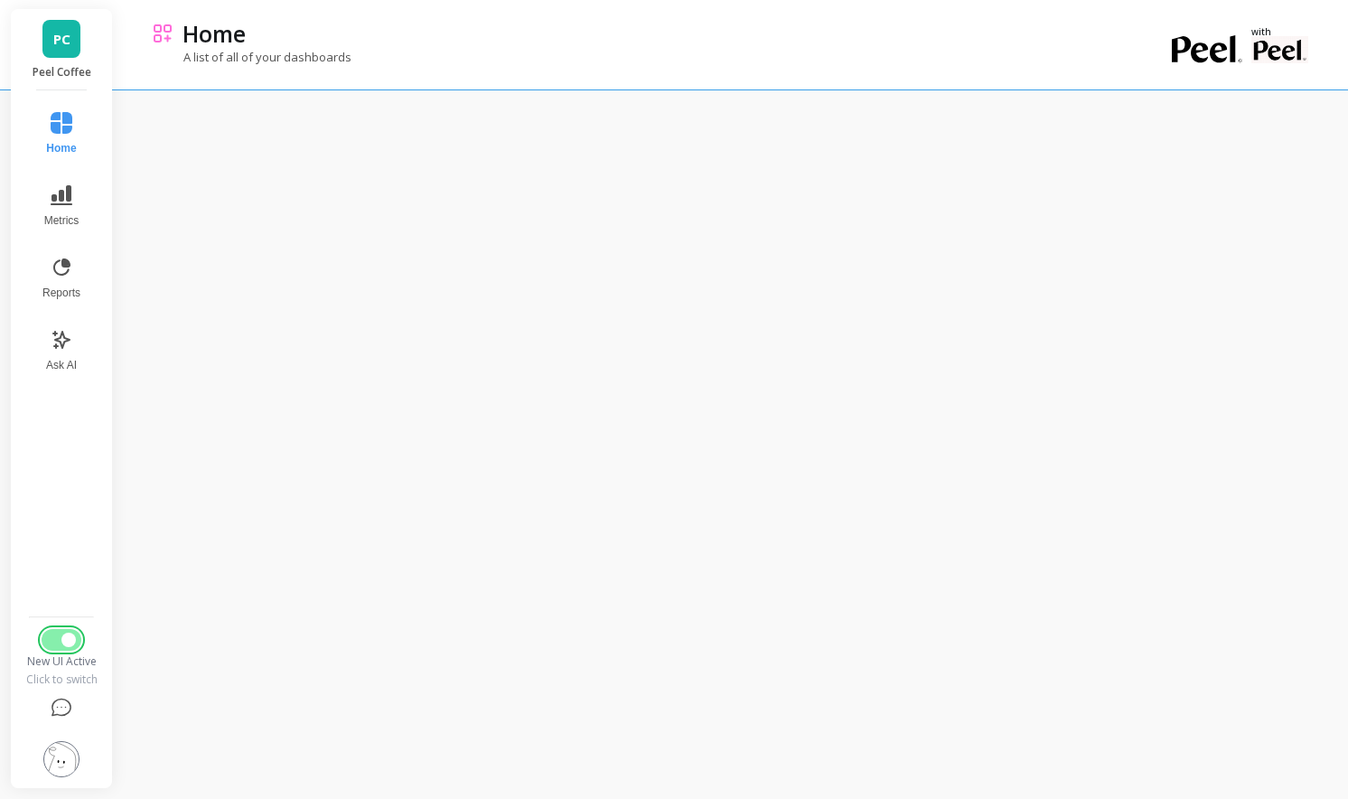
click at [58, 635] on button "Switch to Legacy UI" at bounding box center [62, 640] width 40 height 22
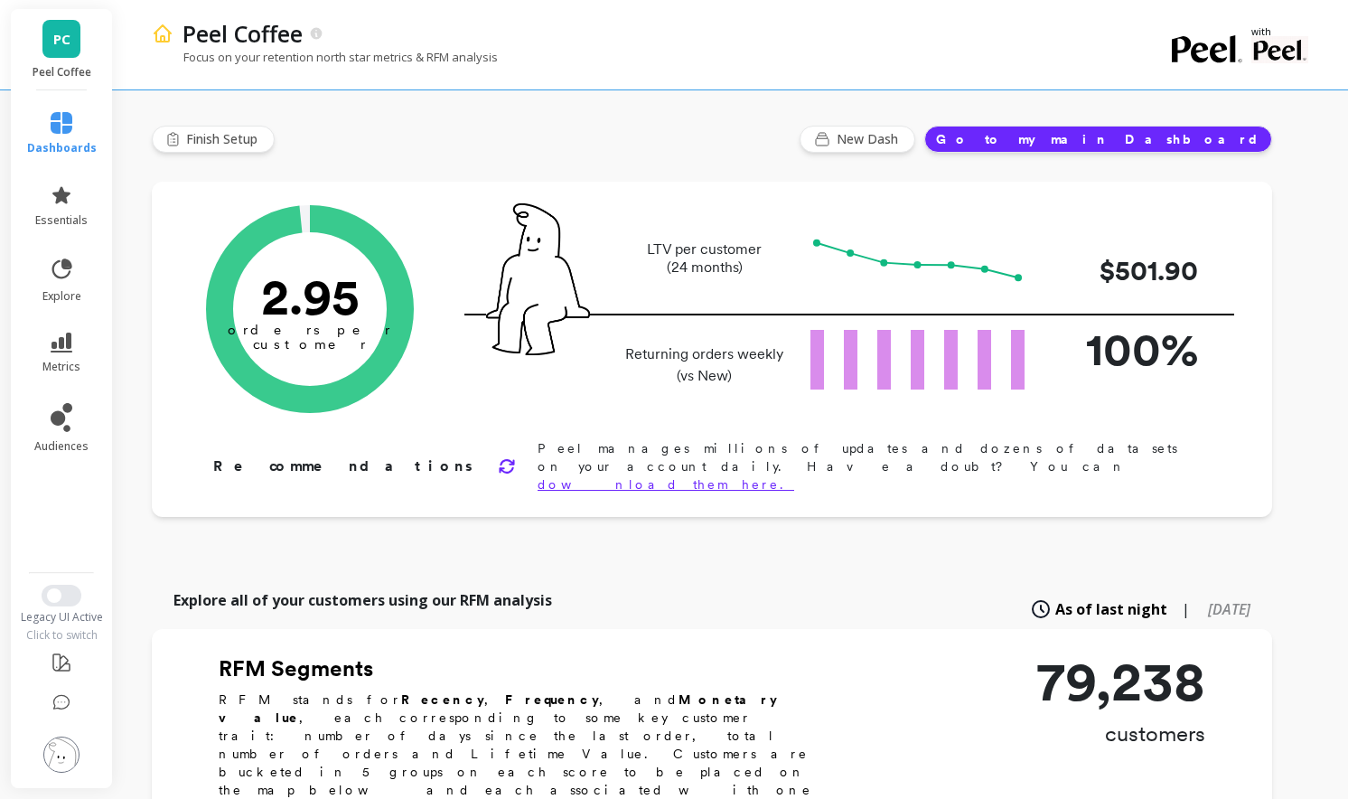
click at [65, 606] on div "Legacy UI Active Click to switch" at bounding box center [62, 614] width 106 height 58
click at [61, 593] on span "Switch to New UI" at bounding box center [54, 595] width 14 height 14
click at [70, 742] on img at bounding box center [61, 754] width 36 height 36
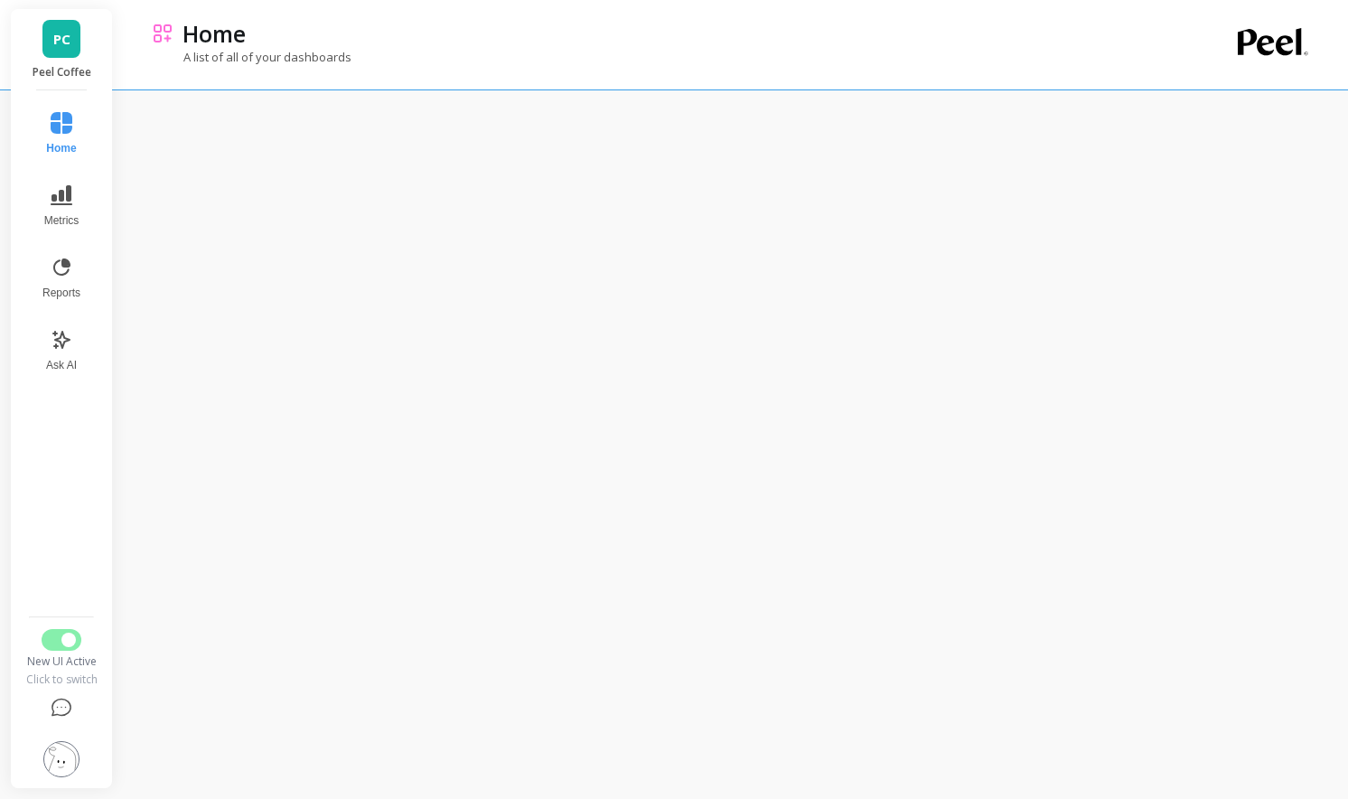
click at [66, 764] on img at bounding box center [61, 759] width 36 height 36
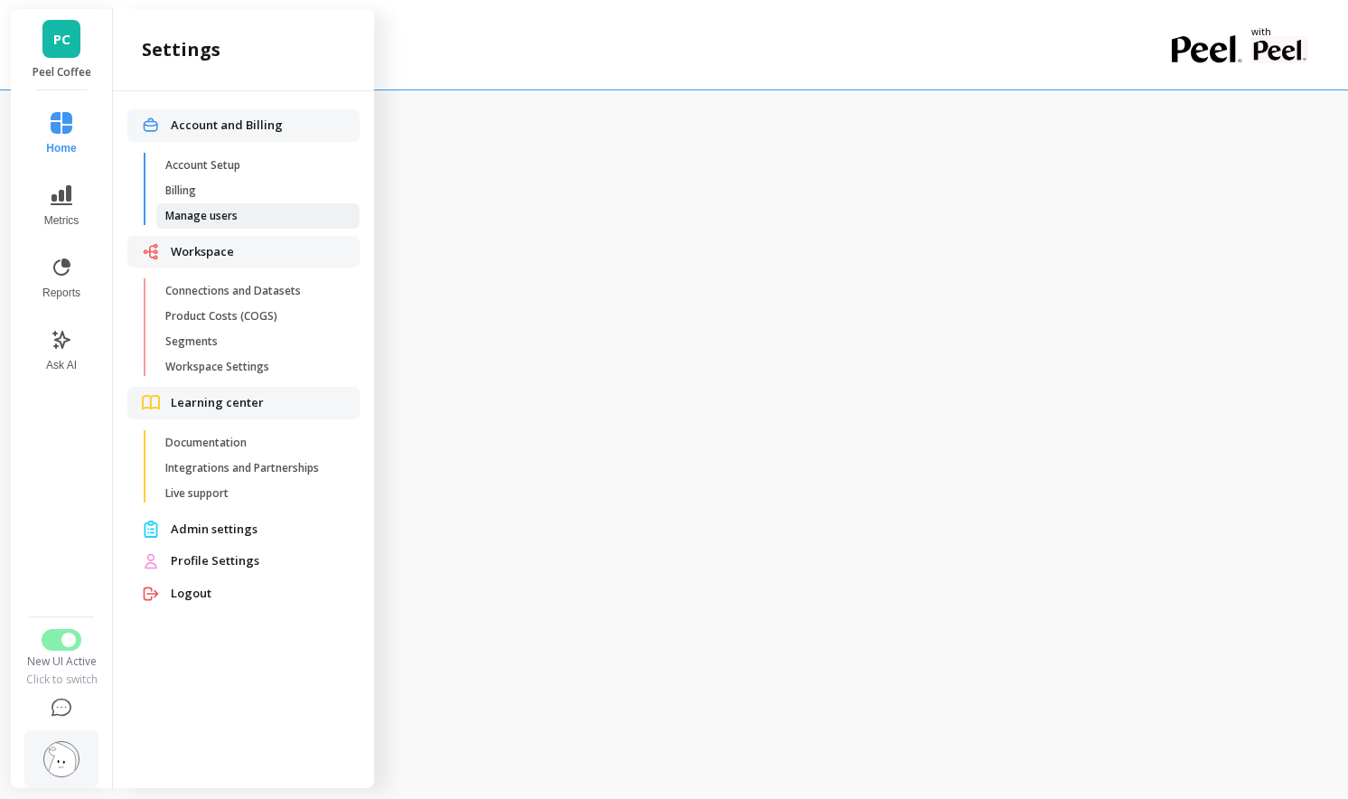
click at [229, 218] on span "Manage users" at bounding box center [251, 216] width 173 height 14
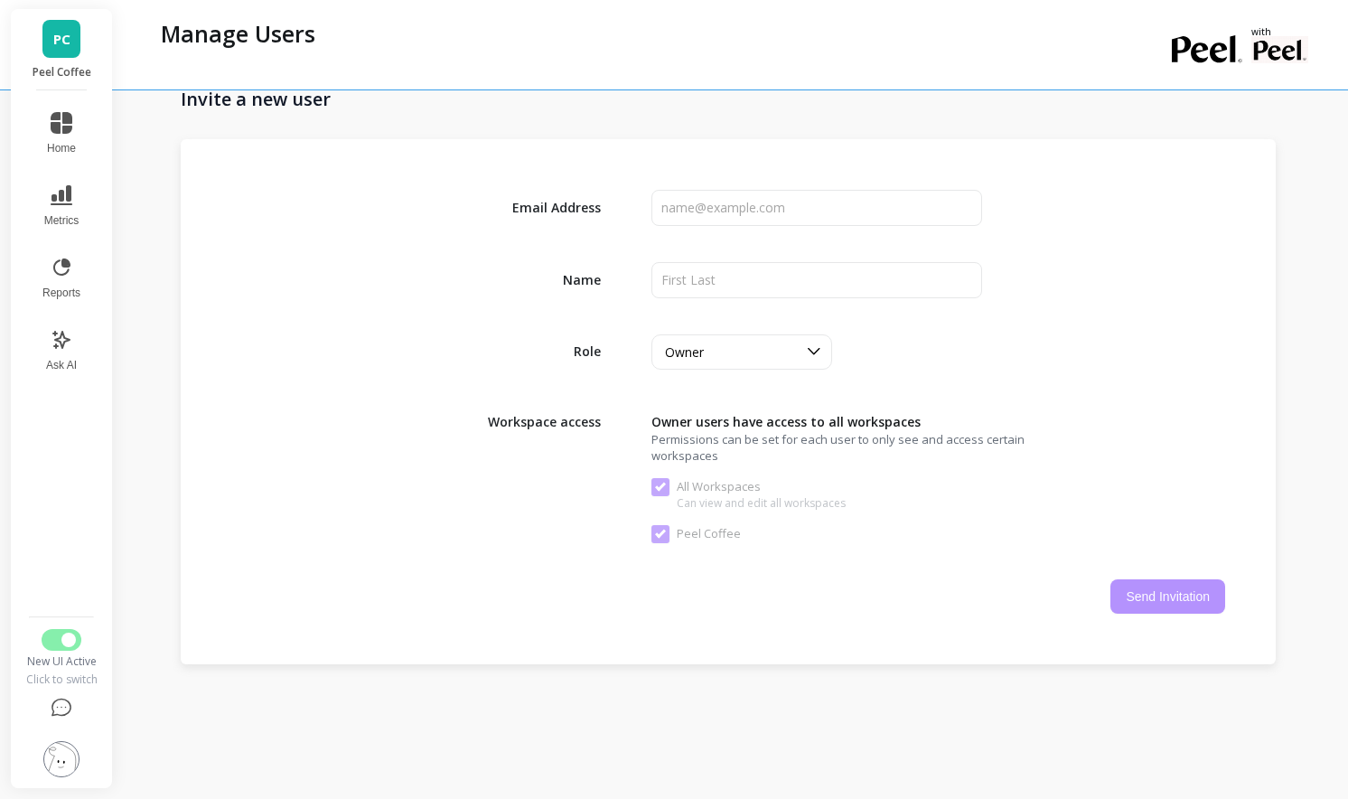
scroll to position [2794, 0]
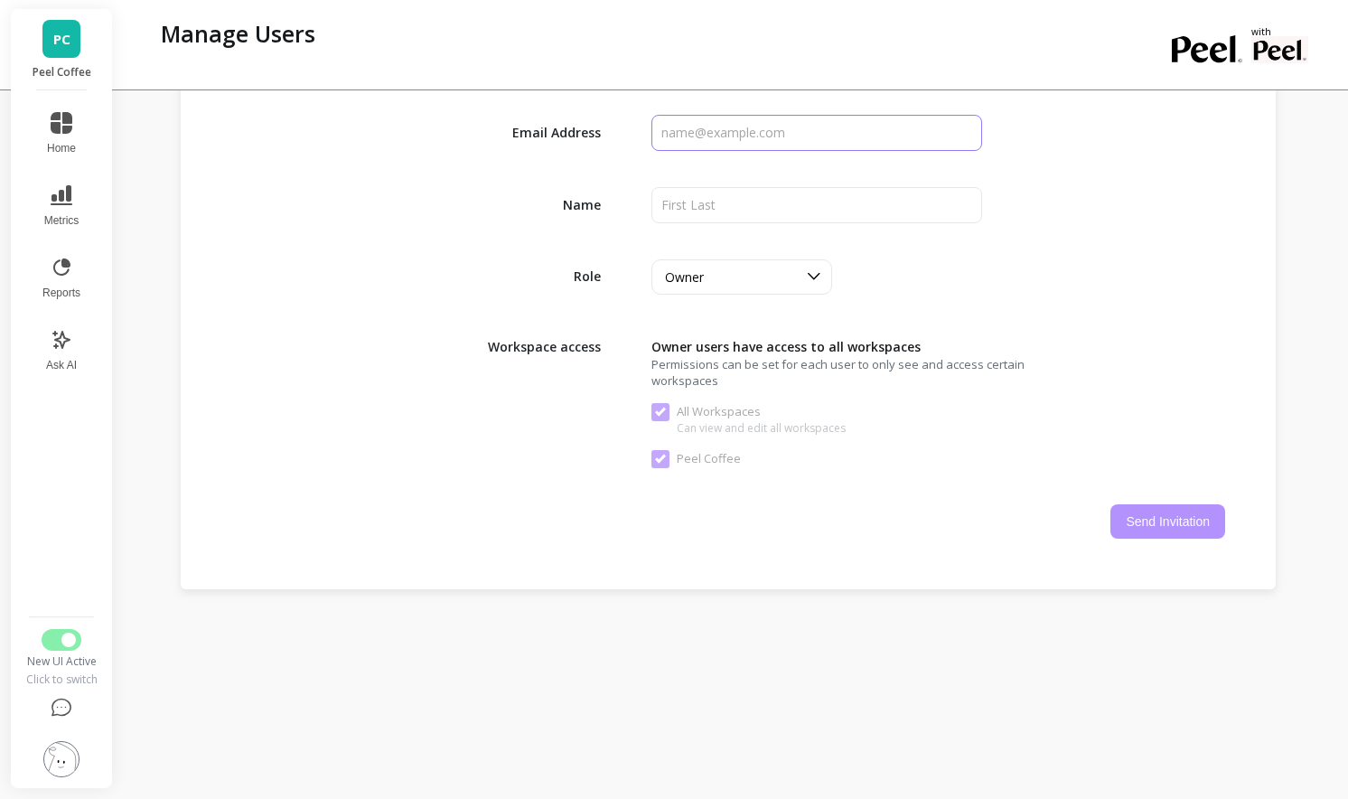
click at [692, 129] on input "input" at bounding box center [817, 133] width 332 height 36
paste input "[EMAIL_ADDRESS][DOMAIN_NAME]"
type input "[EMAIL_ADDRESS][DOMAIN_NAME]"
click at [799, 205] on input "input" at bounding box center [817, 205] width 332 height 36
paste input "[PERSON_NAME] <[EMAIL_ADDRESS][DOMAIN_NAME]>"
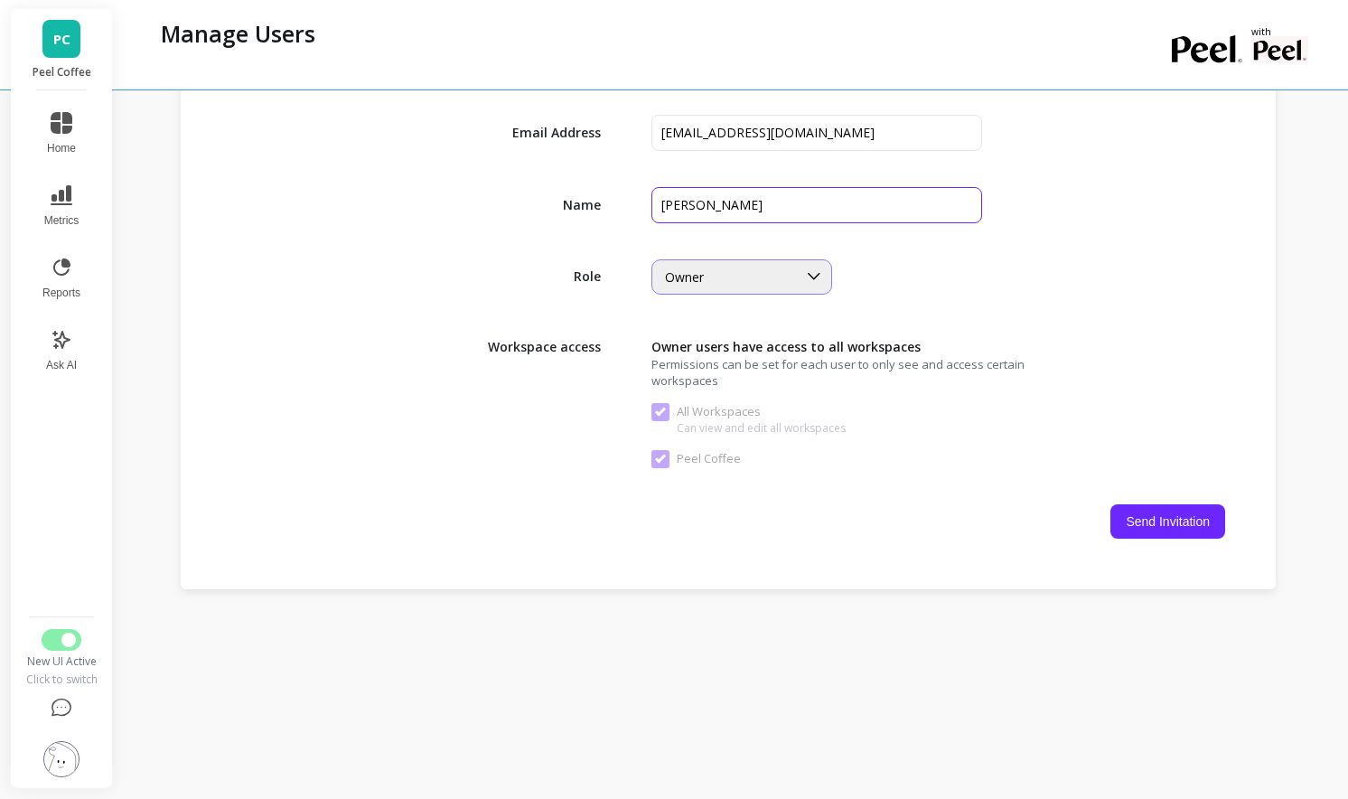
type input "[PERSON_NAME]"
click at [741, 281] on div "Owner" at bounding box center [731, 276] width 132 height 17
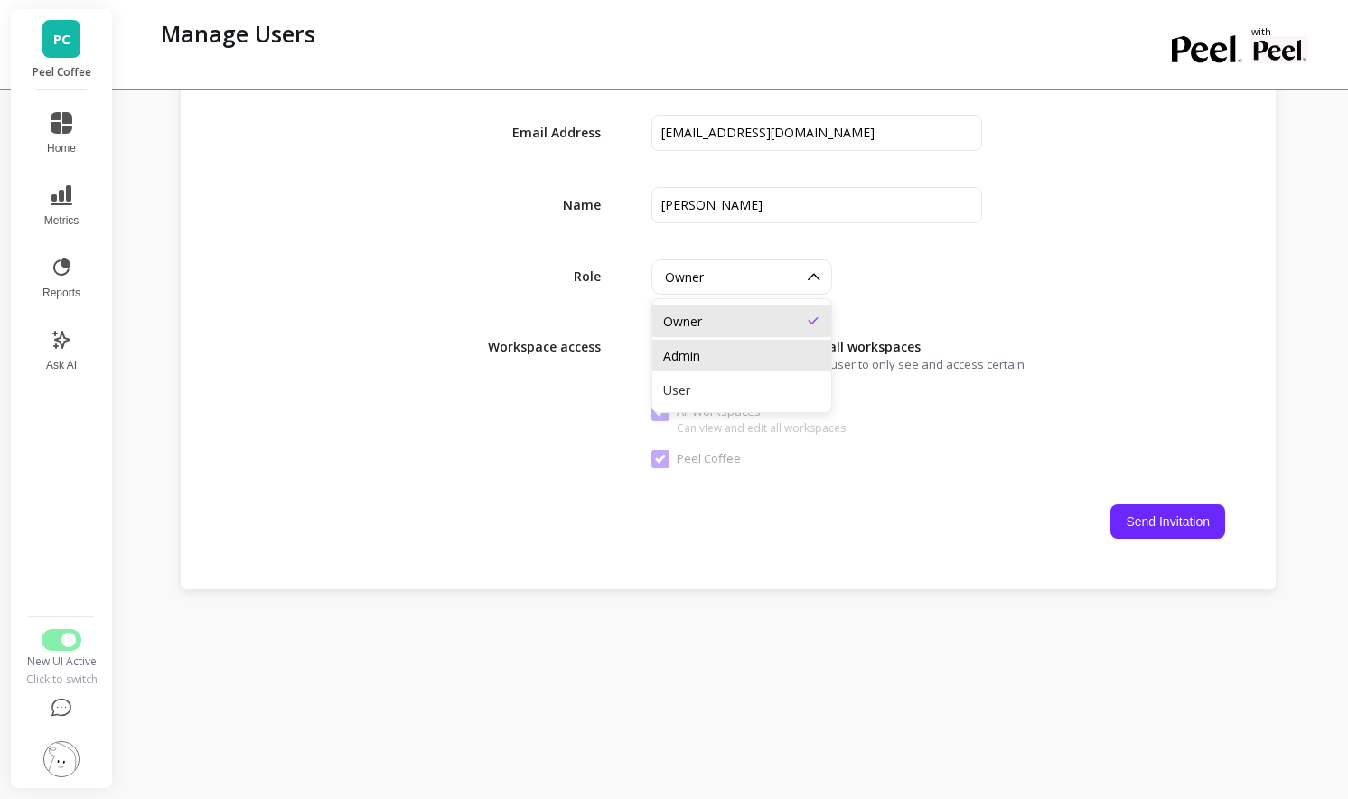
click at [754, 361] on div "Admin" at bounding box center [741, 355] width 157 height 17
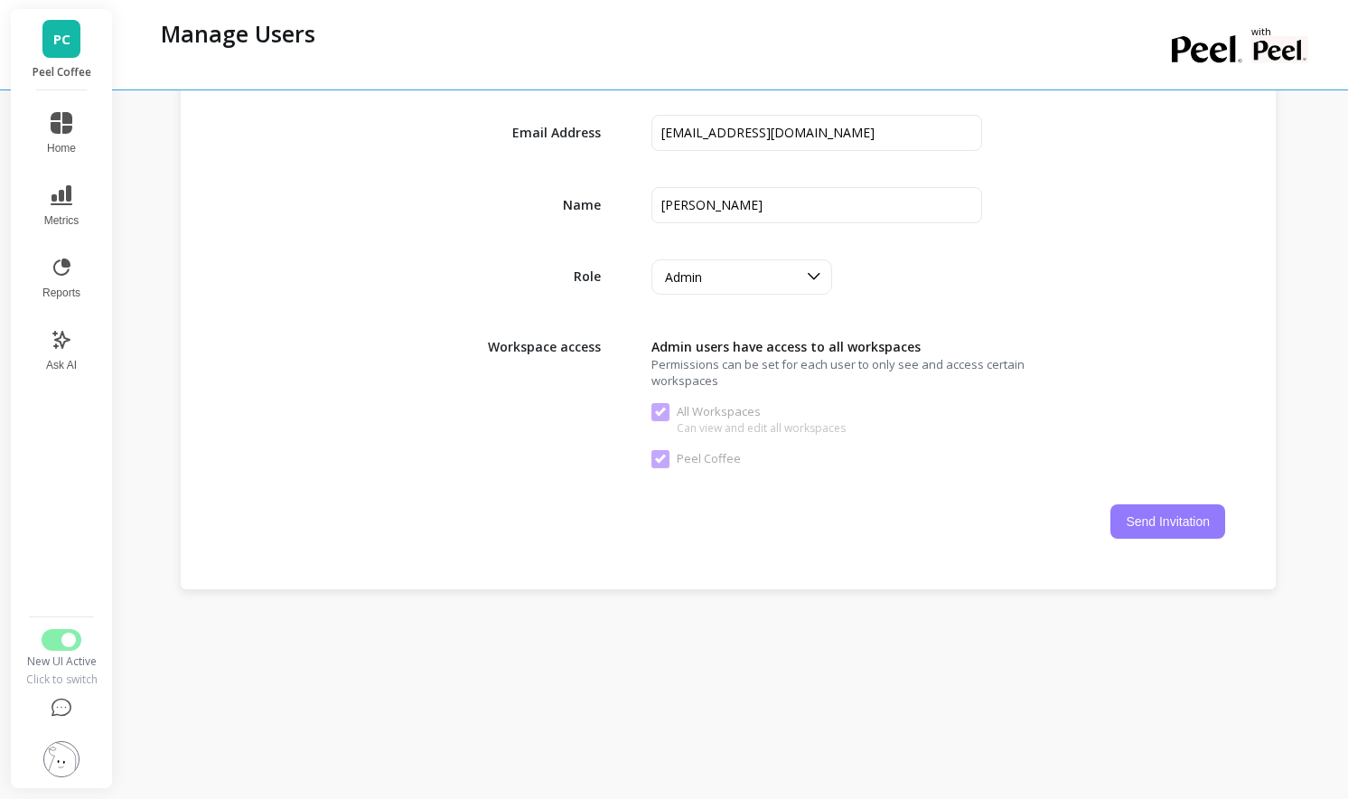
click at [1150, 517] on button "Send Invitation" at bounding box center [1167, 521] width 115 height 34
checkbox Workspaces "false"
checkbox Coffee "false"
checkbox Workspaces "true"
checkbox Coffee "true"
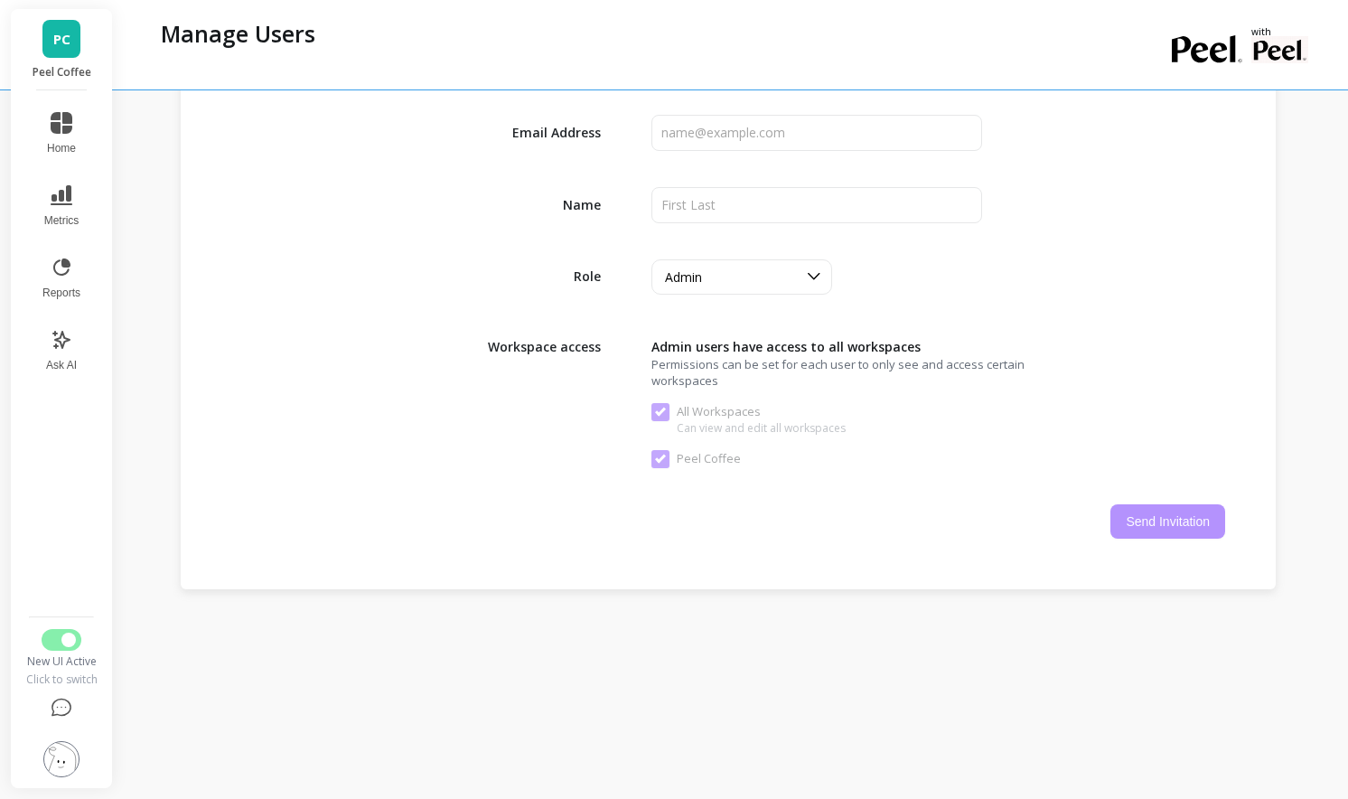
scroll to position [2543, 0]
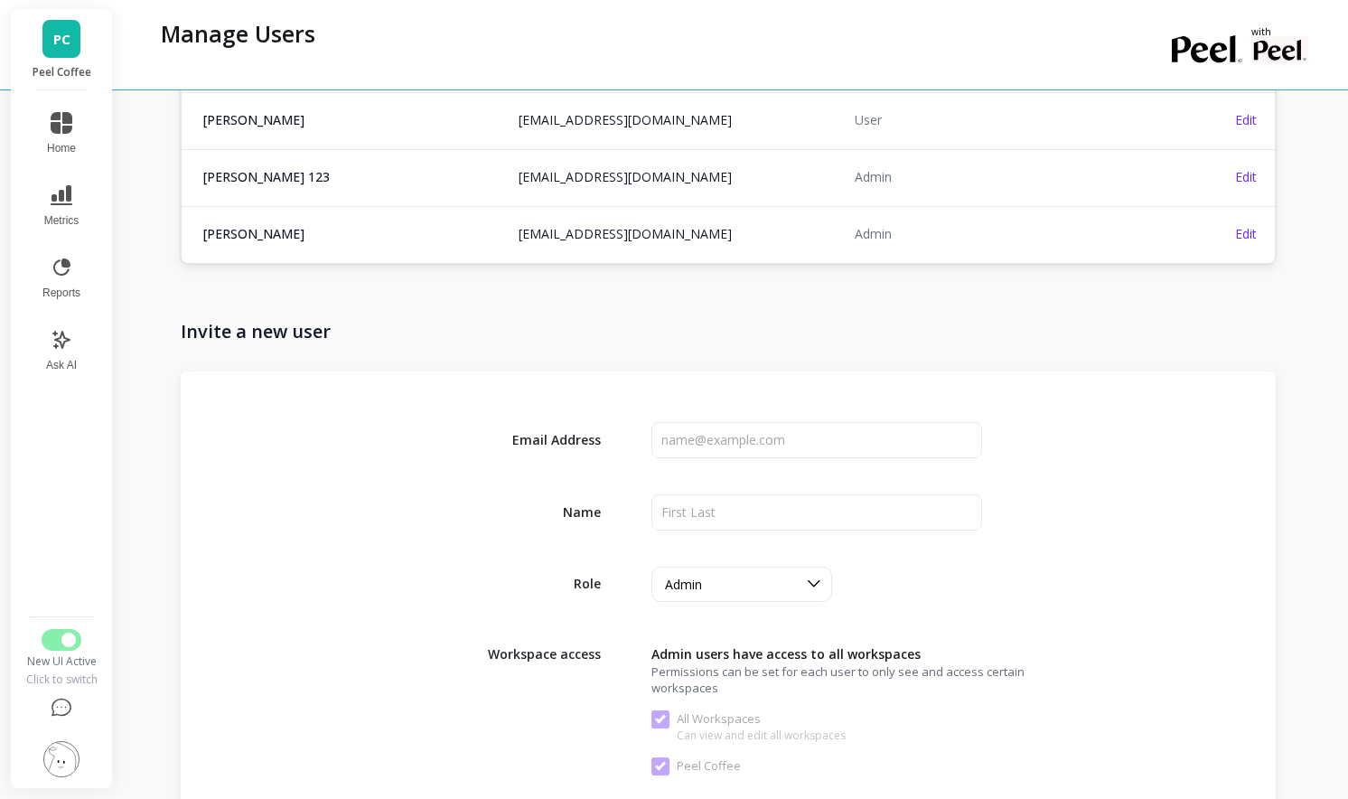
click at [959, 229] on td "Admin" at bounding box center [1005, 233] width 323 height 55
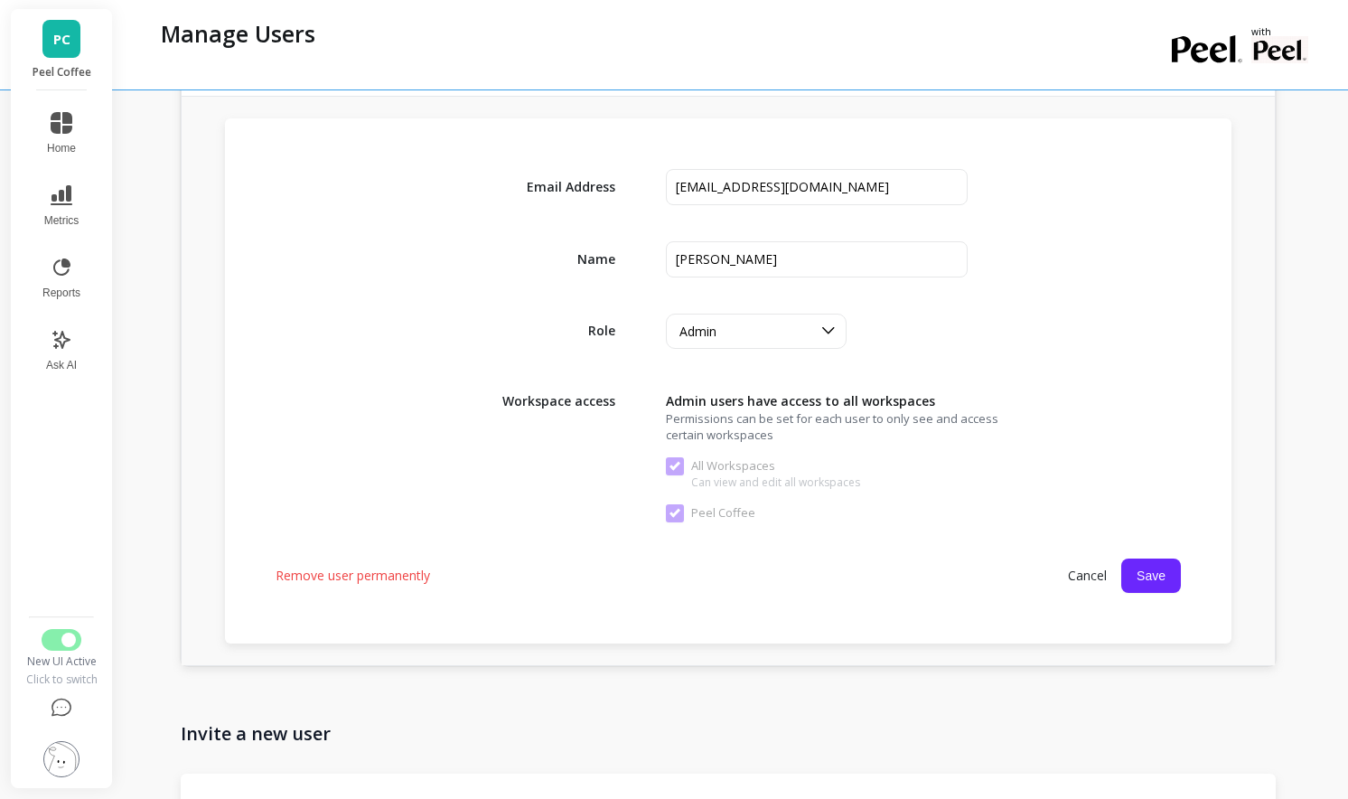
scroll to position [2807, 0]
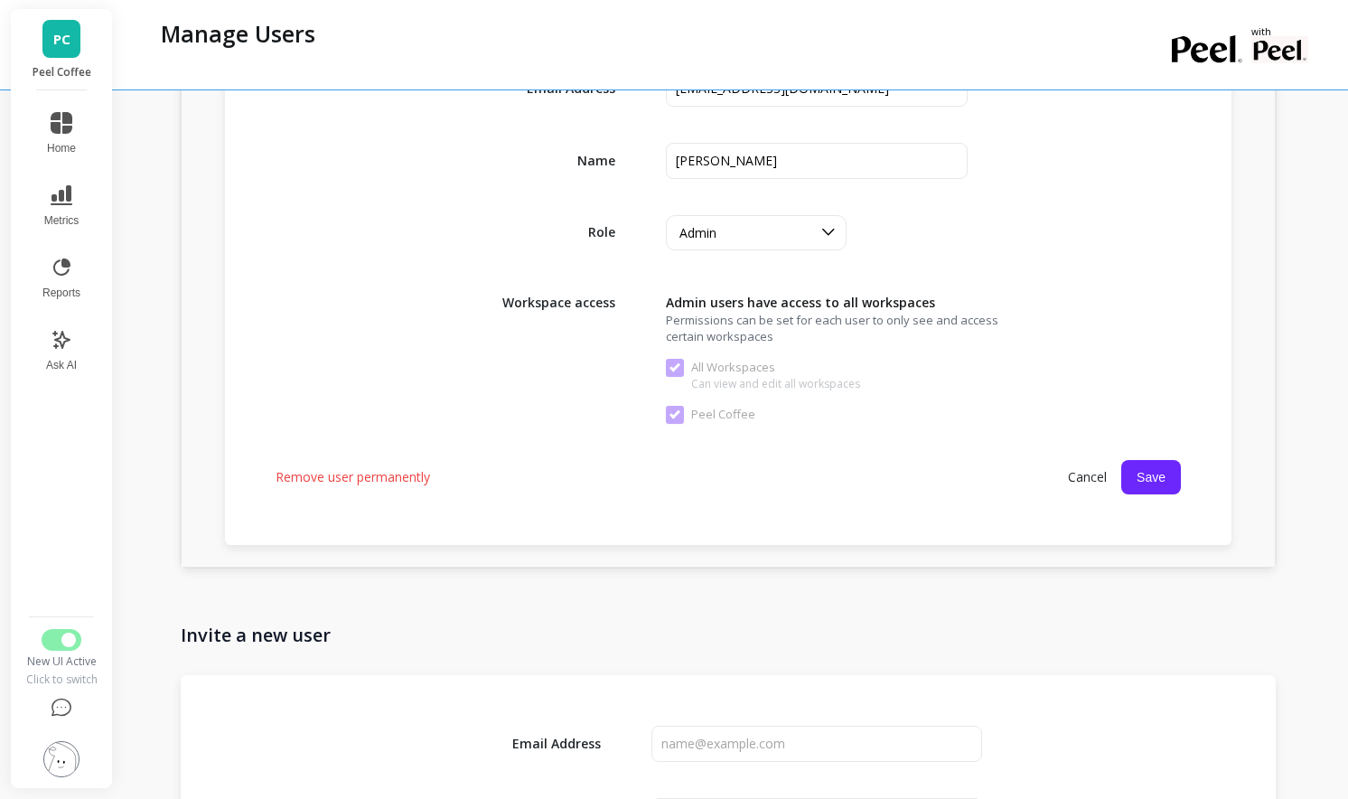
click at [1077, 476] on span "Cancel" at bounding box center [1087, 477] width 68 height 33
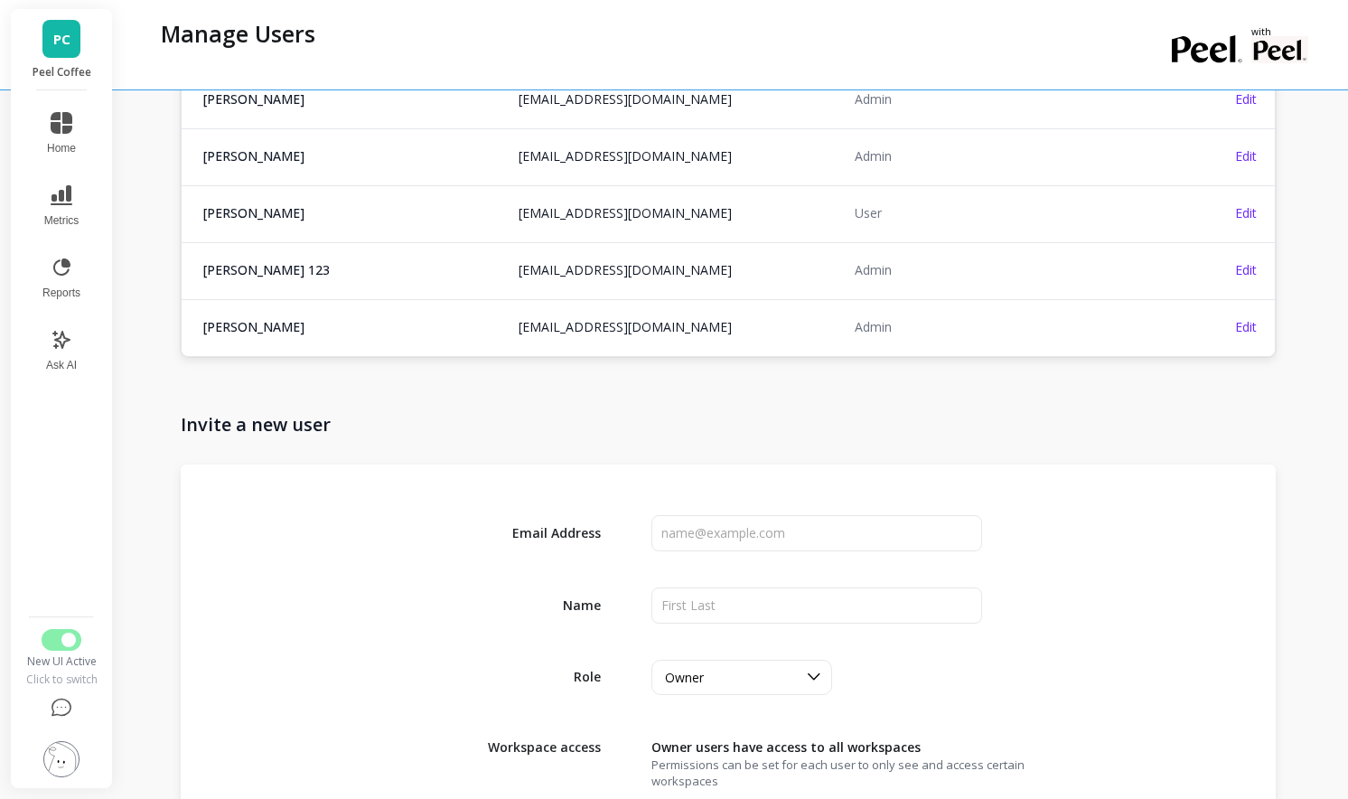
scroll to position [2377, 0]
